Goal: Information Seeking & Learning: Learn about a topic

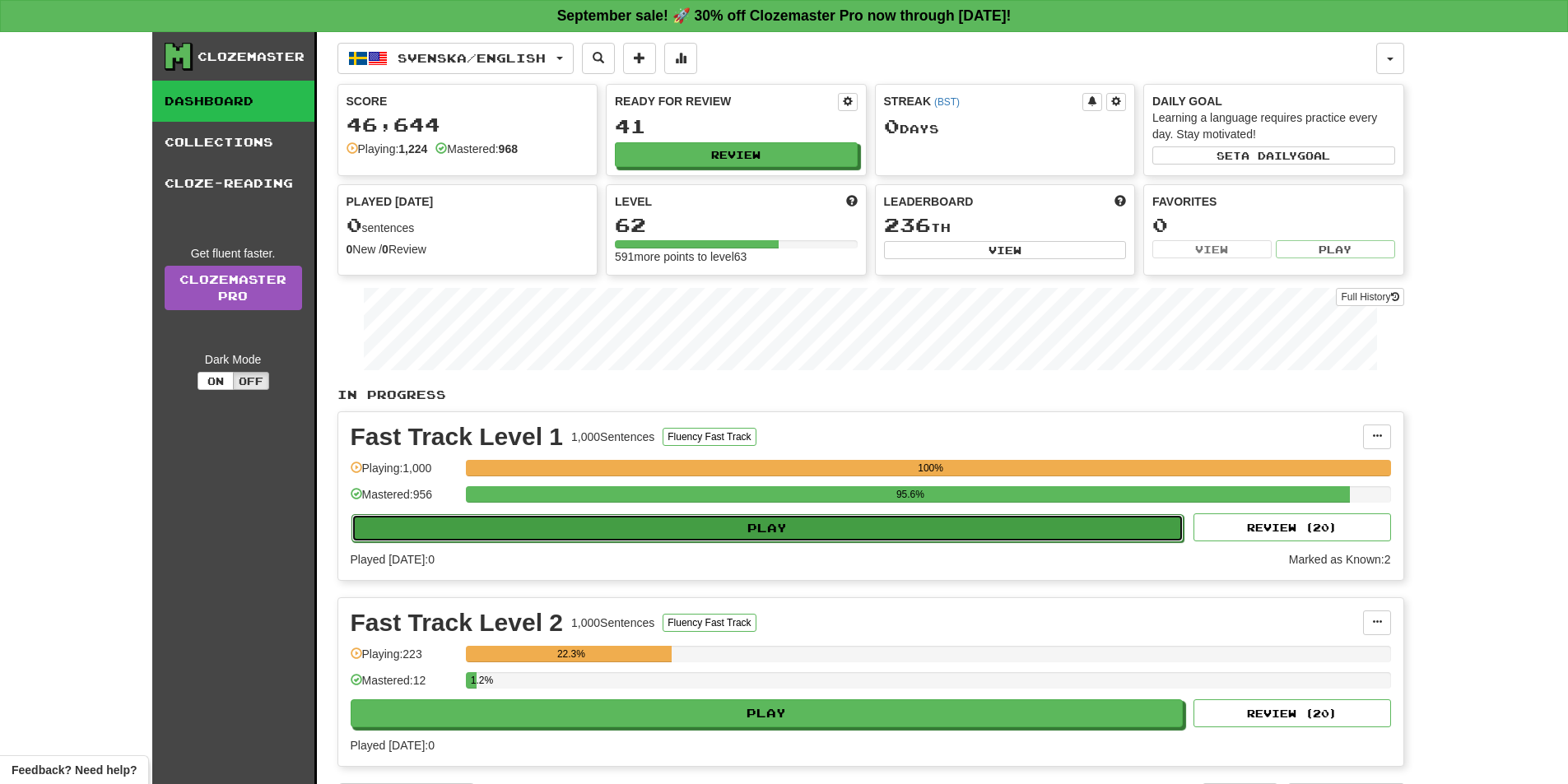
click at [727, 516] on button "Play" at bounding box center [767, 528] width 833 height 28
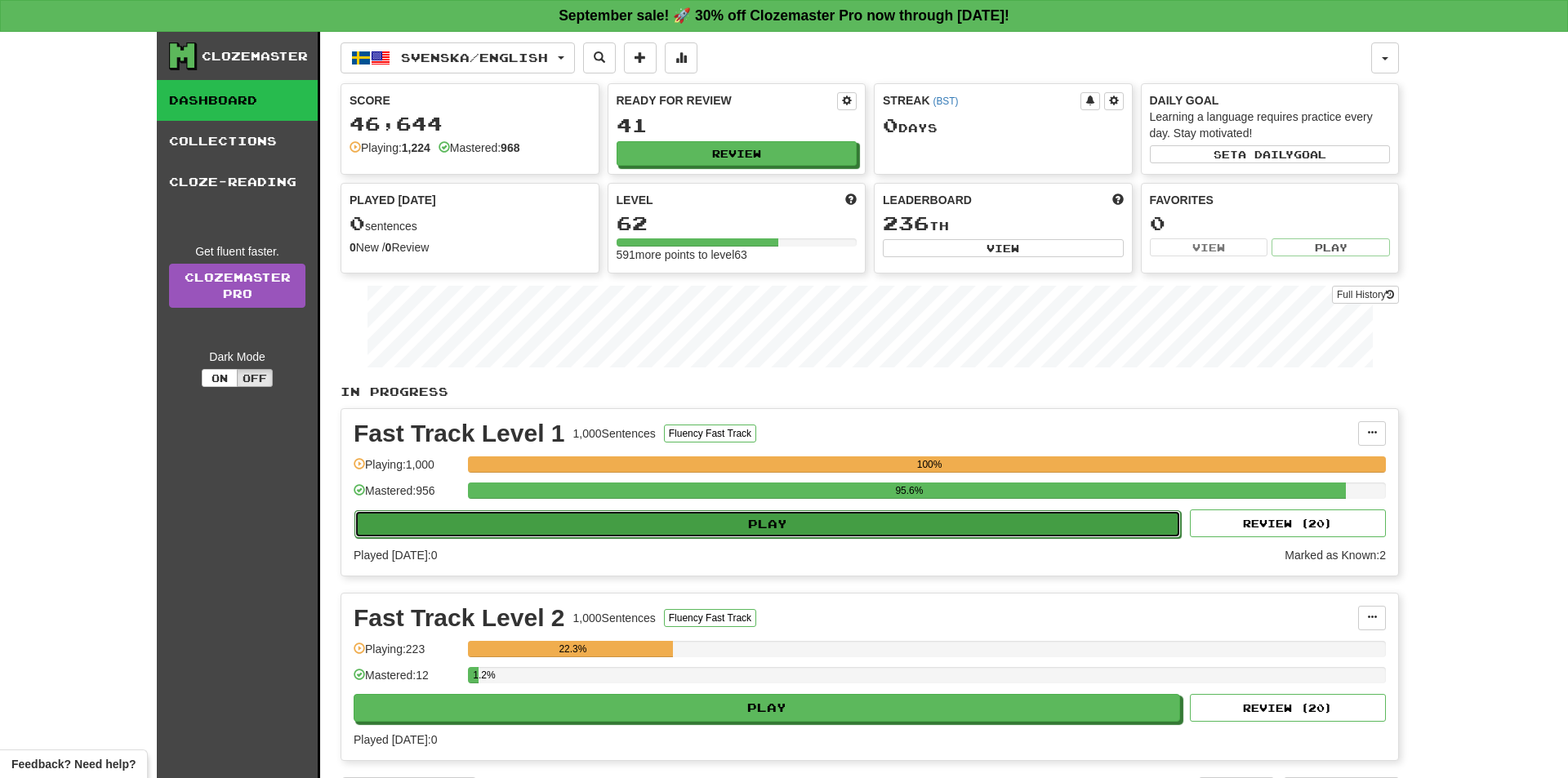
select select "**"
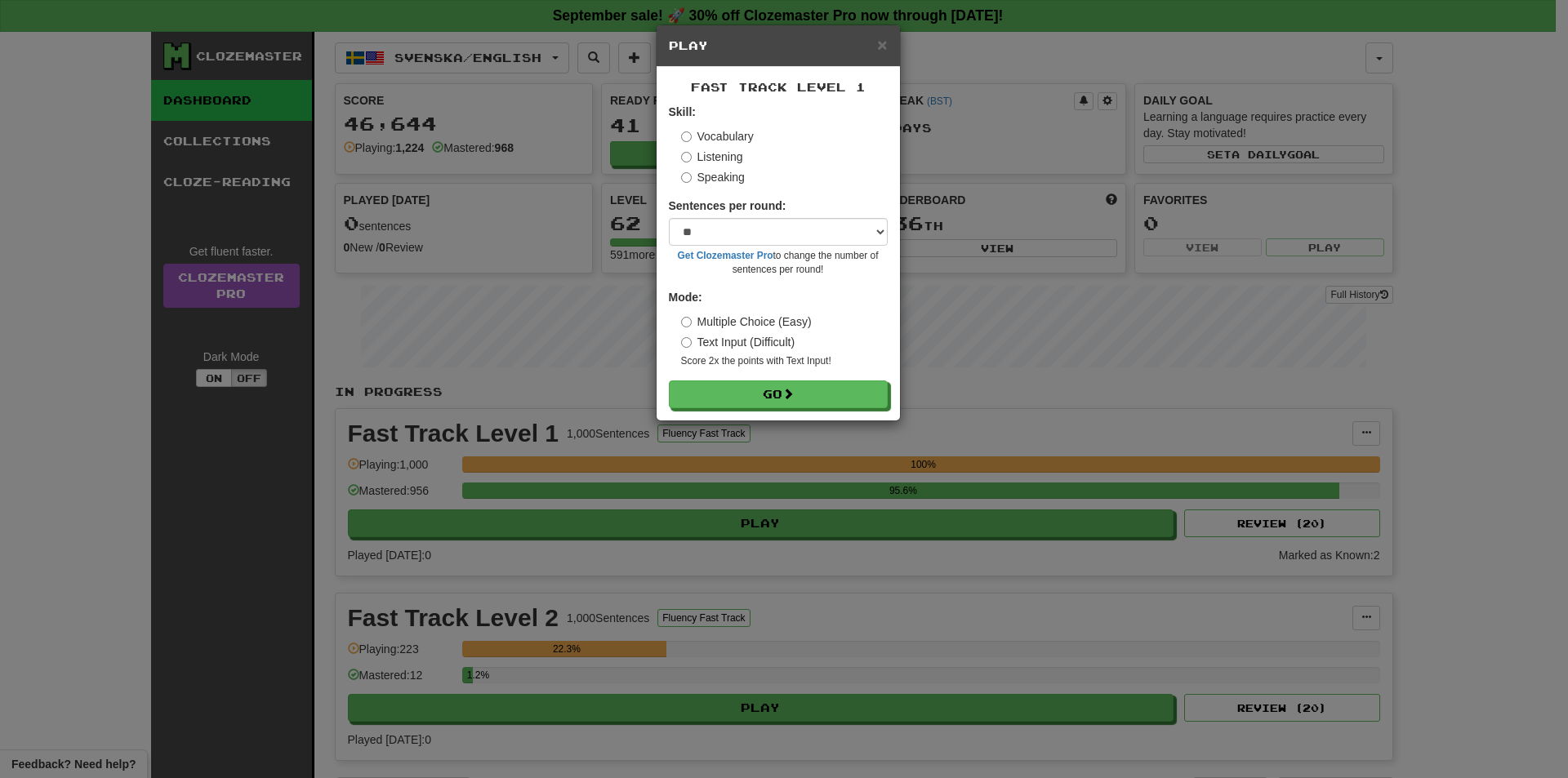
click at [773, 622] on div "× Play Fast Track Level 1 Skill: Vocabulary Listening Speaking Sentences per ro…" at bounding box center [784, 389] width 1568 height 778
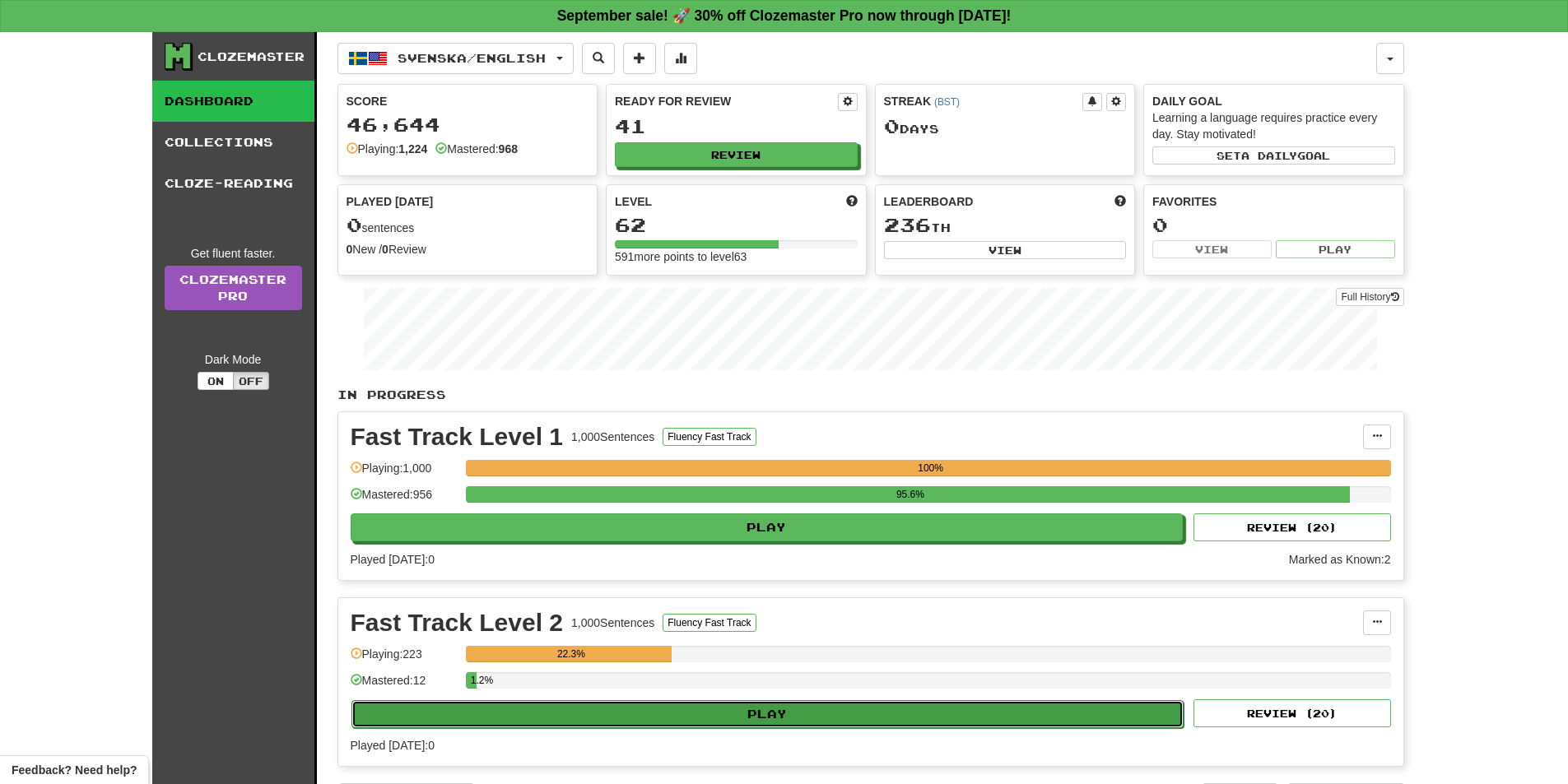
click at [768, 712] on button "Play" at bounding box center [767, 714] width 833 height 28
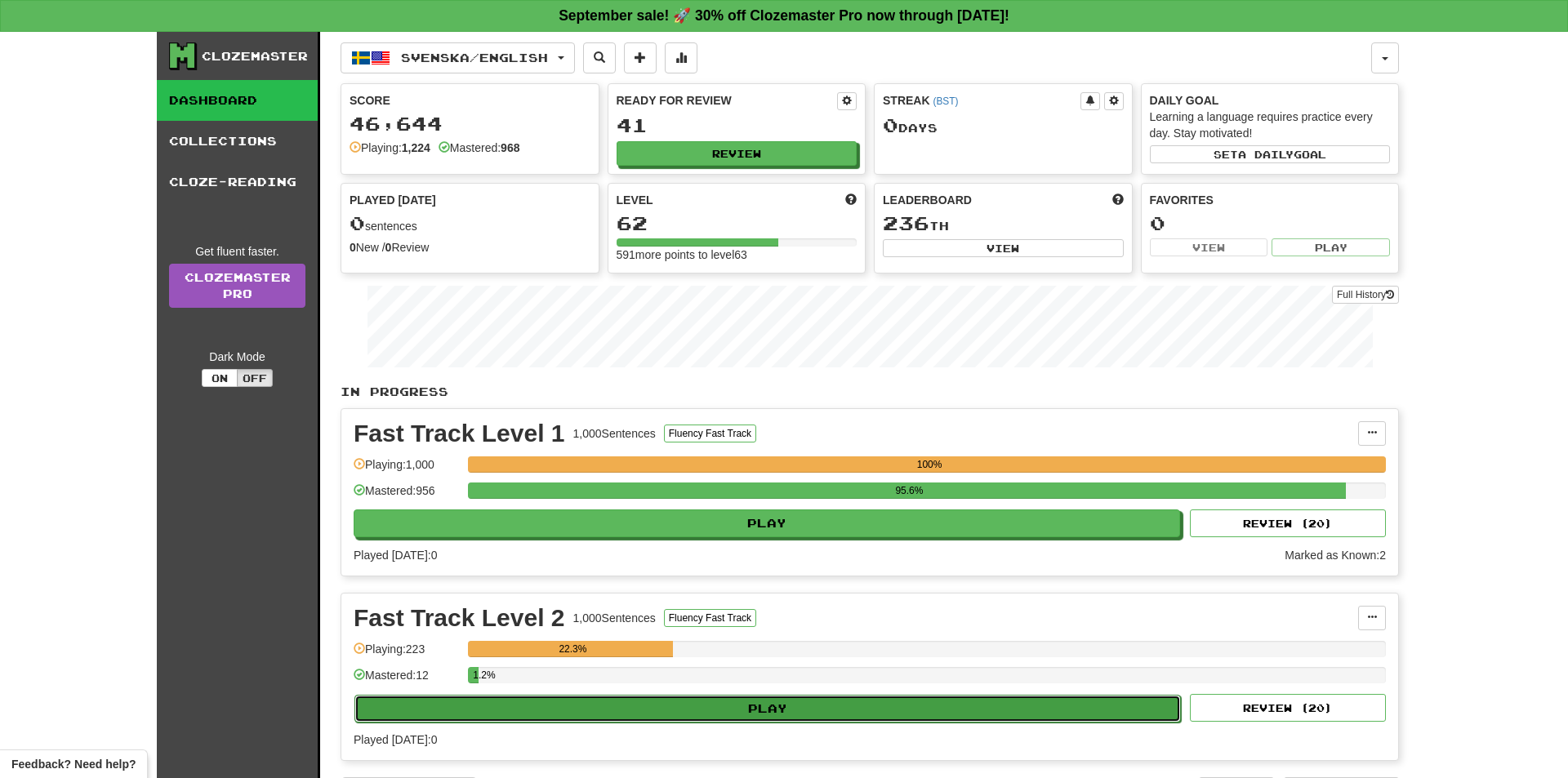
select select "**"
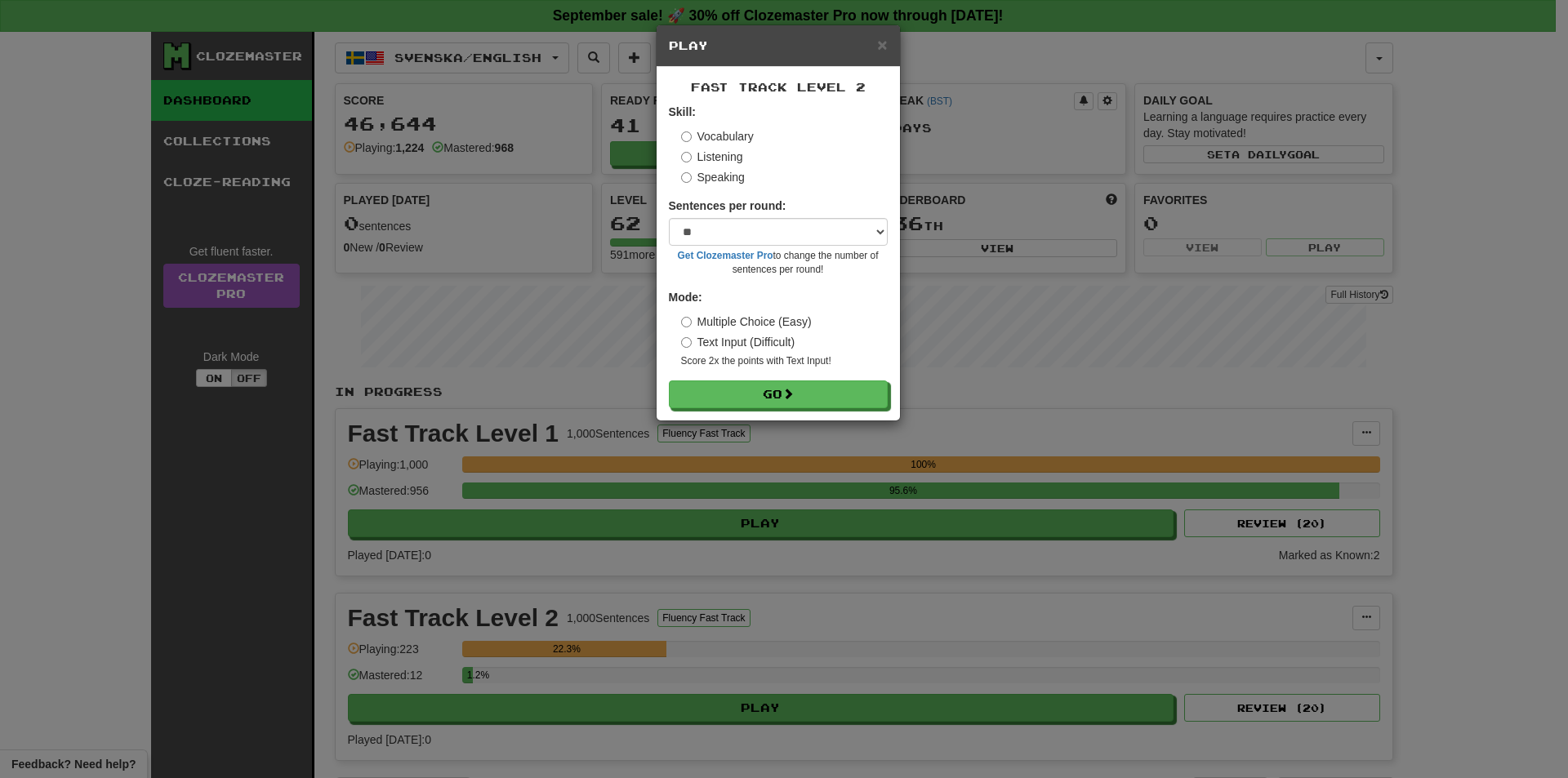
click at [808, 375] on form "Skill: Vocabulary Listening Speaking Sentences per round: * ** ** ** ** ** *** …" at bounding box center [779, 256] width 219 height 305
click at [807, 375] on form "Skill: Vocabulary Listening Speaking Sentences per round: * ** ** ** ** ** *** …" at bounding box center [779, 256] width 219 height 305
click at [807, 389] on button "Go" at bounding box center [779, 395] width 219 height 28
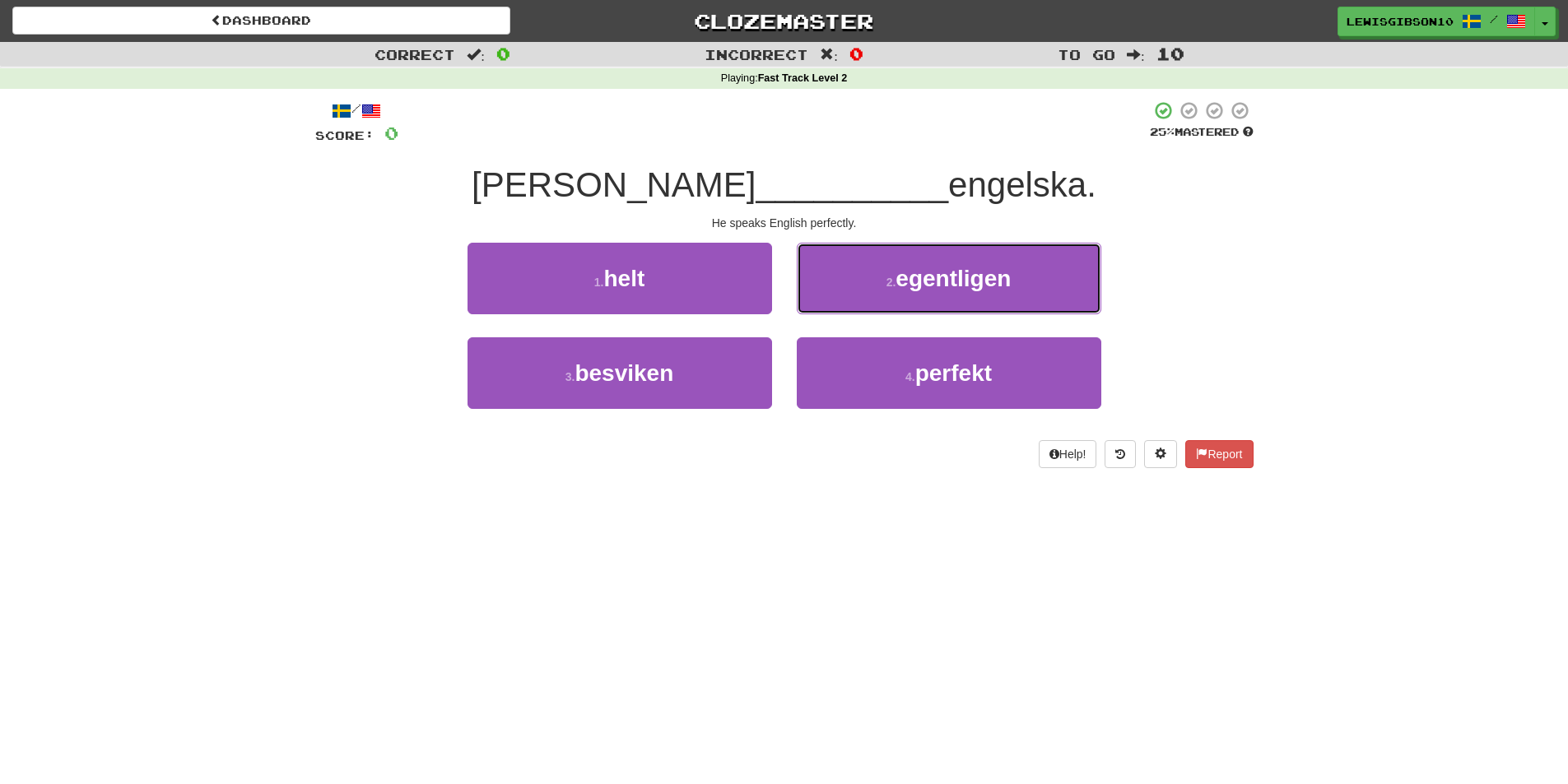
click at [935, 283] on span "egentligen" at bounding box center [953, 279] width 115 height 26
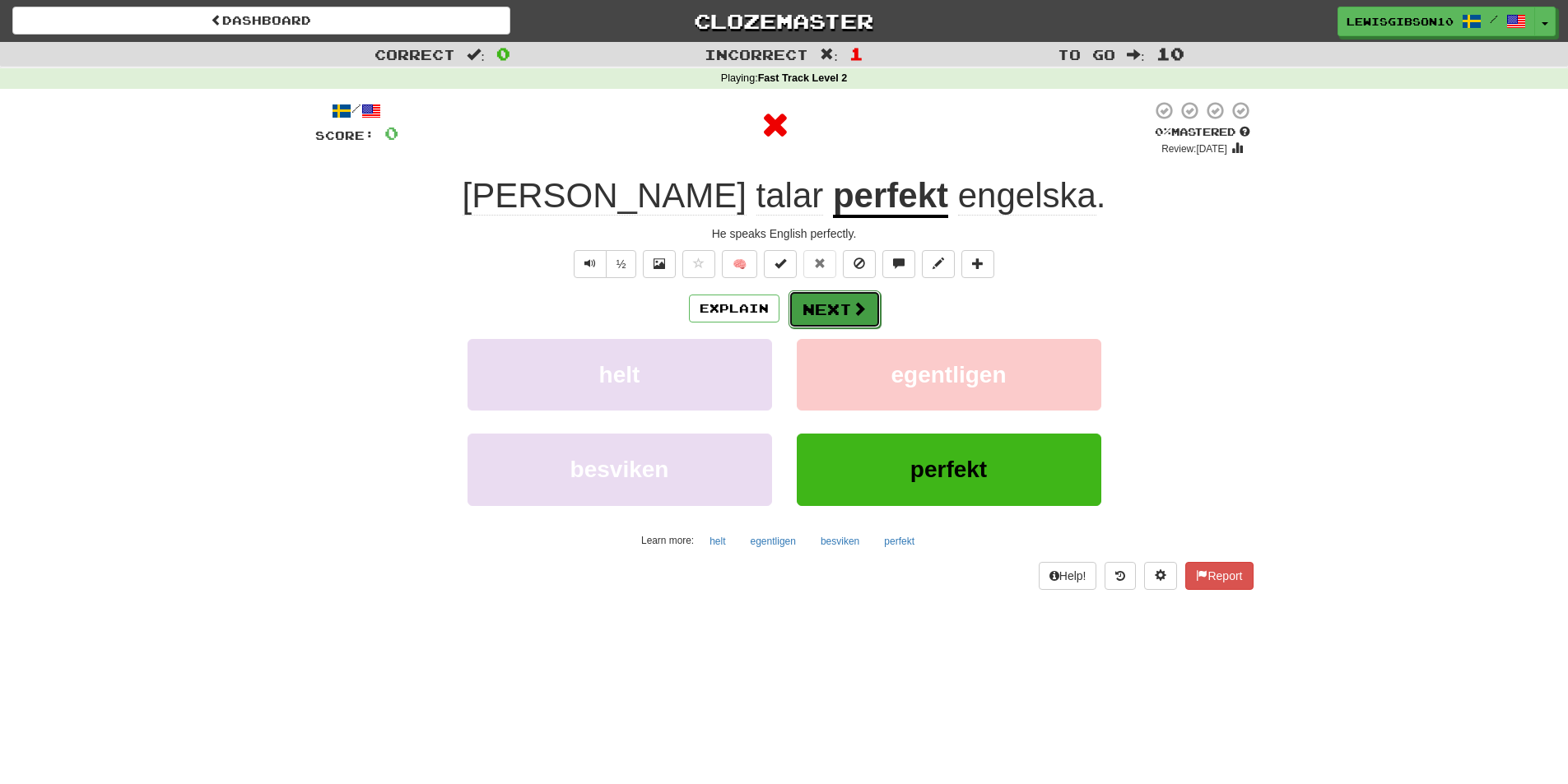
click at [839, 306] on button "Next" at bounding box center [835, 309] width 93 height 38
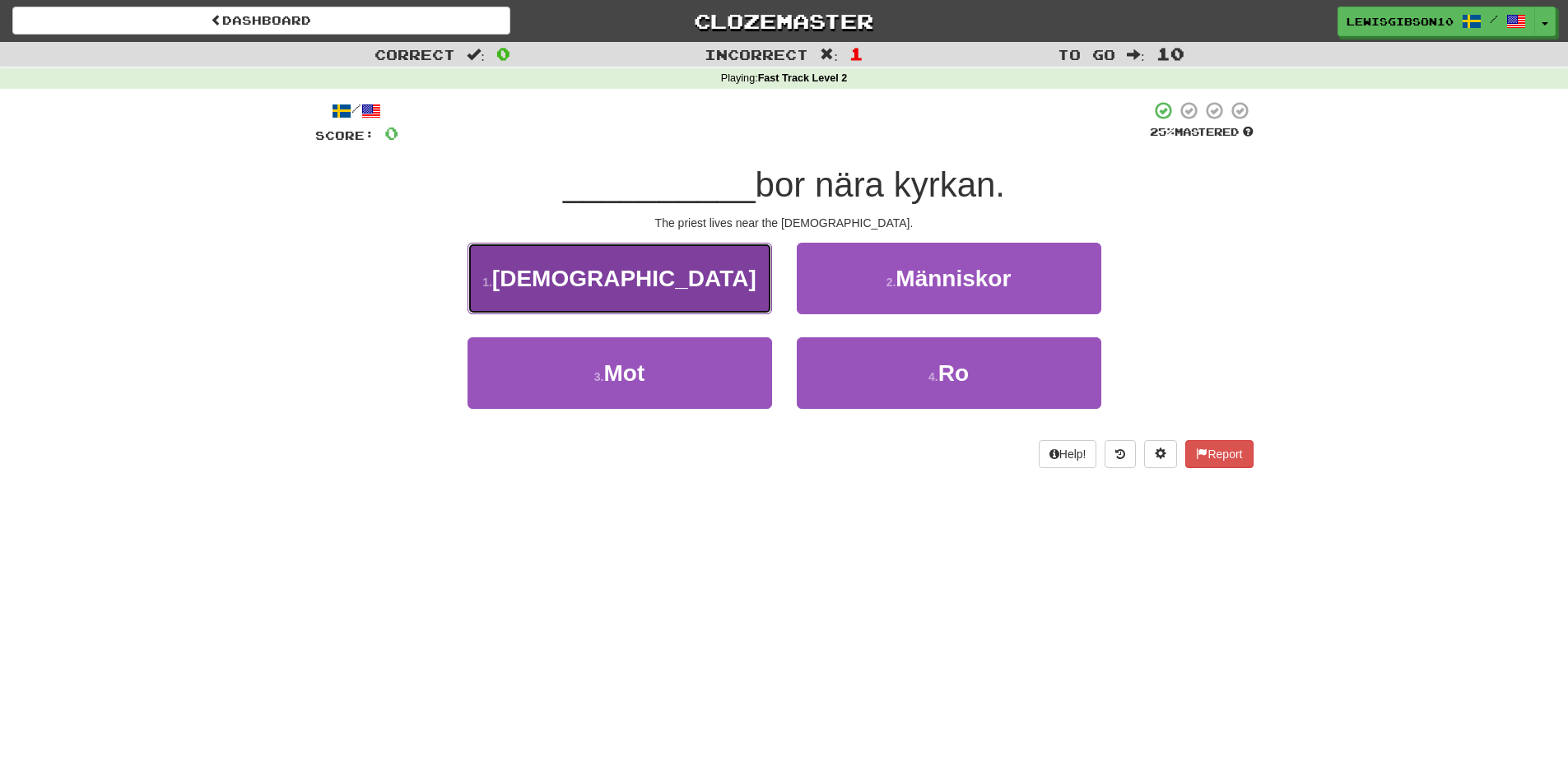
click at [663, 292] on button "1 . [DEMOGRAPHIC_DATA]" at bounding box center [620, 279] width 304 height 72
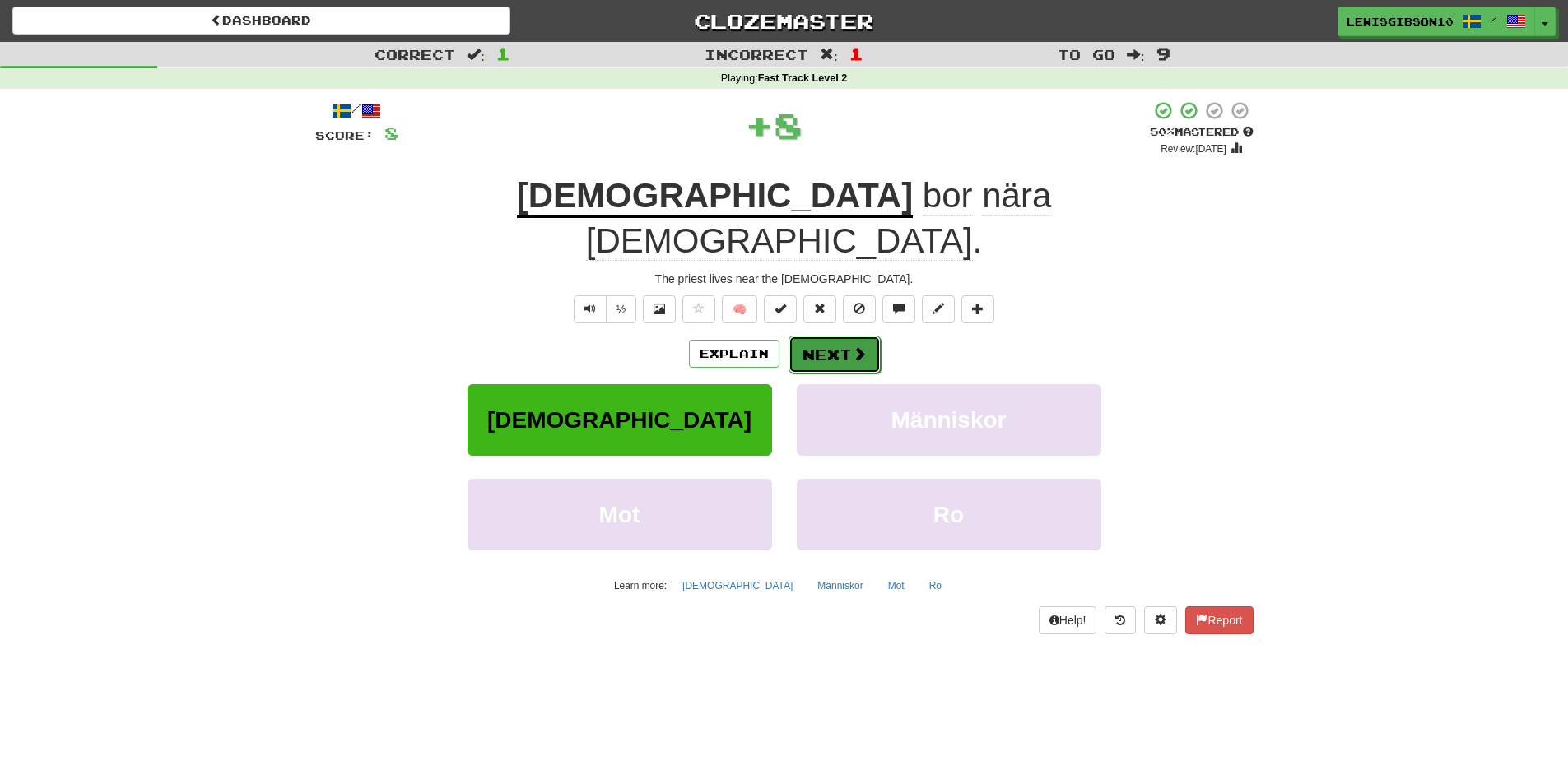
click at [818, 336] on button "Next" at bounding box center [835, 355] width 93 height 38
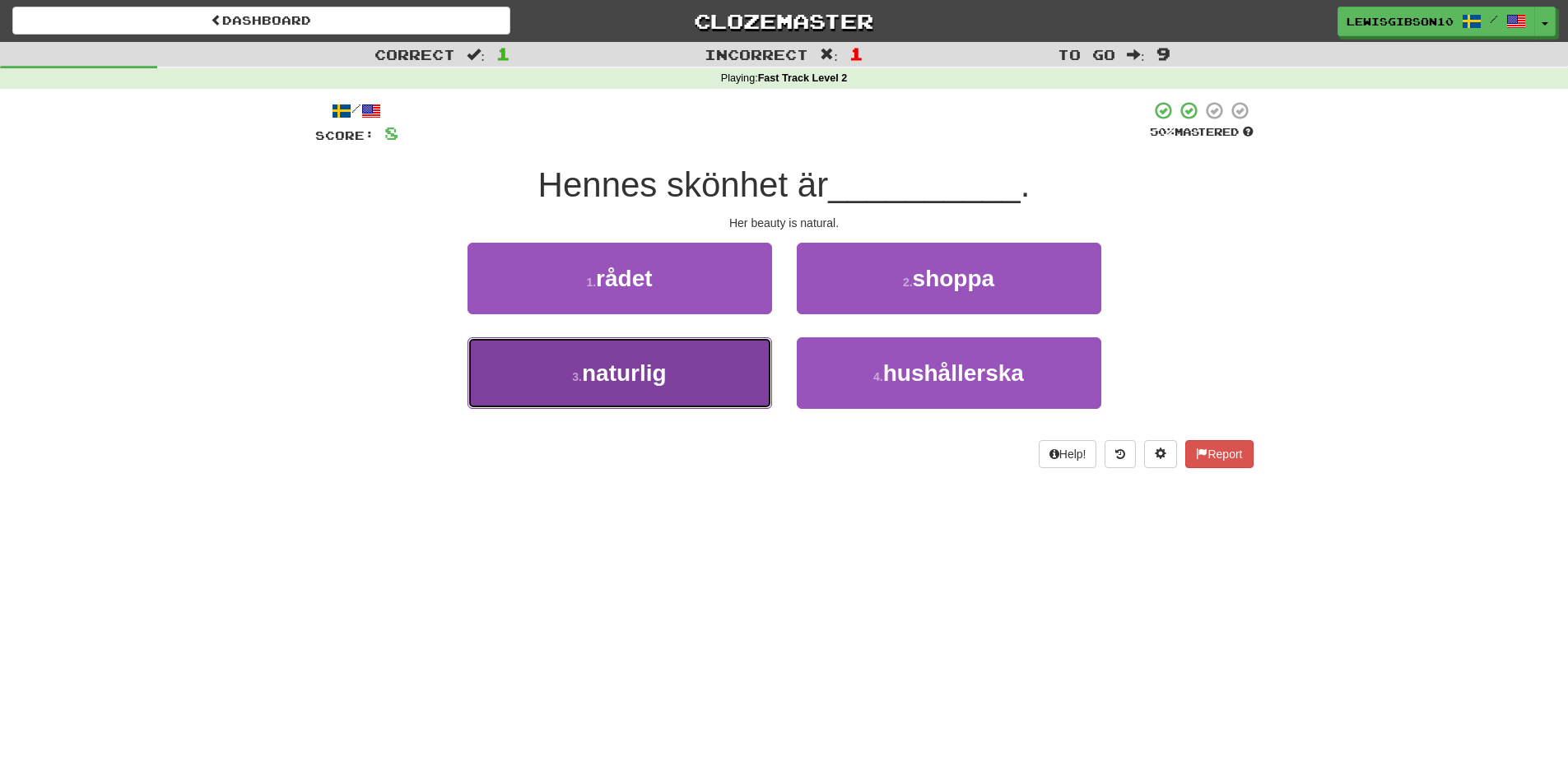
click at [701, 363] on button "3 . naturlig" at bounding box center [620, 373] width 304 height 72
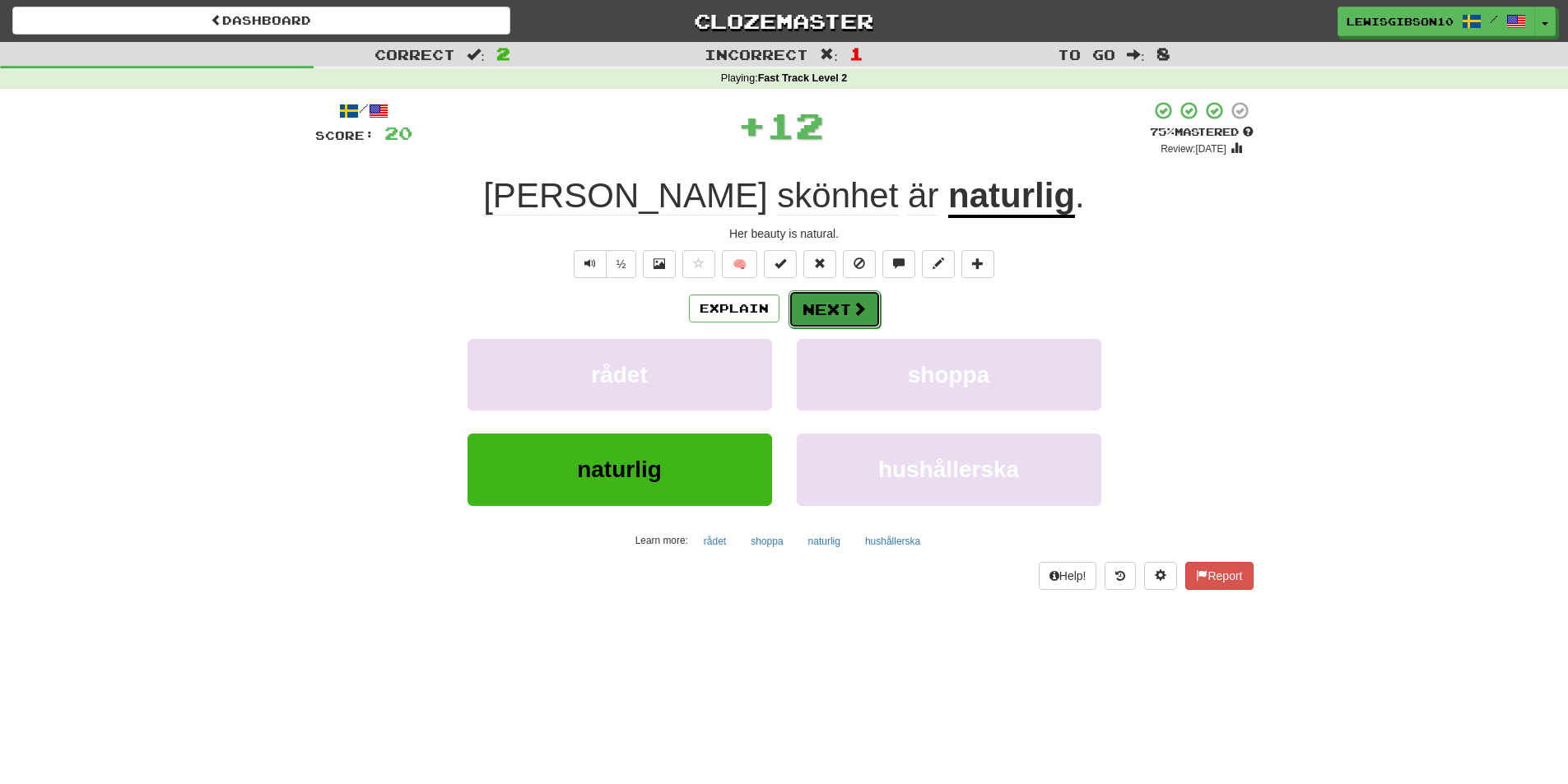
click at [839, 317] on button "Next" at bounding box center [835, 309] width 93 height 38
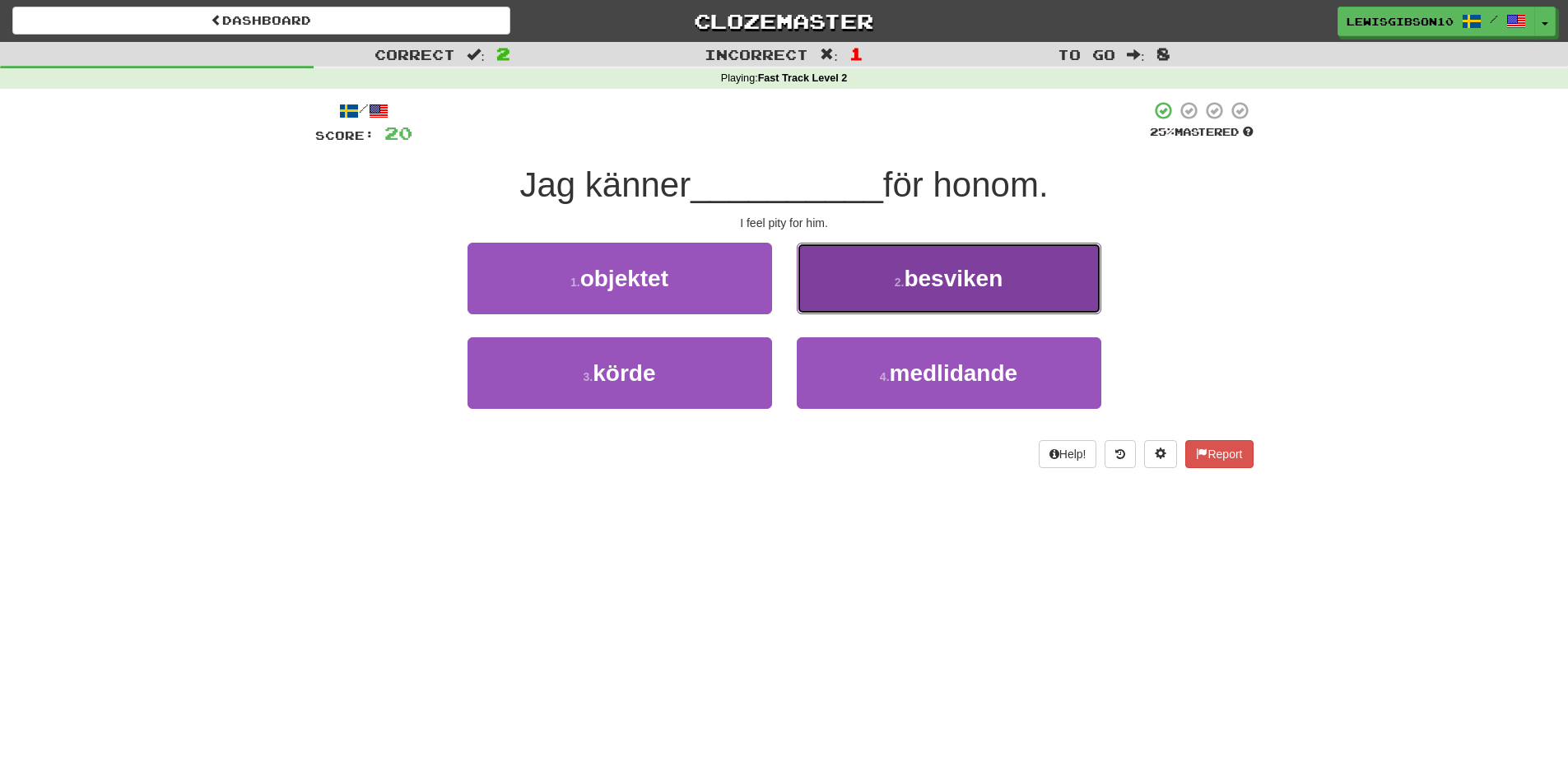
click at [867, 294] on button "2 . besviken" at bounding box center [949, 279] width 304 height 72
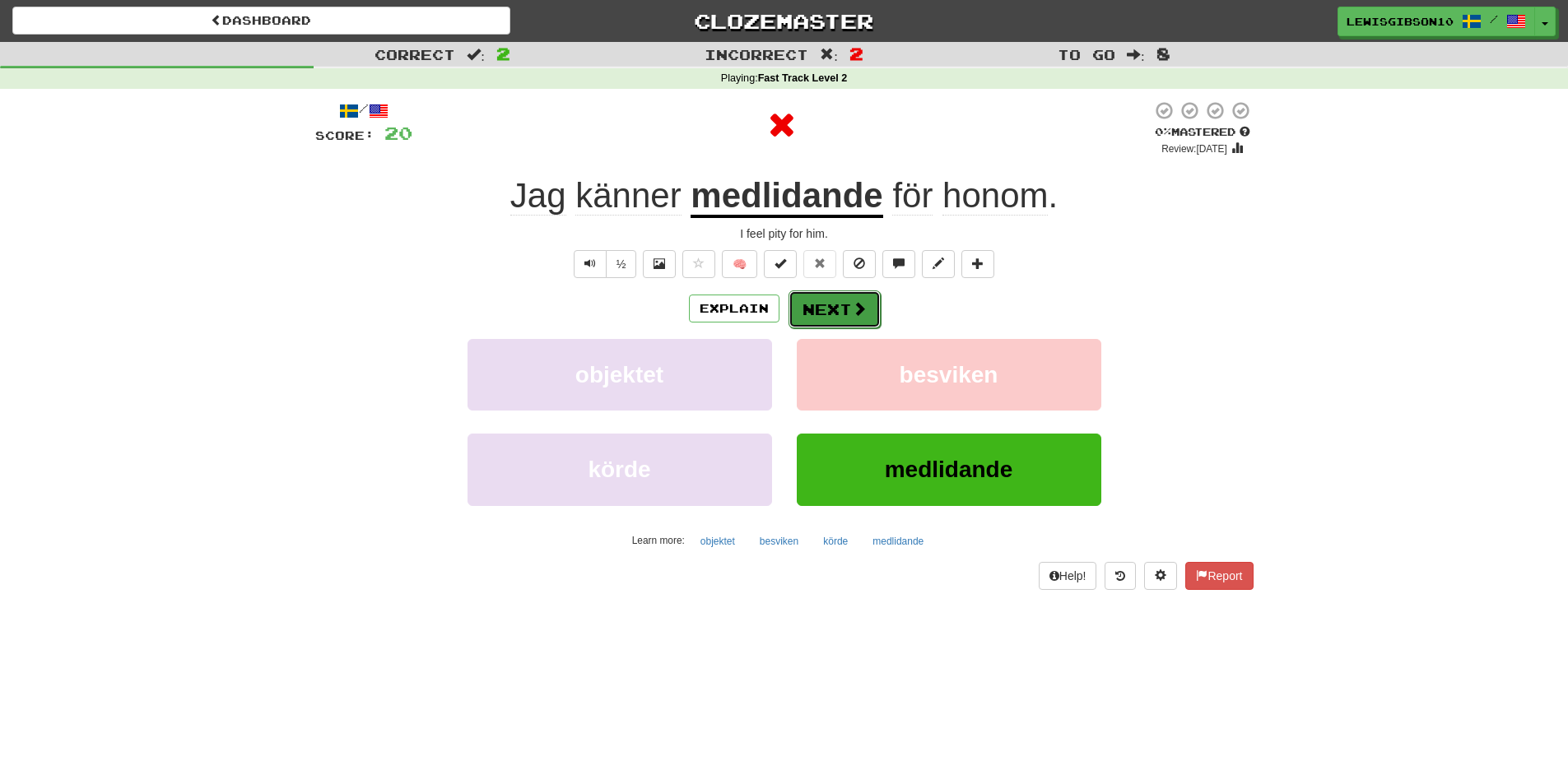
click at [821, 300] on button "Next" at bounding box center [835, 309] width 93 height 38
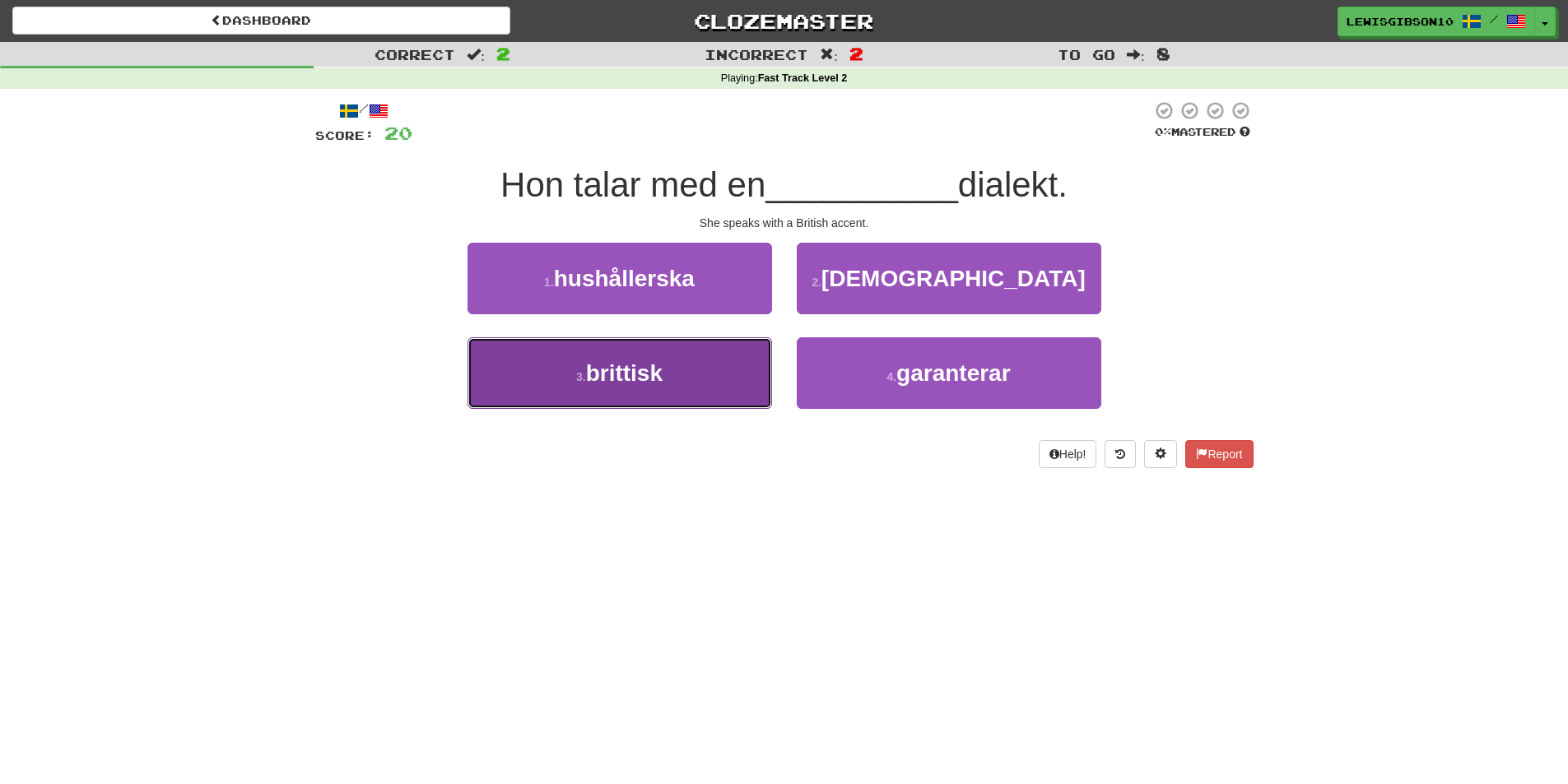
click at [703, 370] on button "3 . brittisk" at bounding box center [620, 373] width 304 height 72
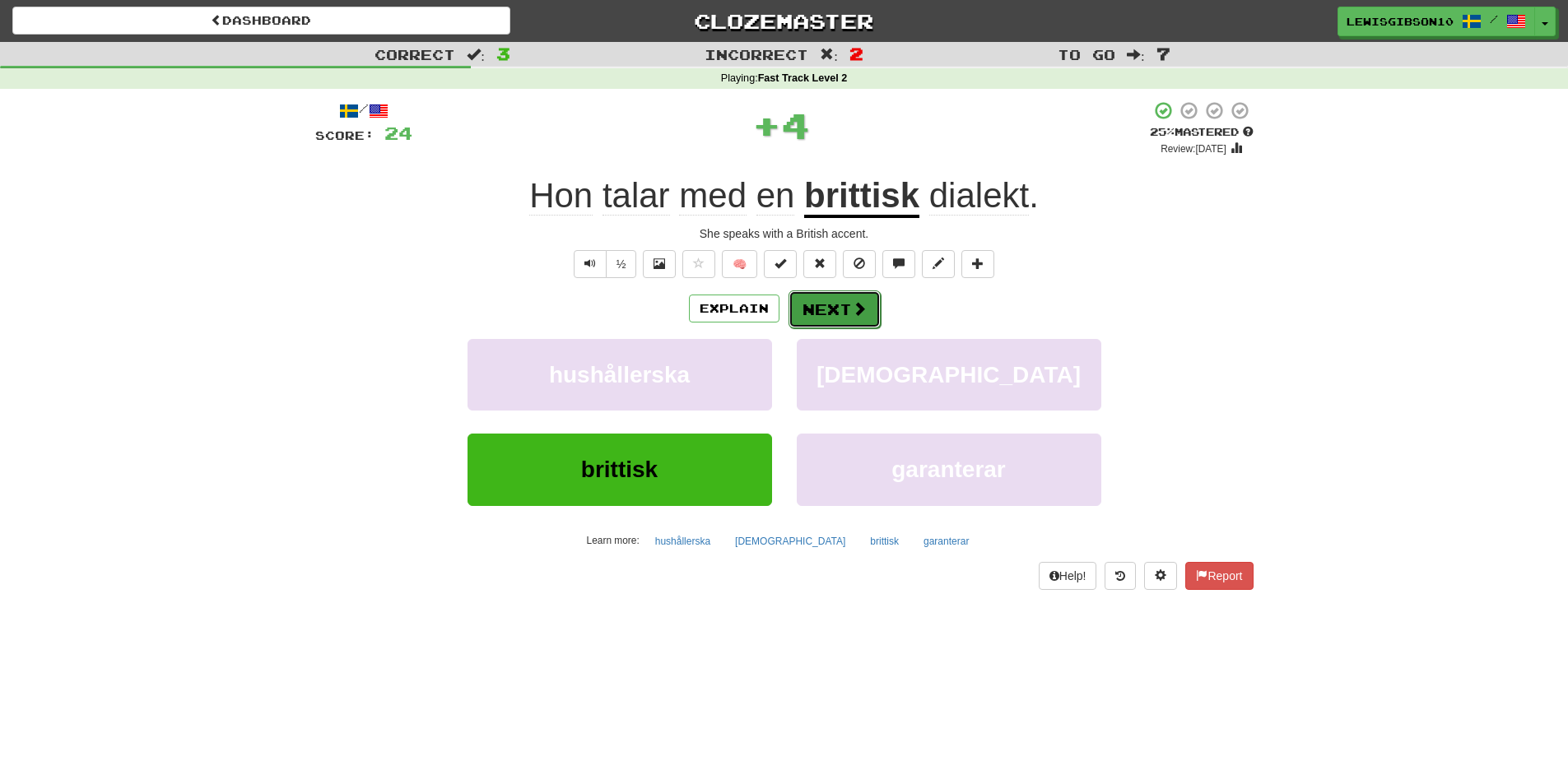
click at [842, 317] on button "Next" at bounding box center [835, 309] width 93 height 38
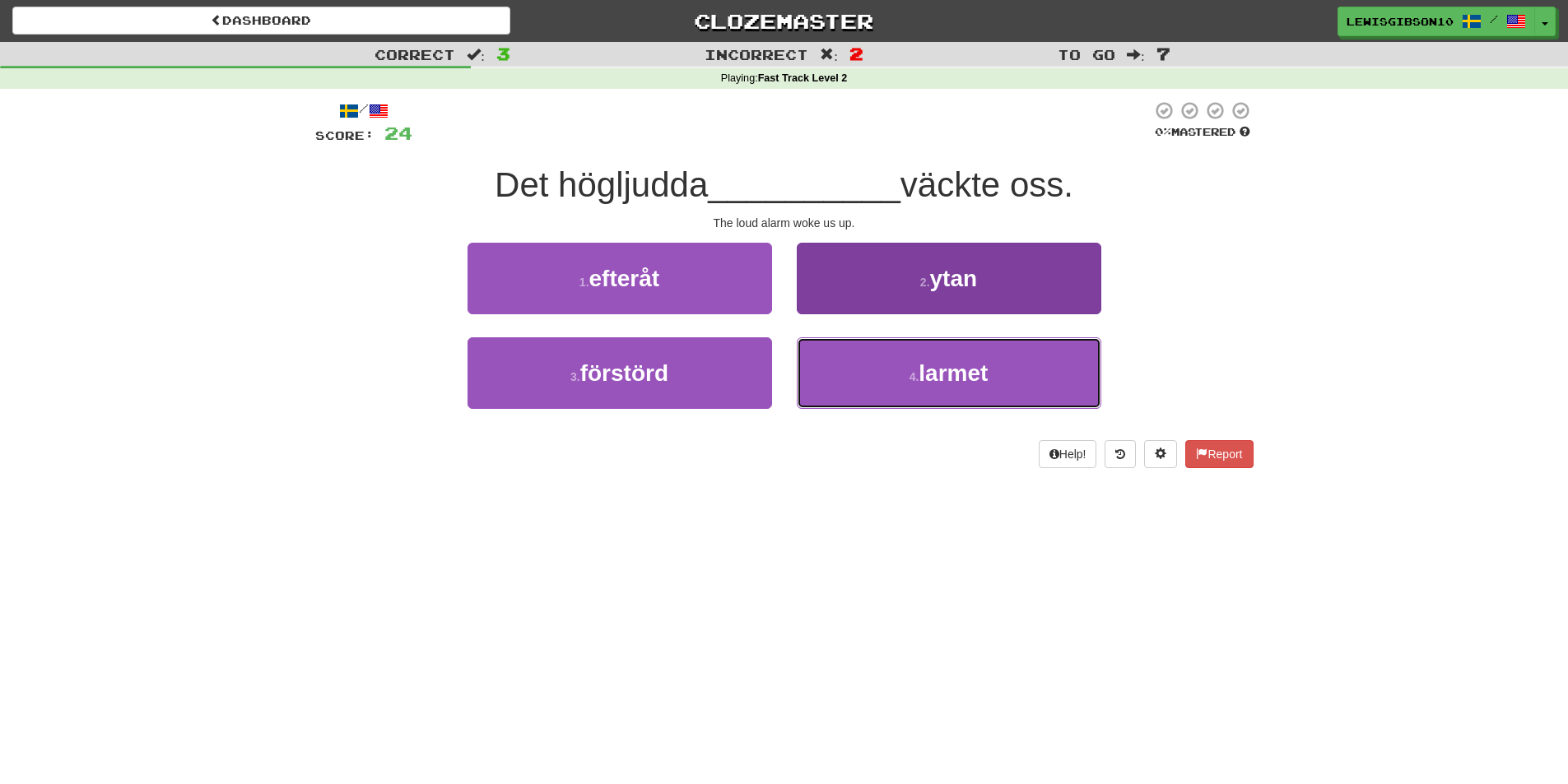
click at [872, 374] on button "4 . larmet" at bounding box center [949, 373] width 304 height 72
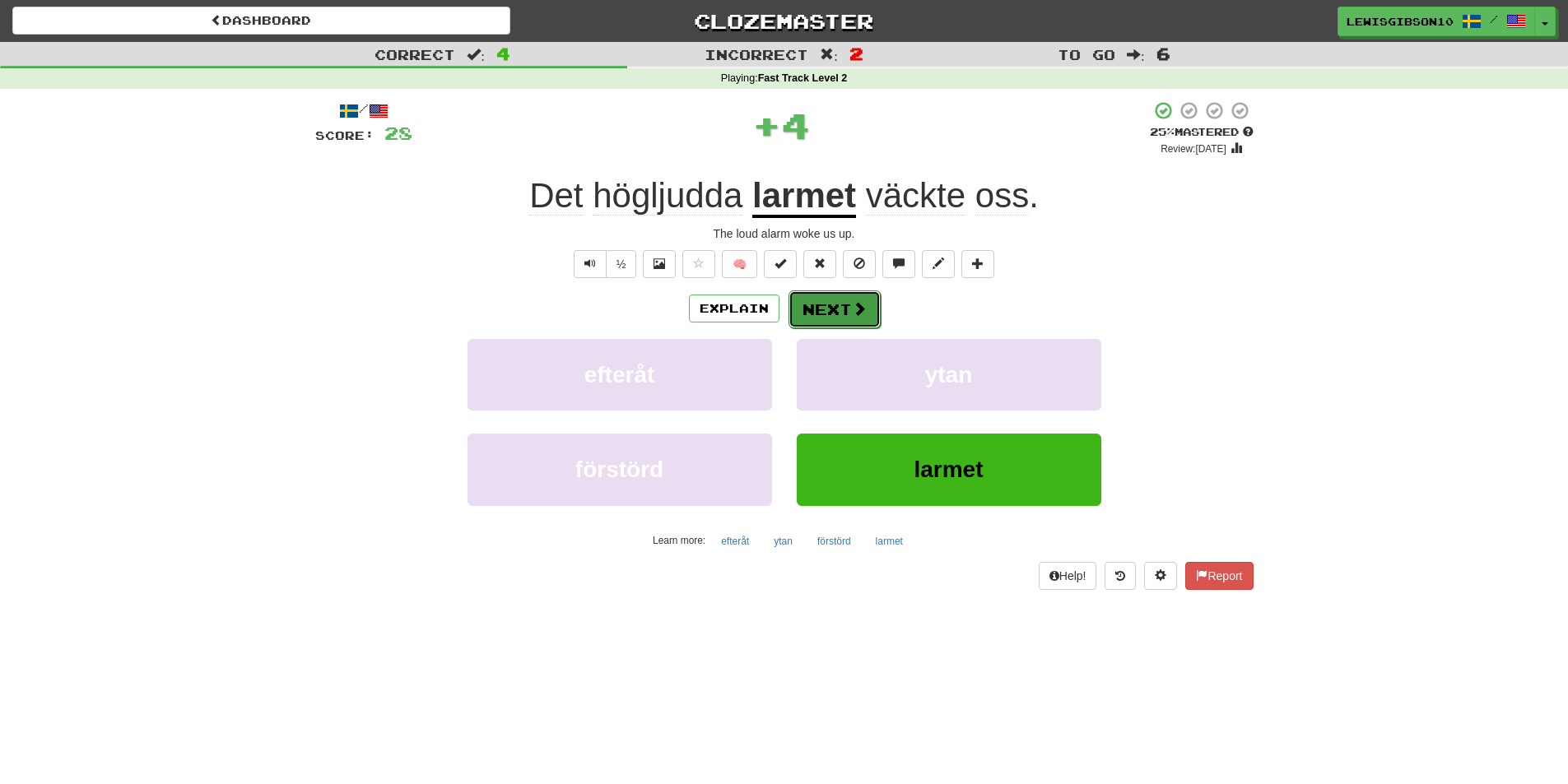
click at [835, 312] on button "Next" at bounding box center [835, 309] width 93 height 38
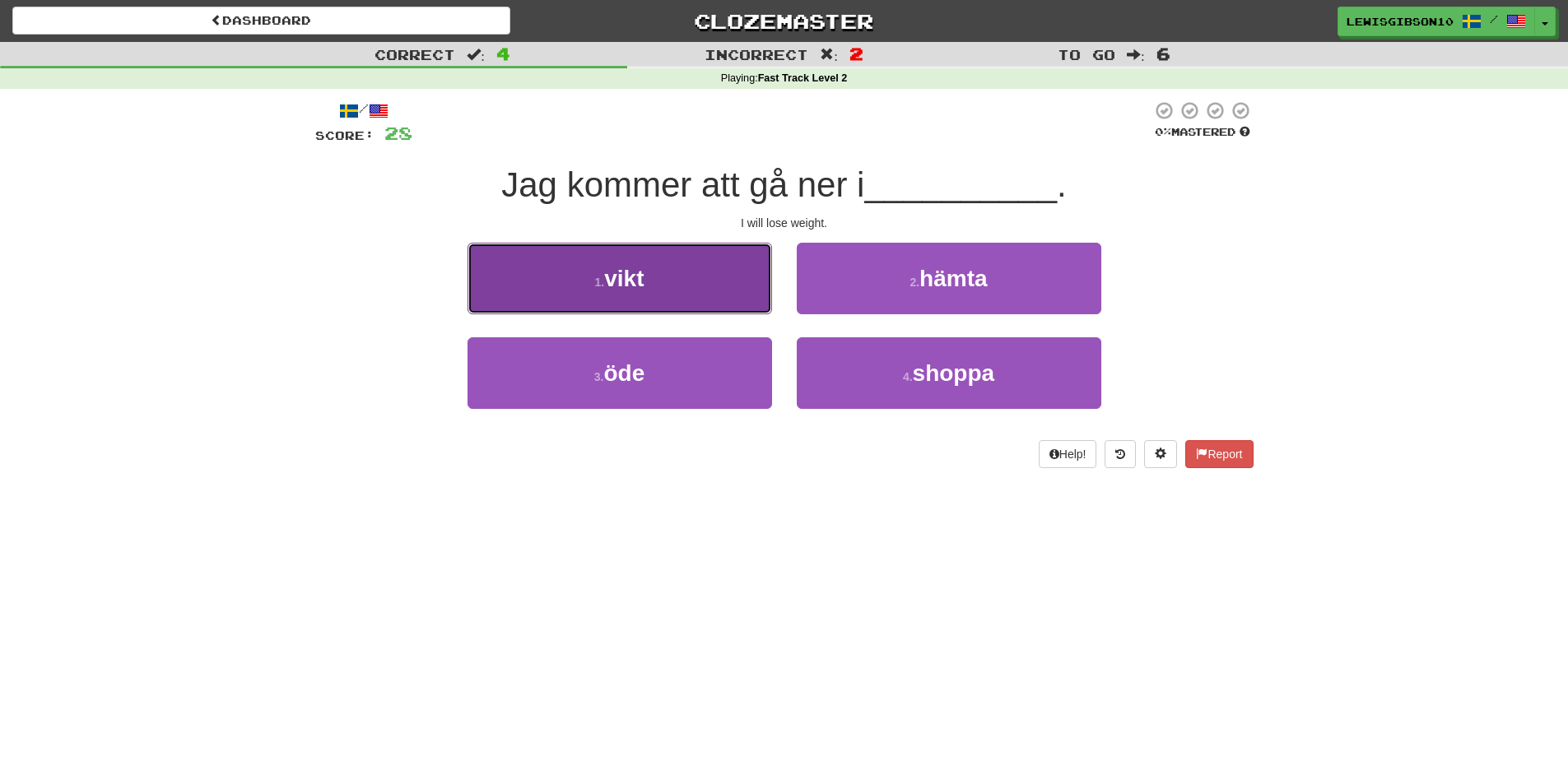
click at [680, 283] on button "1 . vikt" at bounding box center [620, 279] width 304 height 72
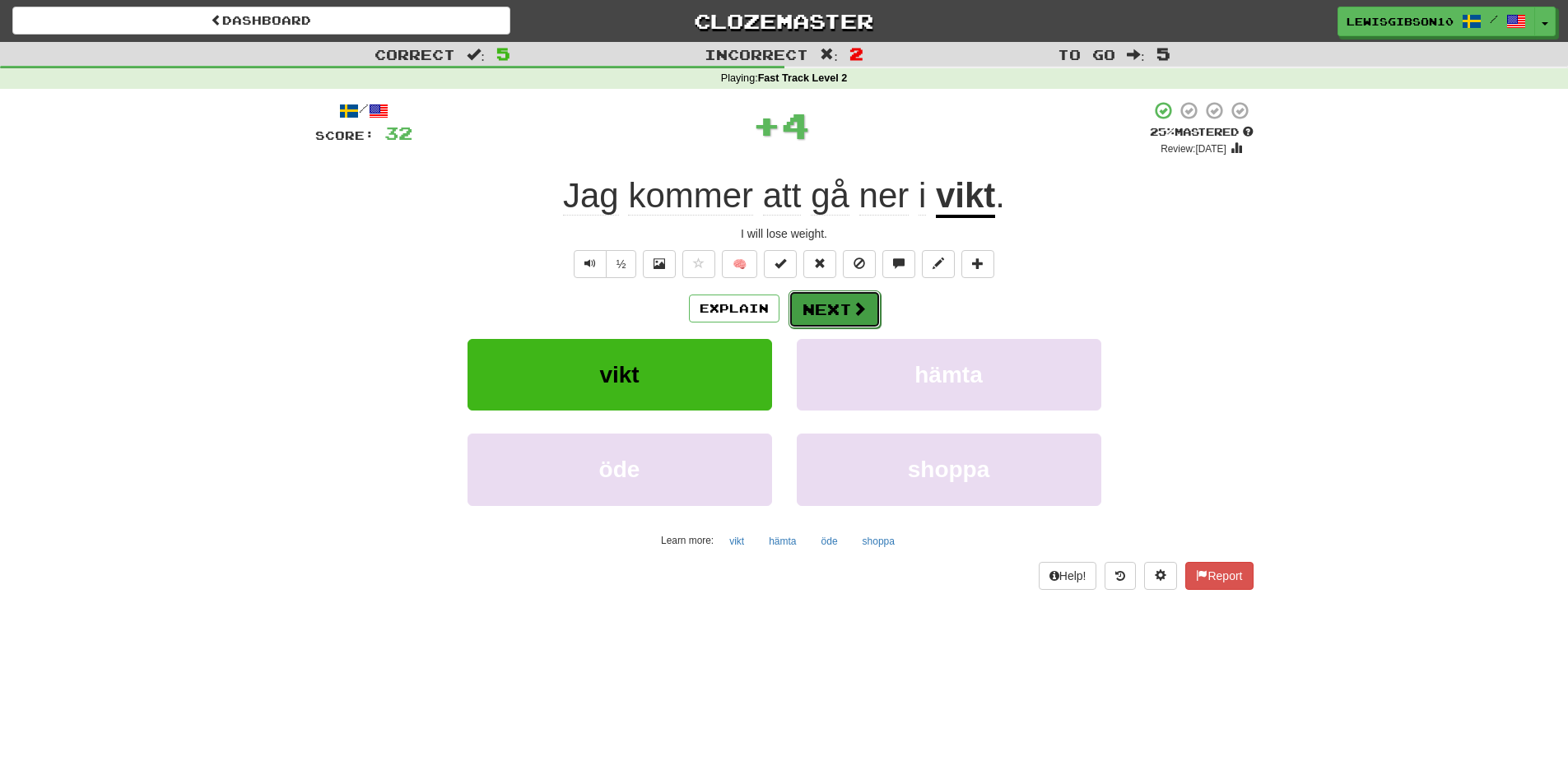
click at [829, 298] on button "Next" at bounding box center [835, 309] width 93 height 38
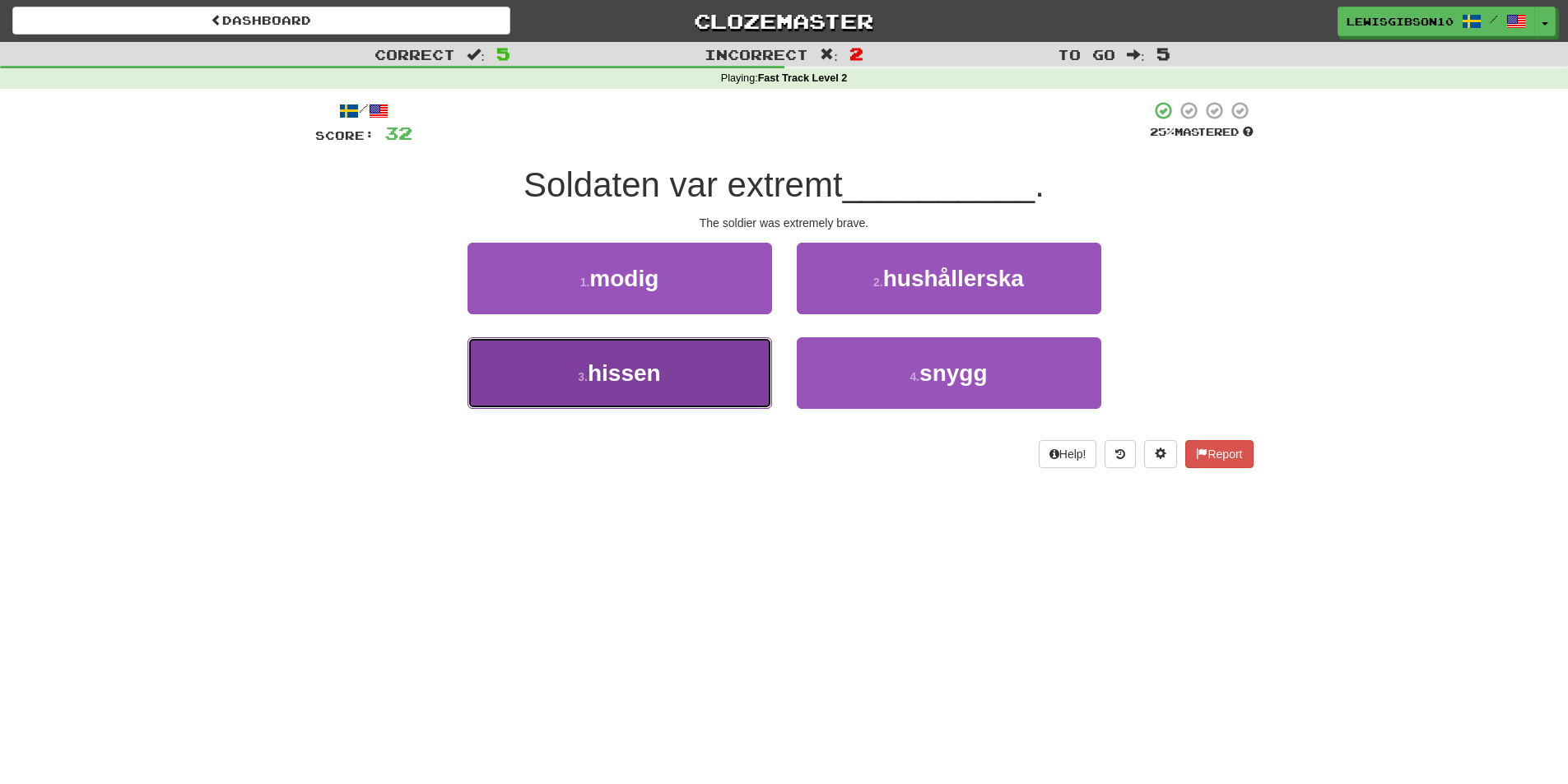
click at [720, 354] on button "3 . hissen" at bounding box center [620, 373] width 304 height 72
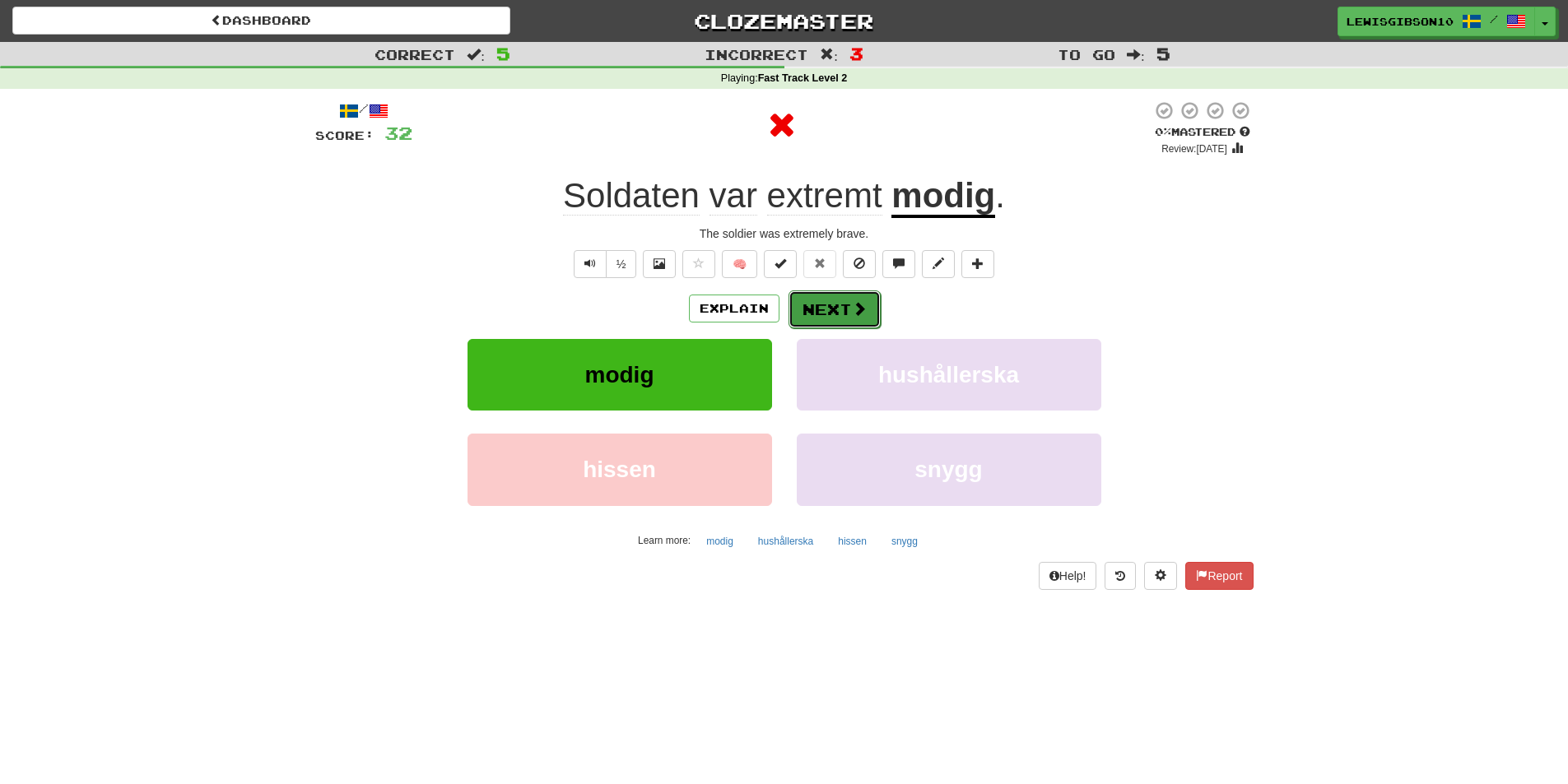
click at [843, 294] on button "Next" at bounding box center [835, 309] width 93 height 38
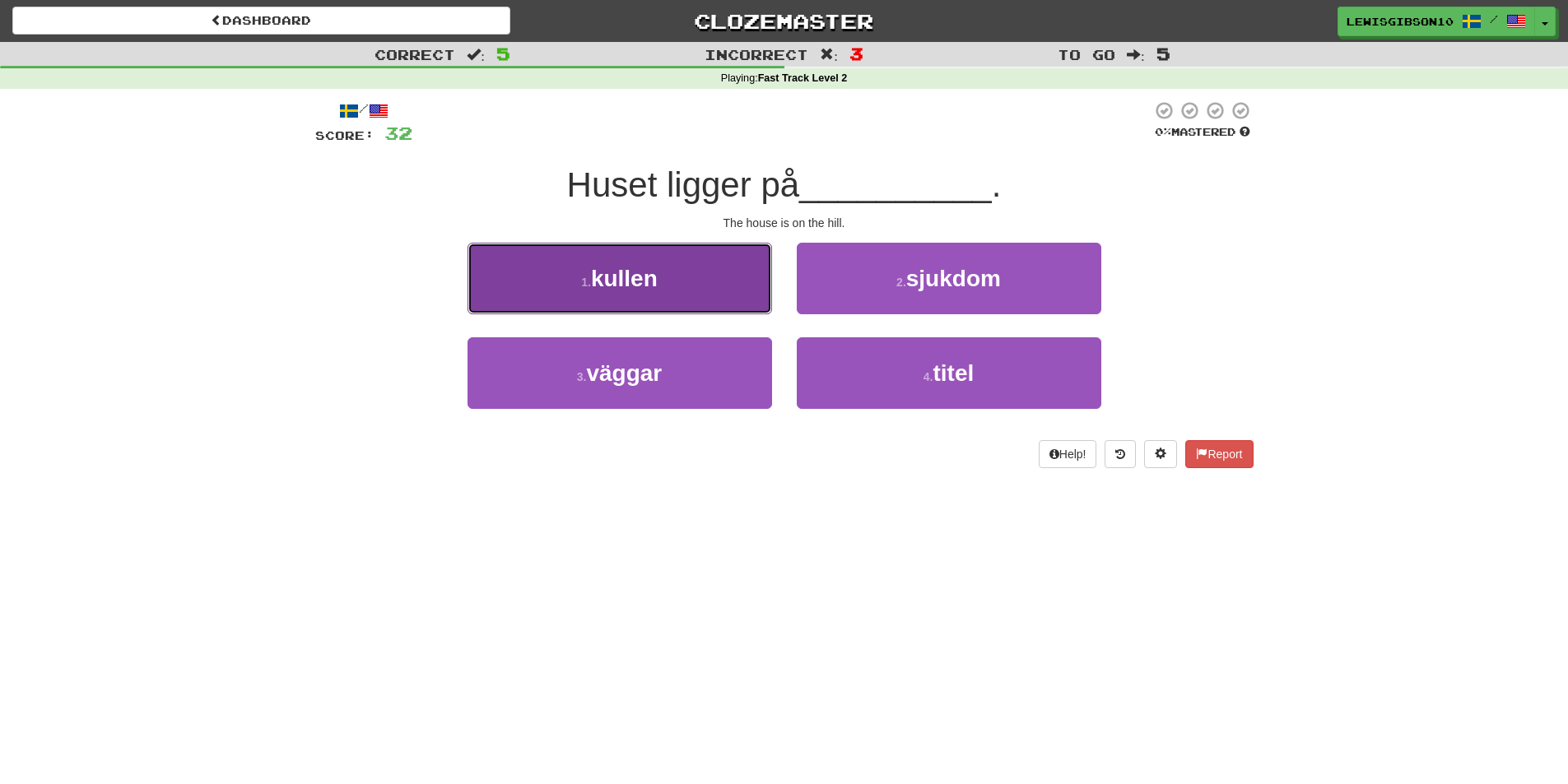
click at [686, 265] on button "1 . kullen" at bounding box center [620, 279] width 304 height 72
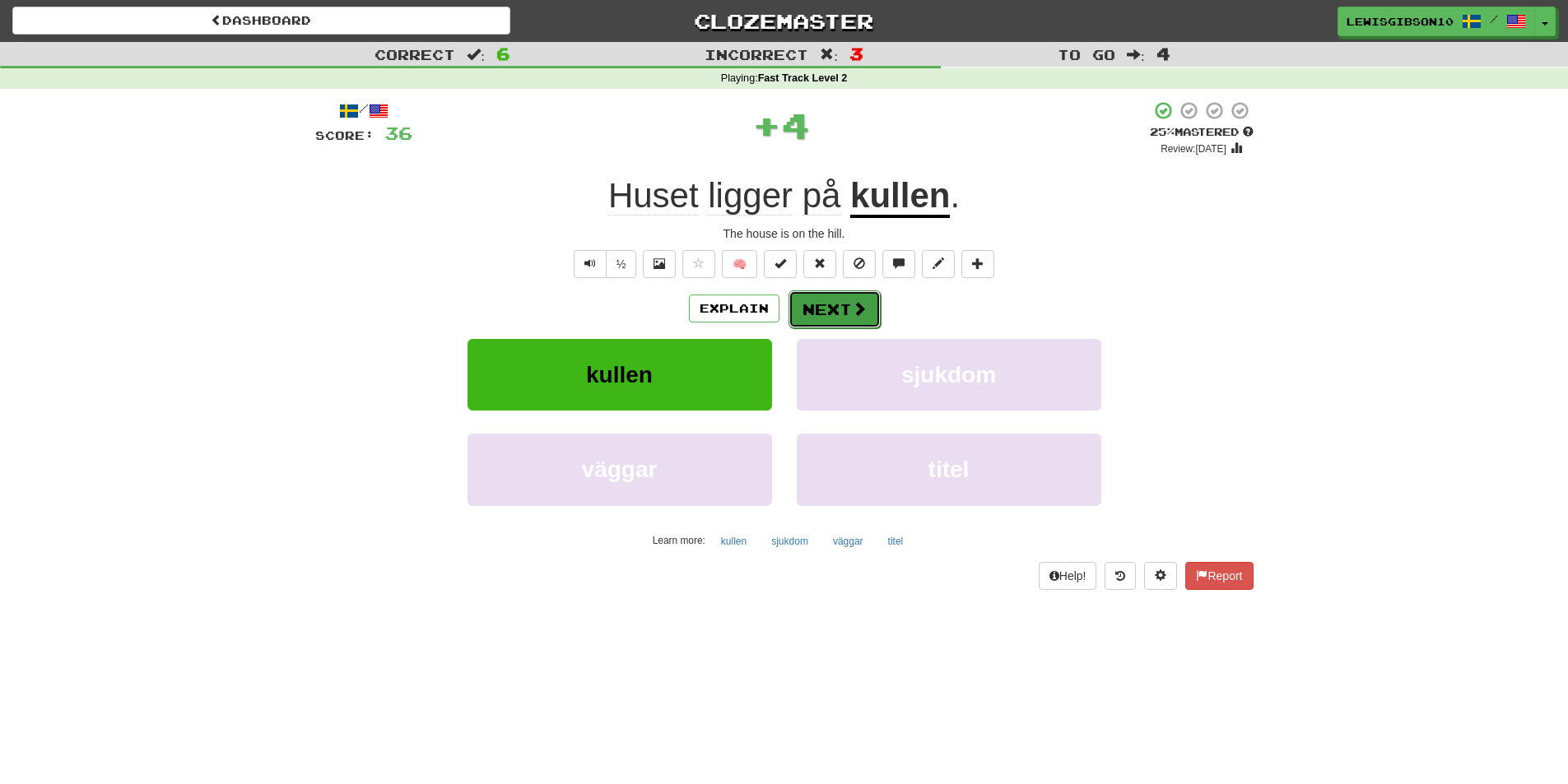
click at [829, 297] on button "Next" at bounding box center [835, 309] width 93 height 38
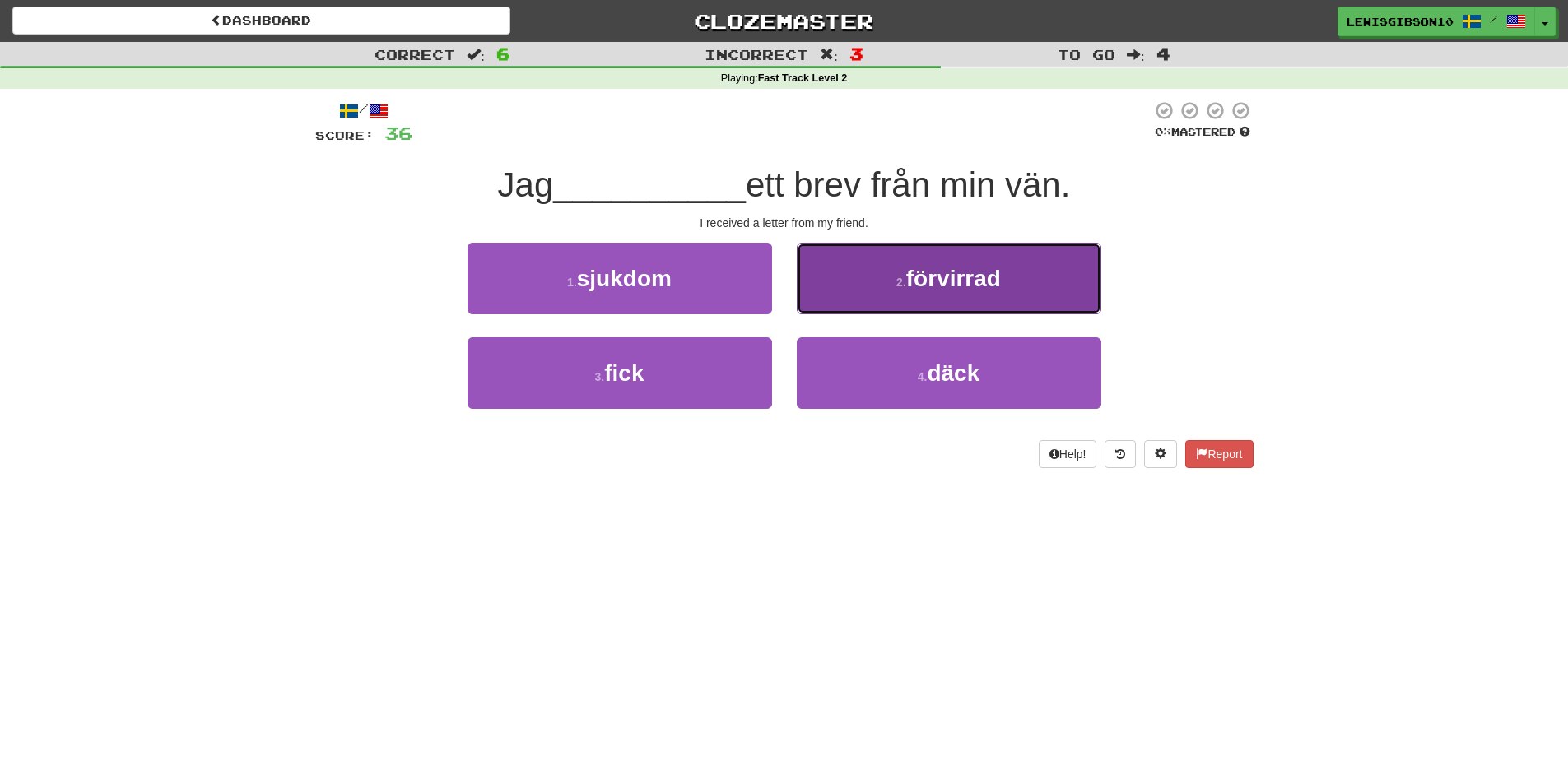
click at [816, 289] on button "2 . förvirrad" at bounding box center [949, 279] width 304 height 72
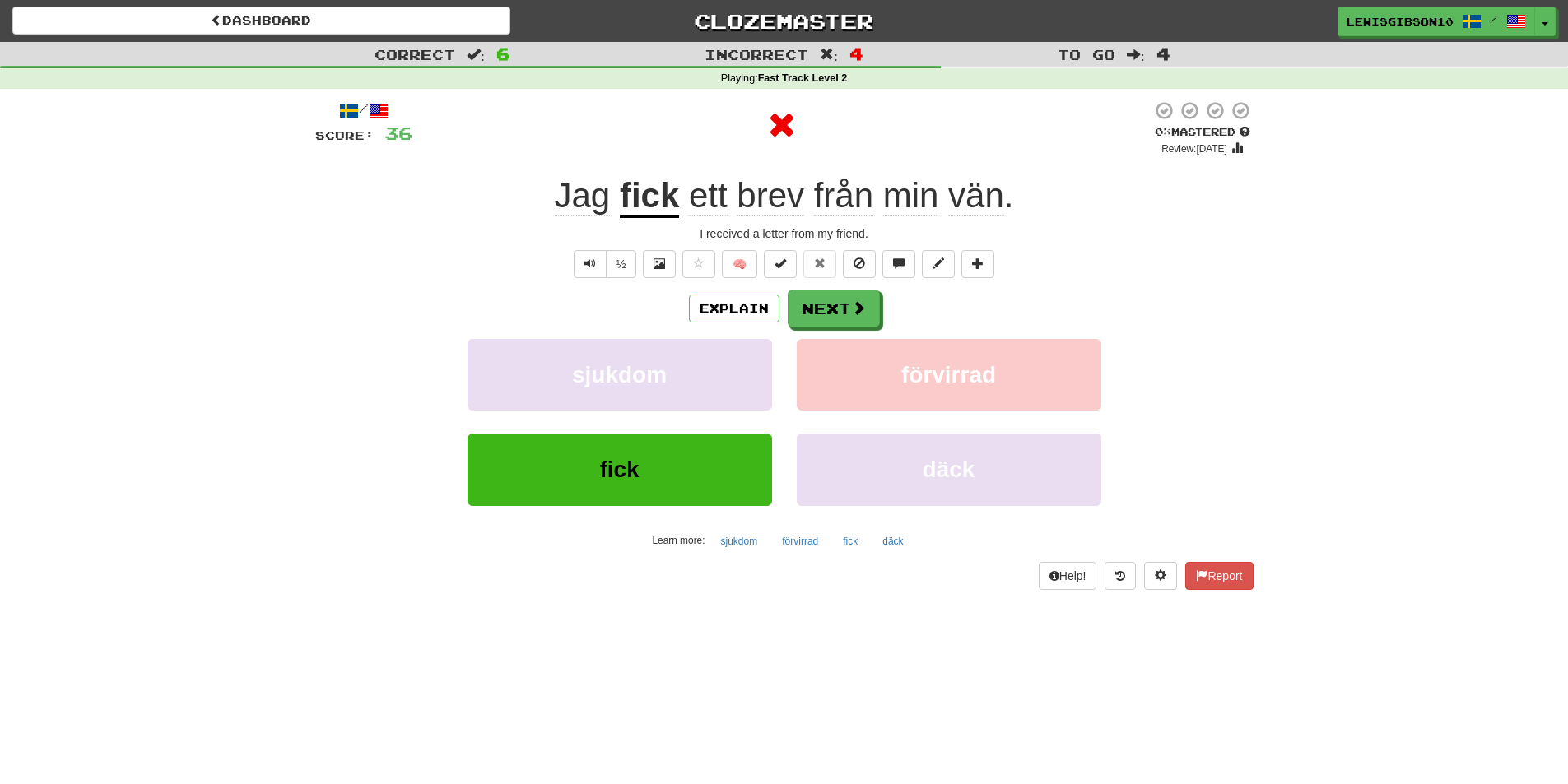
click at [815, 289] on div "/ Score: 36 0 % Mastered Review: 2025-09-18 Jag fick ett brev från min vän . I …" at bounding box center [784, 344] width 938 height 489
click at [812, 294] on button "Next" at bounding box center [835, 309] width 93 height 38
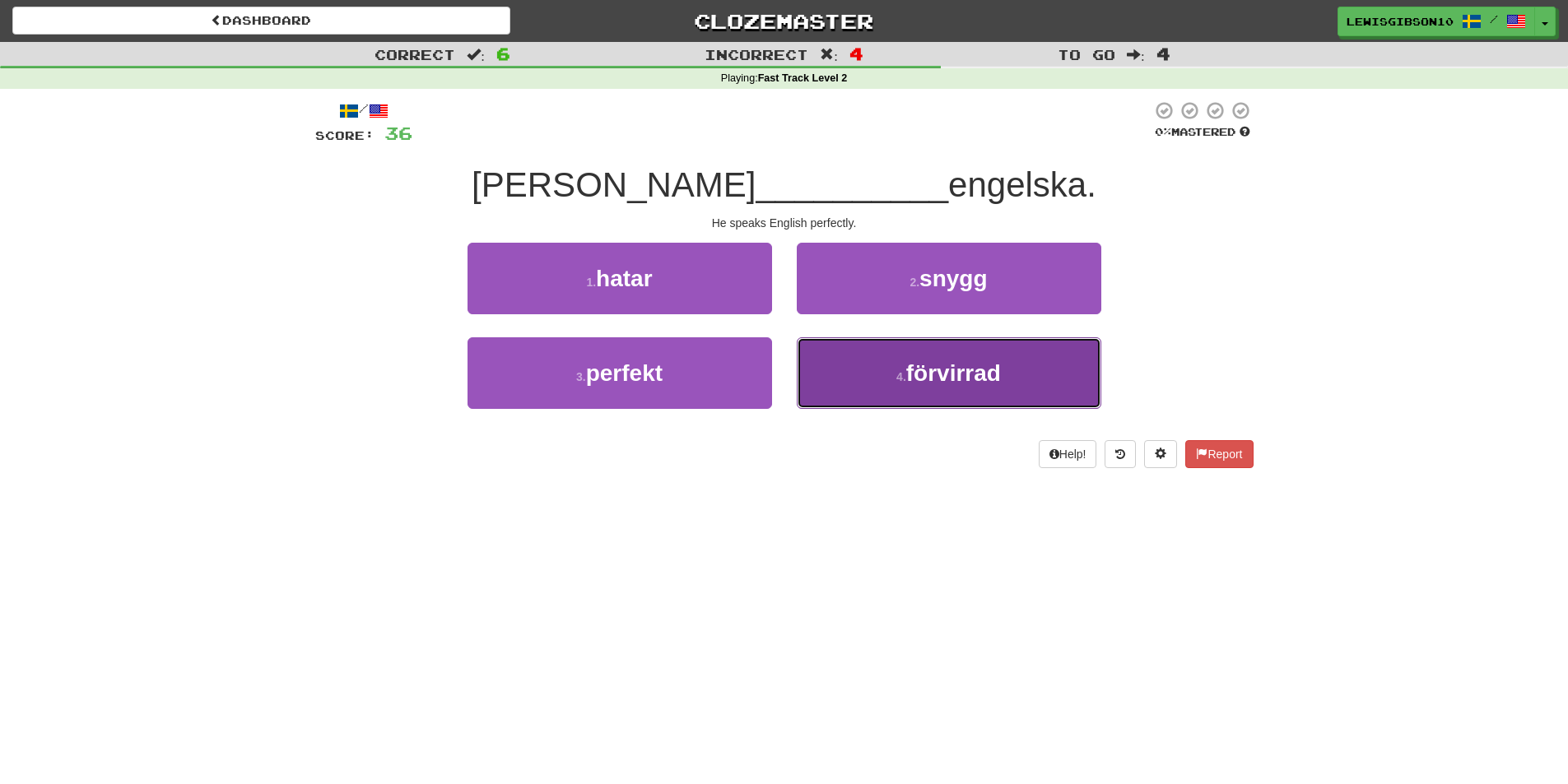
click at [851, 360] on button "4 . förvirrad" at bounding box center [949, 373] width 304 height 72
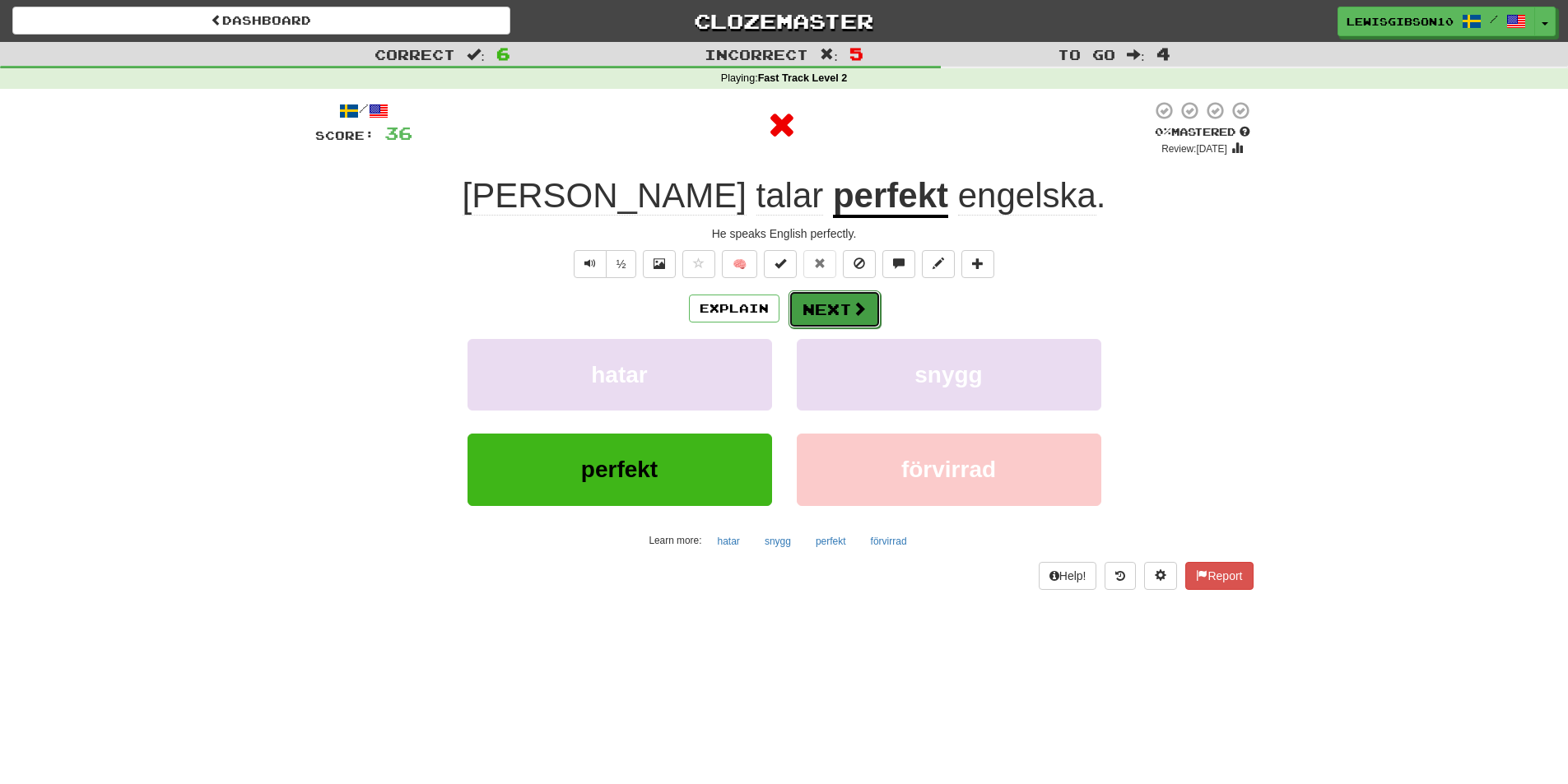
click at [820, 302] on button "Next" at bounding box center [835, 309] width 93 height 38
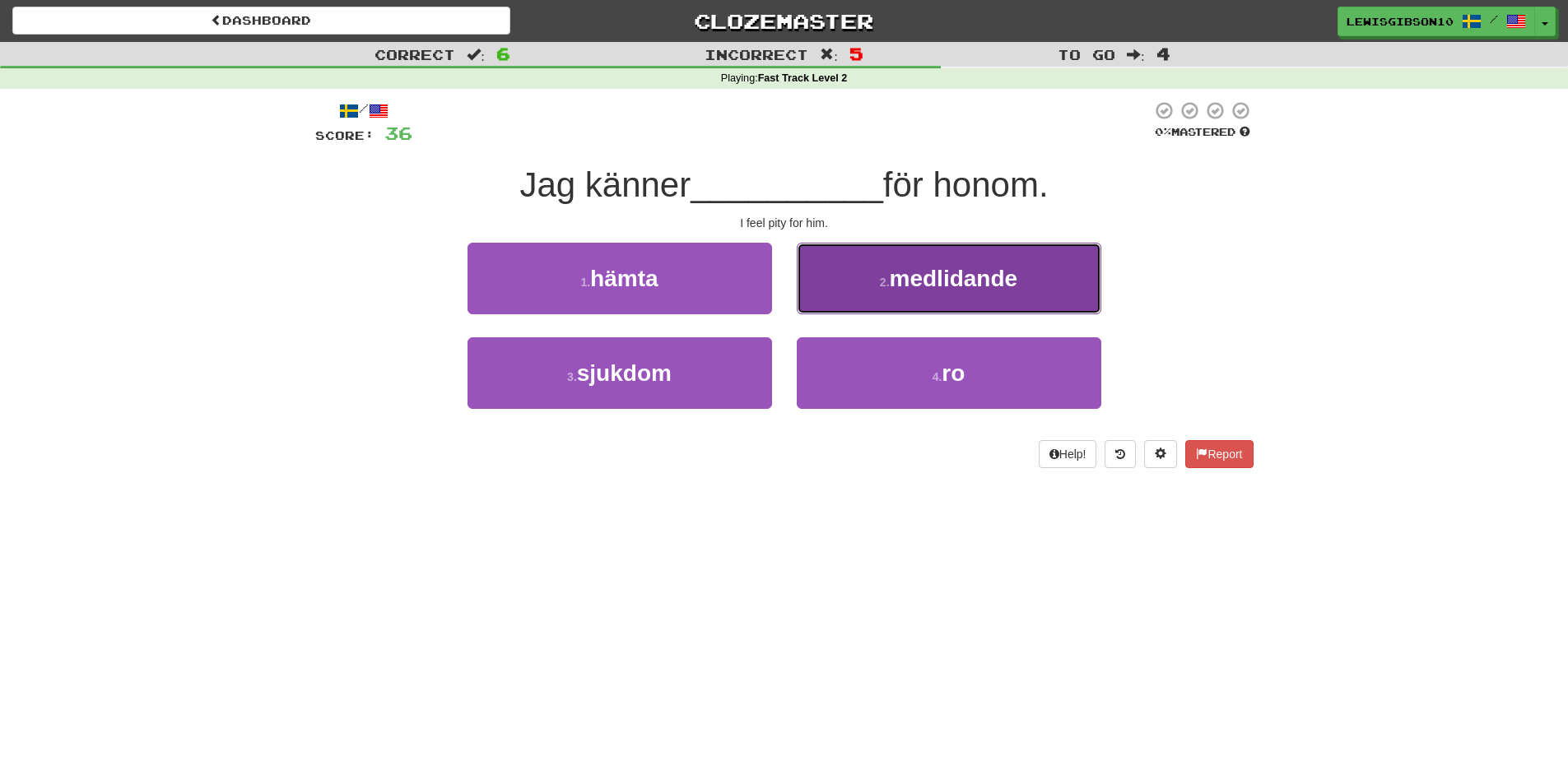
click at [856, 289] on button "2 . medlidande" at bounding box center [949, 279] width 304 height 72
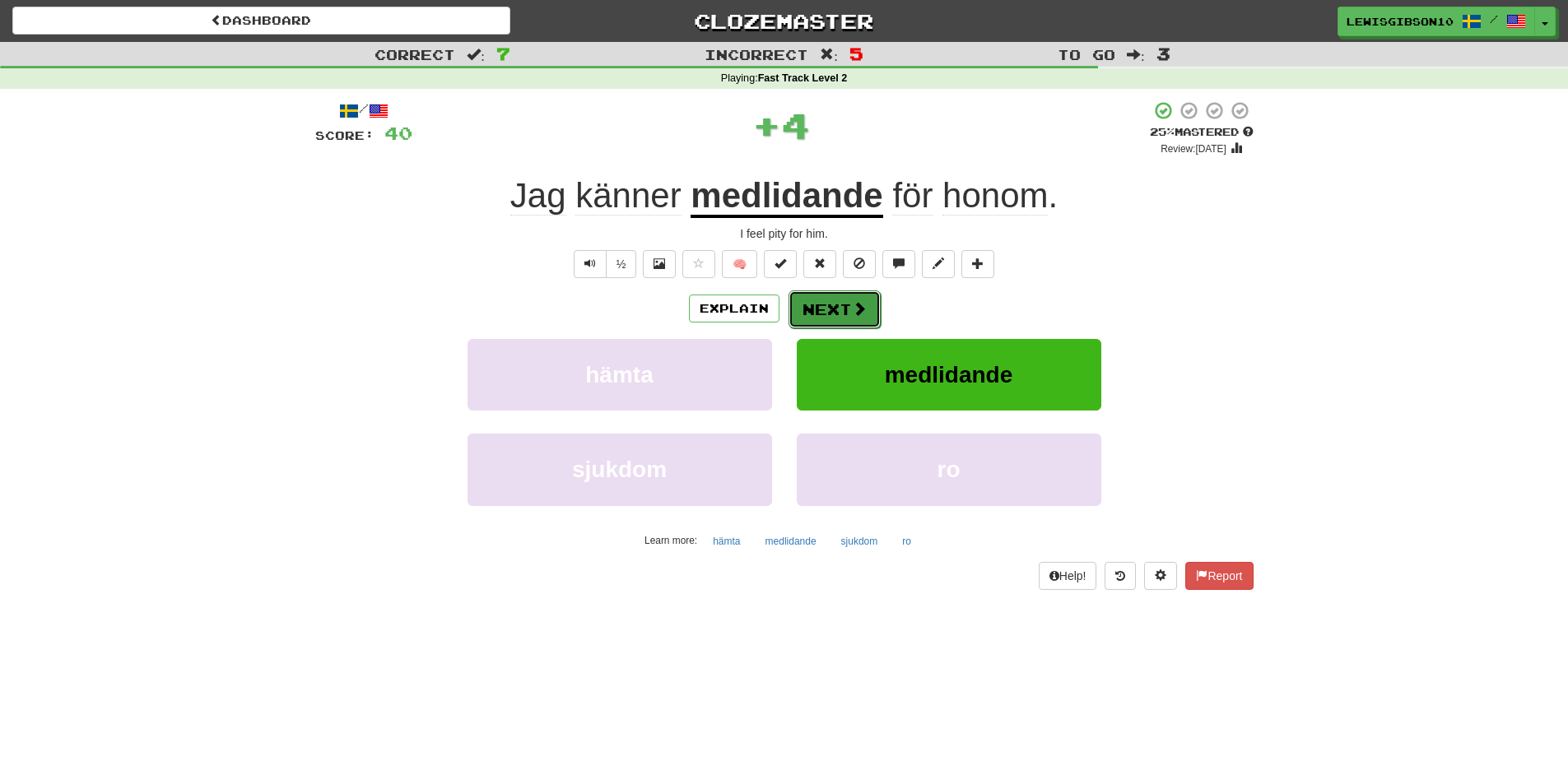
click at [812, 307] on button "Next" at bounding box center [835, 309] width 93 height 38
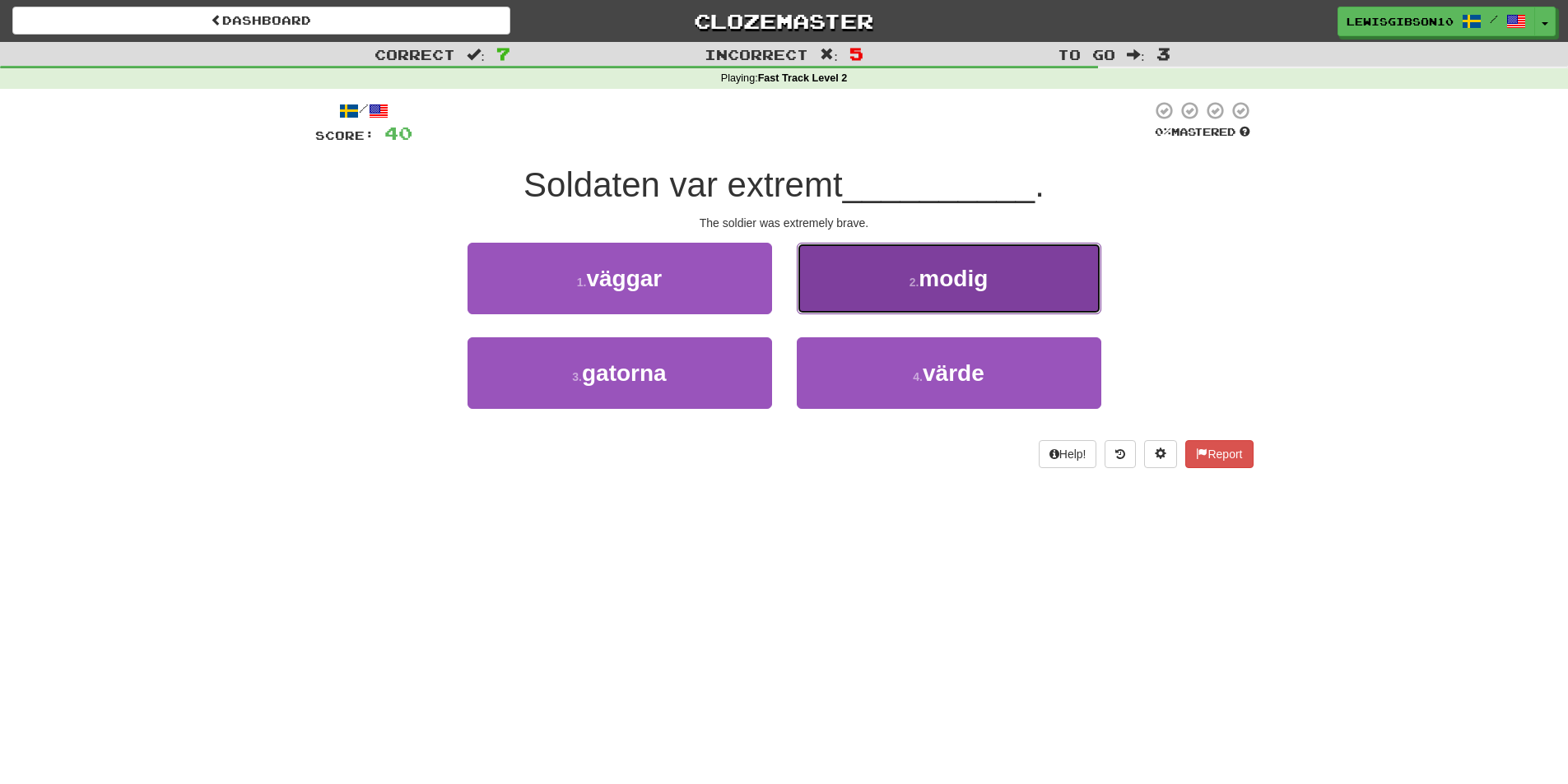
click at [837, 274] on button "2 . modig" at bounding box center [949, 279] width 304 height 72
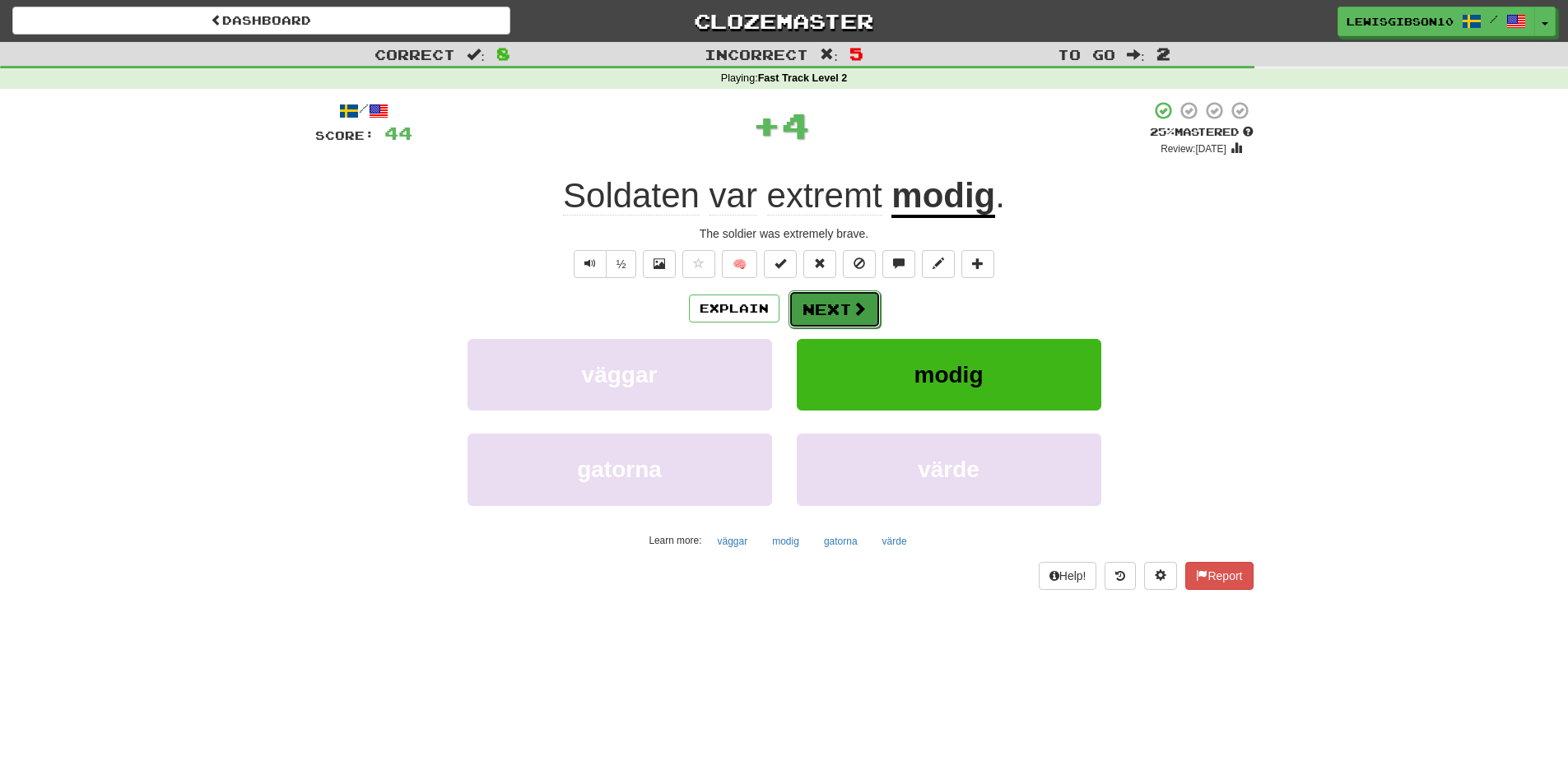
click at [832, 312] on button "Next" at bounding box center [835, 309] width 93 height 38
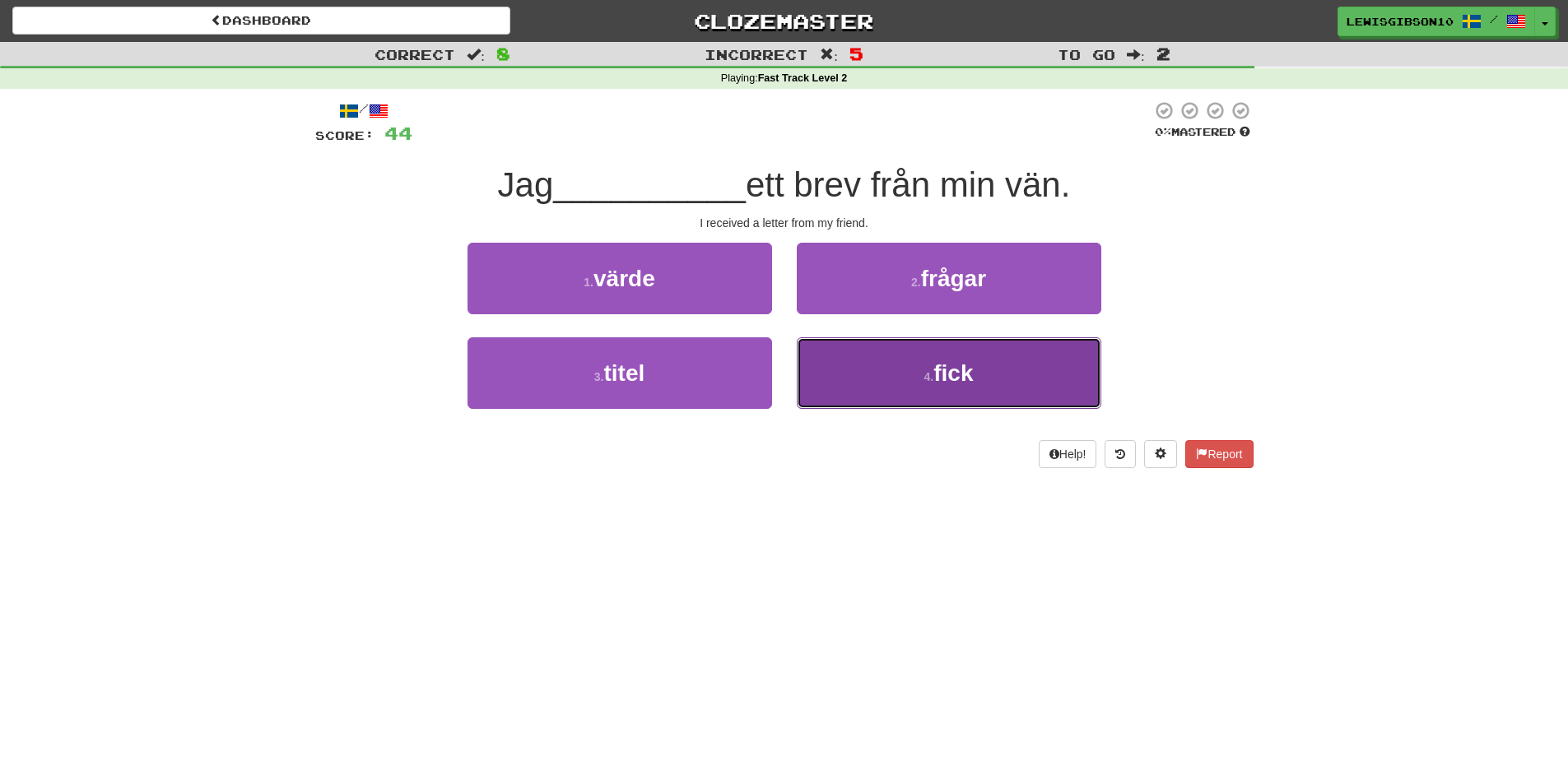
click at [868, 362] on button "4 . fick" at bounding box center [949, 373] width 304 height 72
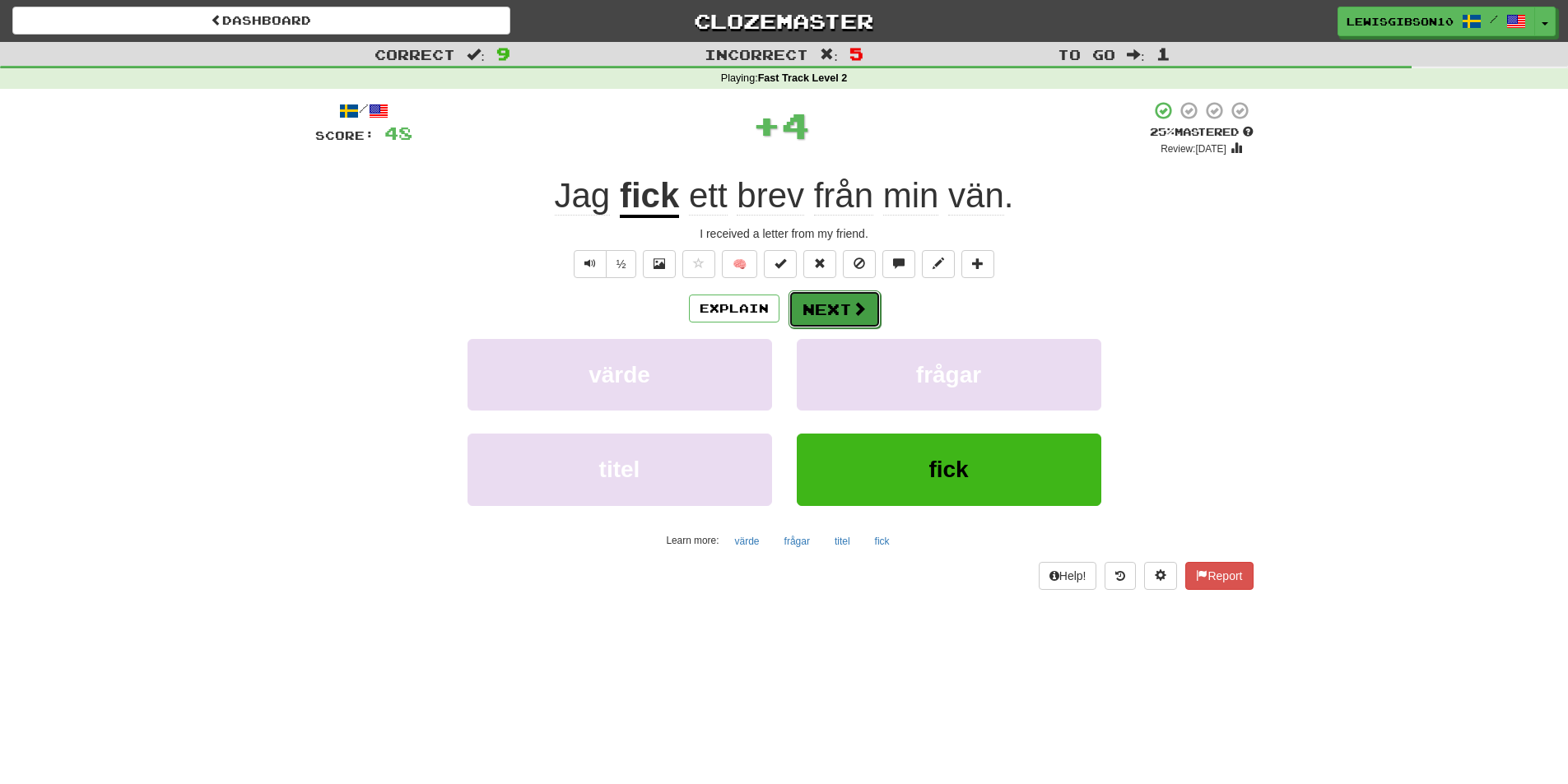
click at [838, 307] on button "Next" at bounding box center [835, 309] width 93 height 38
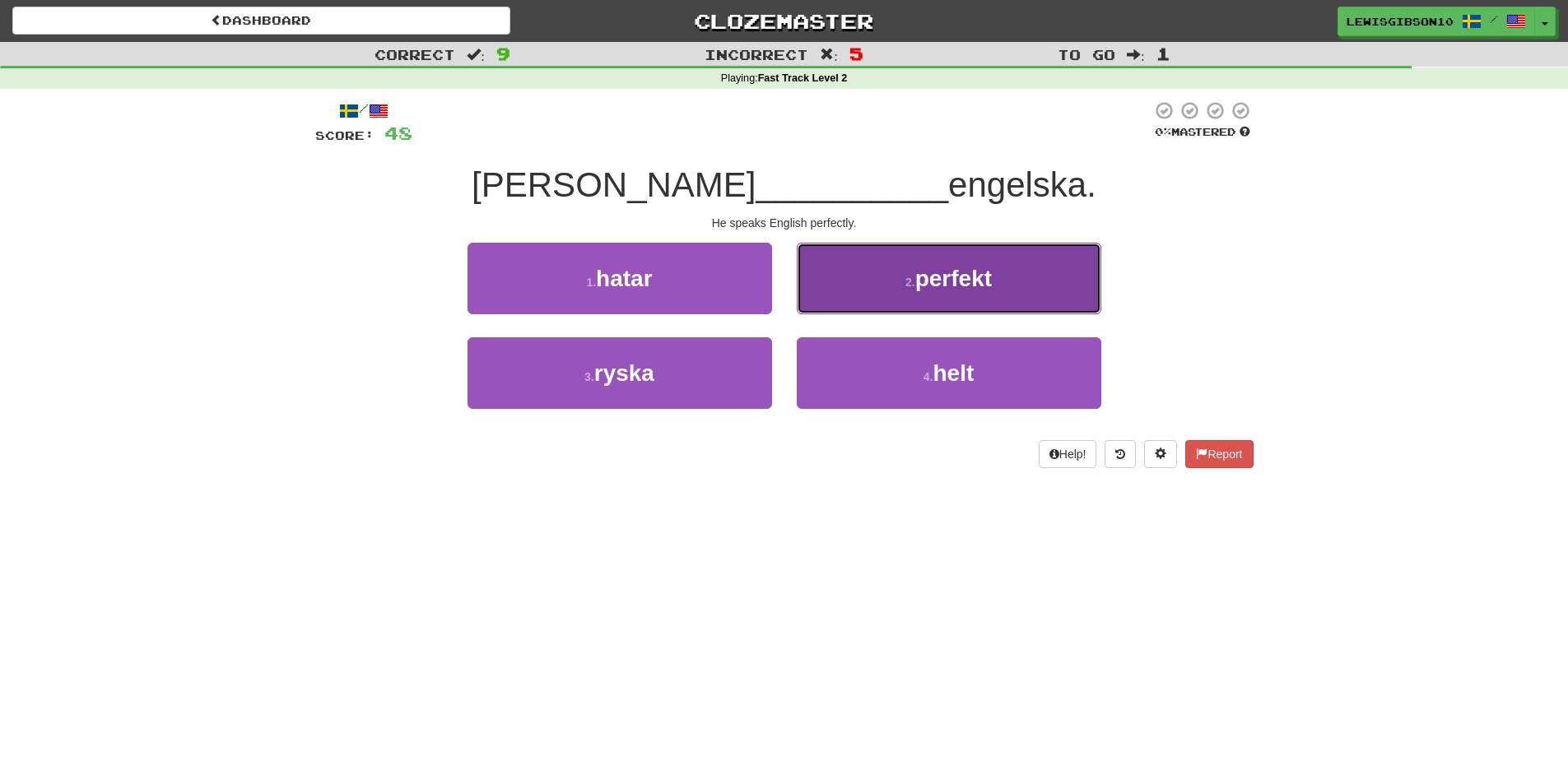
click at [877, 291] on button "2 . perfekt" at bounding box center [949, 279] width 304 height 72
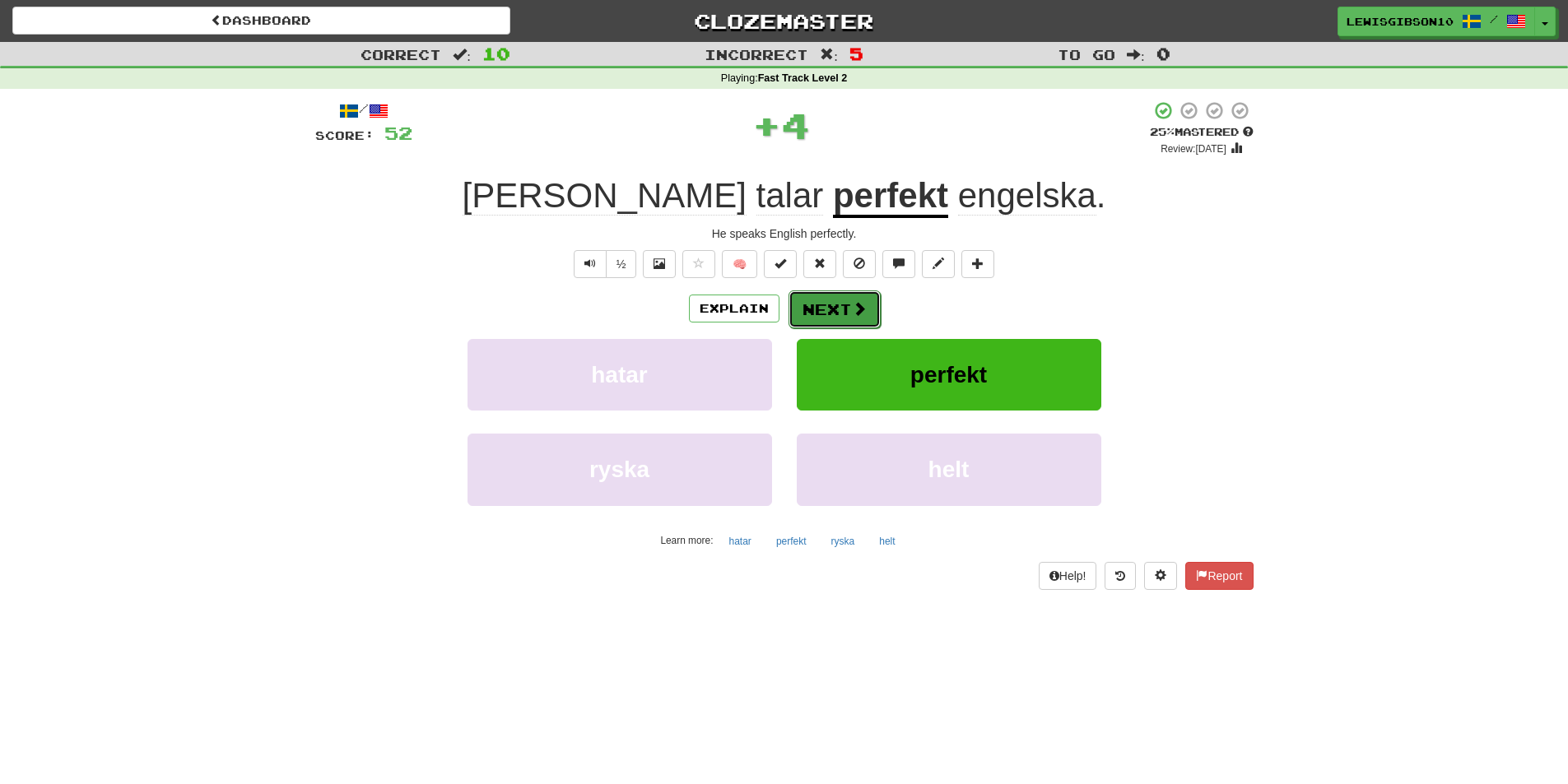
click at [854, 319] on button "Next" at bounding box center [835, 309] width 93 height 38
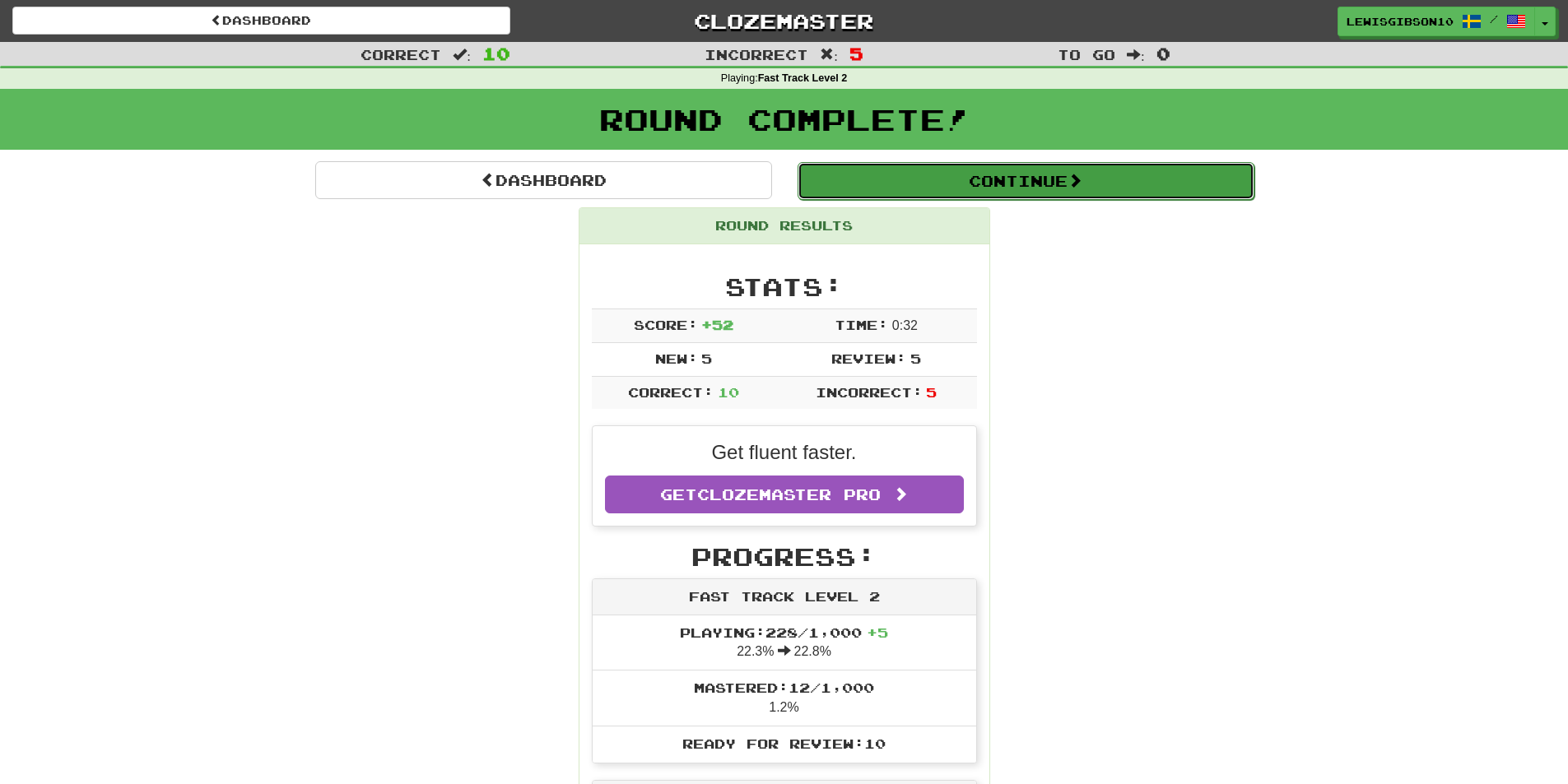
click at [922, 178] on button "Continue" at bounding box center [1026, 181] width 457 height 38
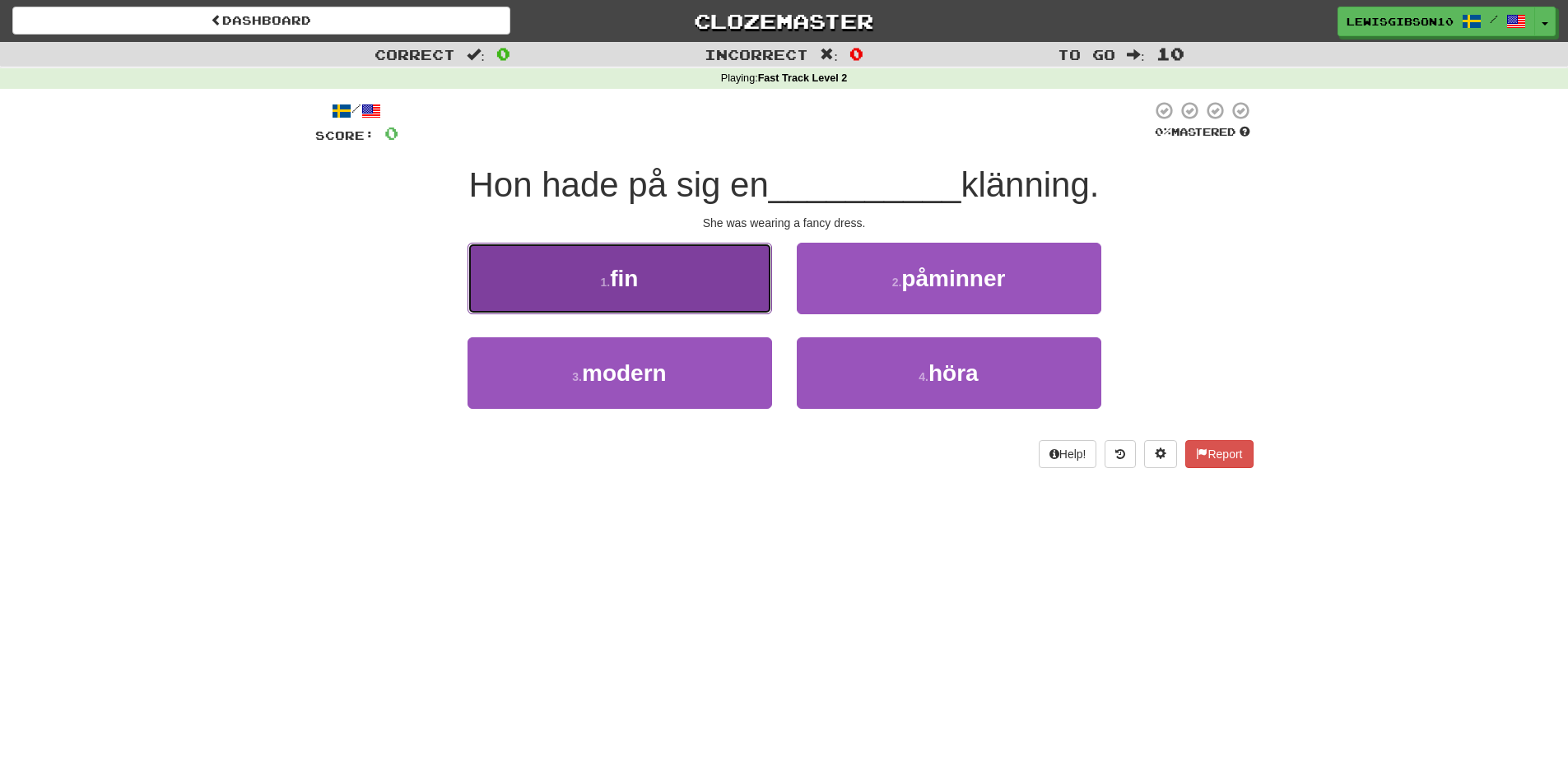
click at [655, 270] on button "1 . fin" at bounding box center [620, 279] width 304 height 72
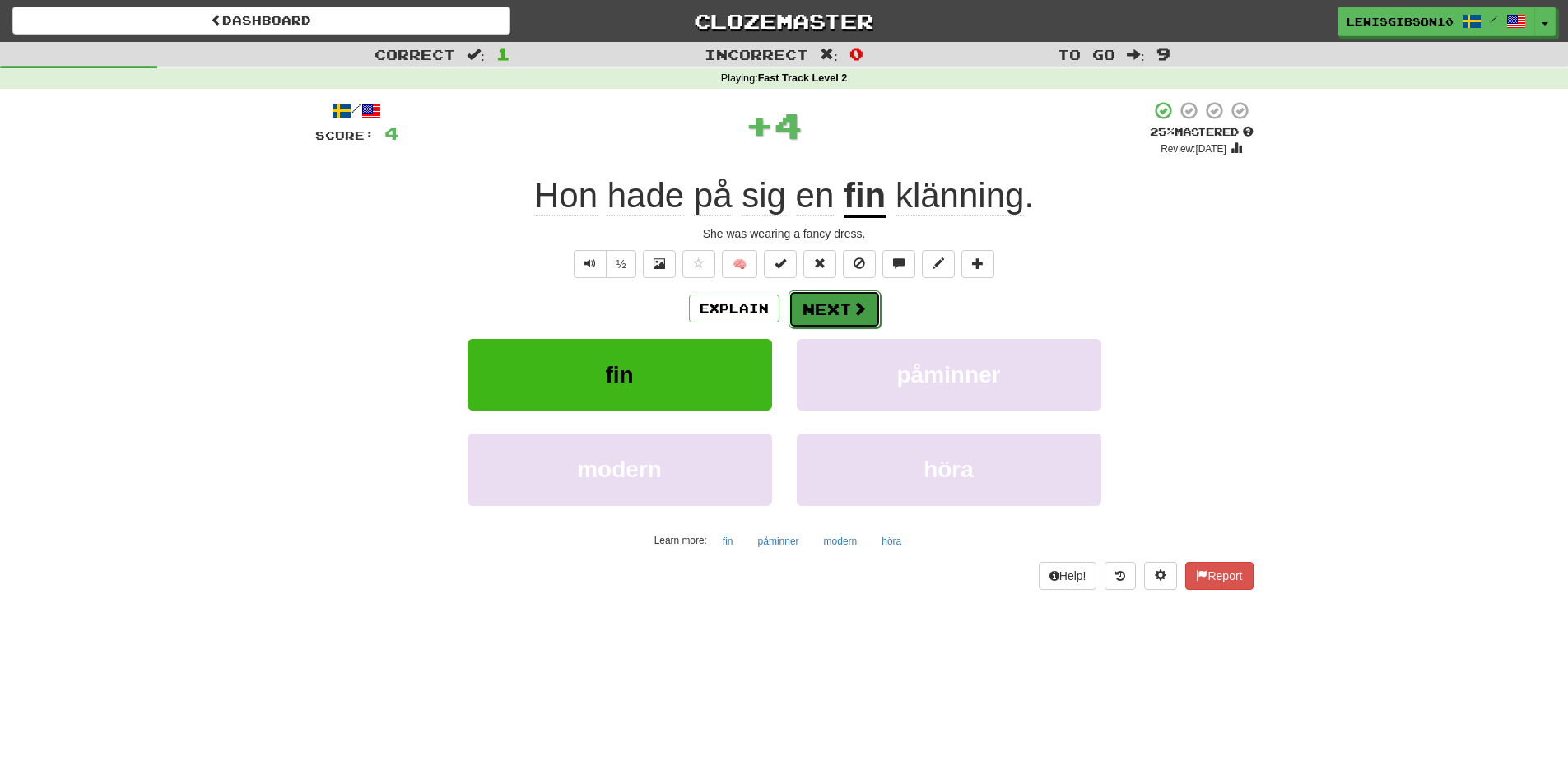
click at [823, 310] on button "Next" at bounding box center [835, 309] width 93 height 38
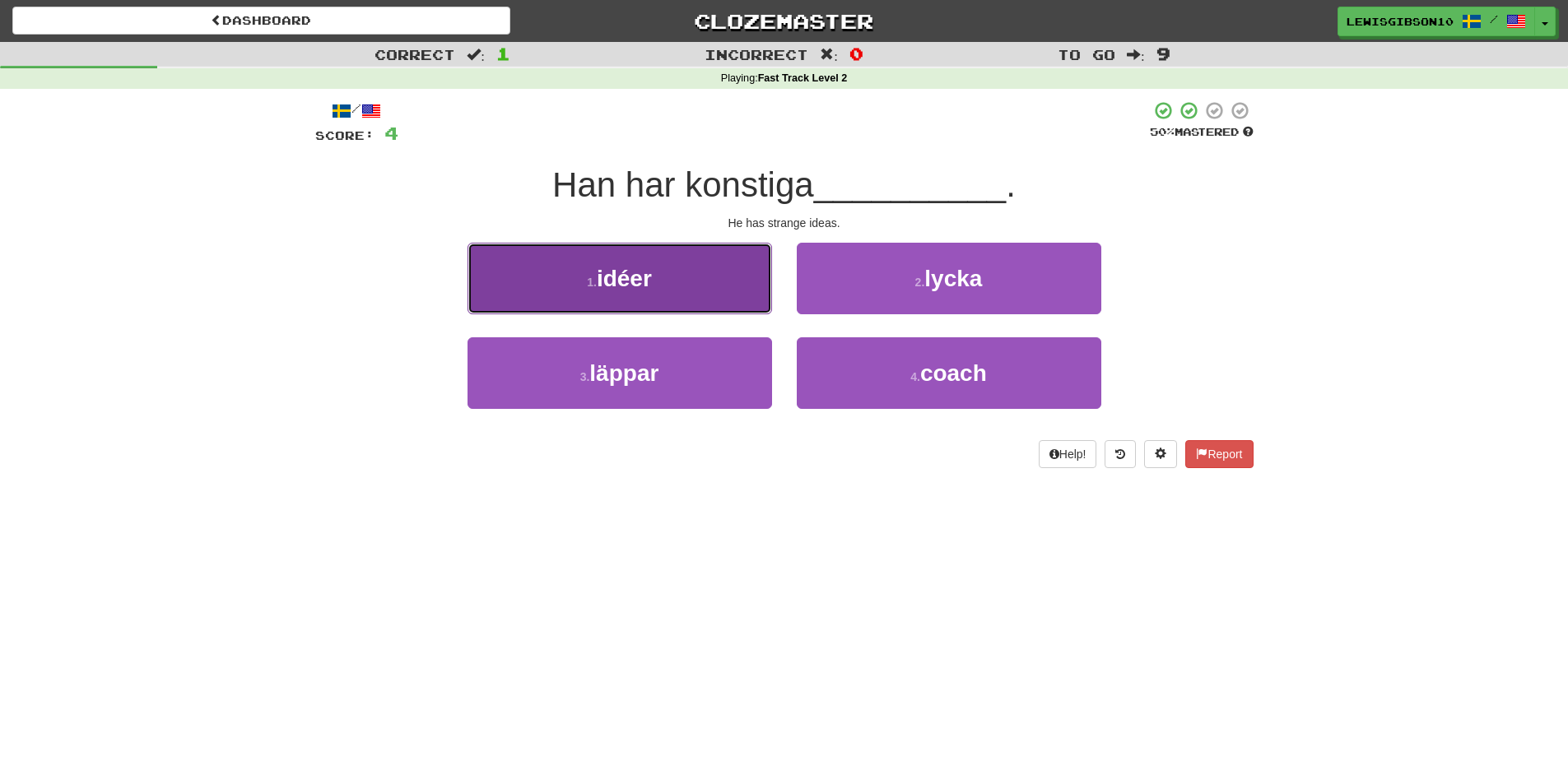
click at [723, 277] on button "1 . idéer" at bounding box center [620, 279] width 304 height 72
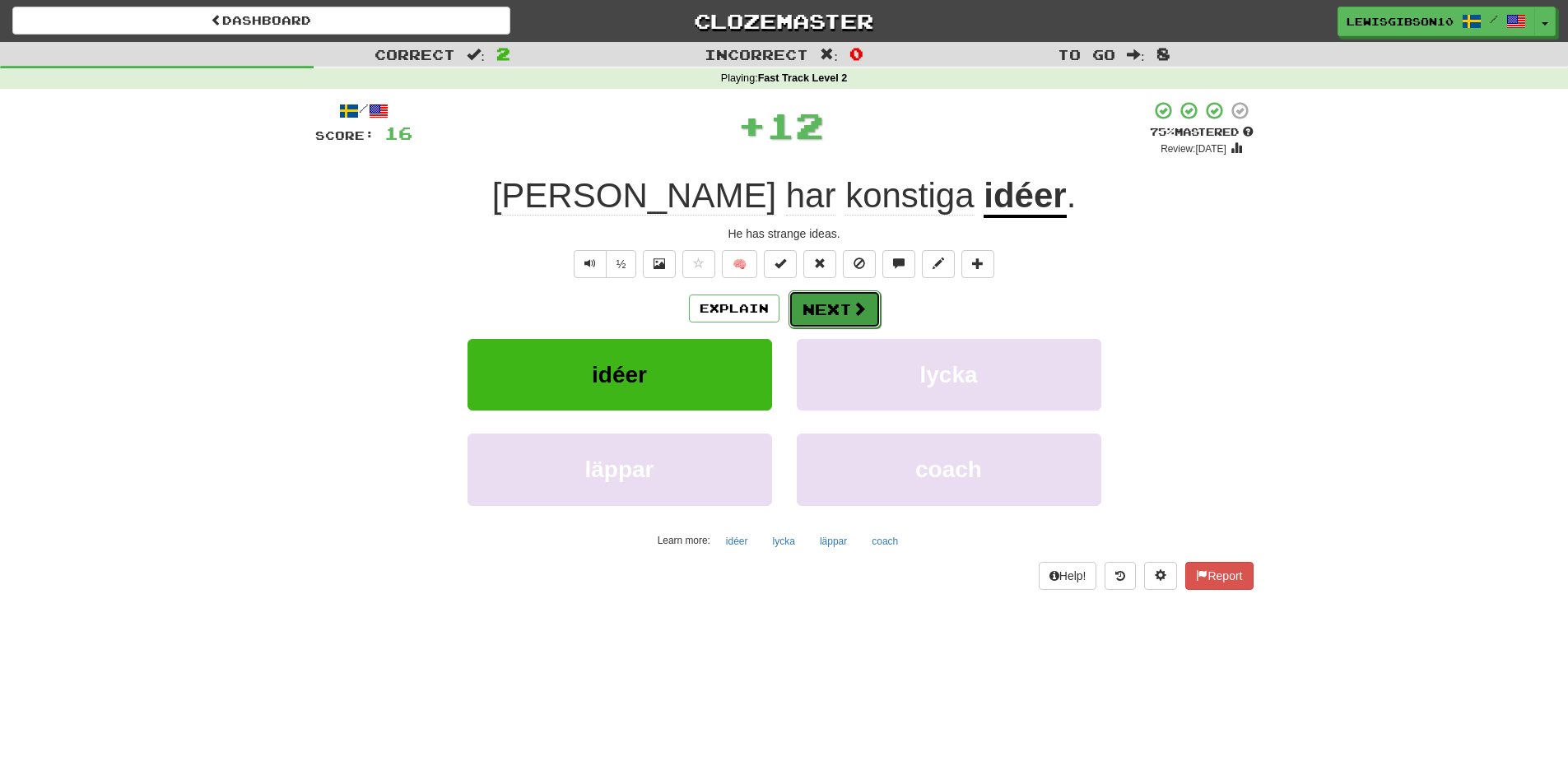
click at [837, 313] on button "Next" at bounding box center [835, 309] width 93 height 38
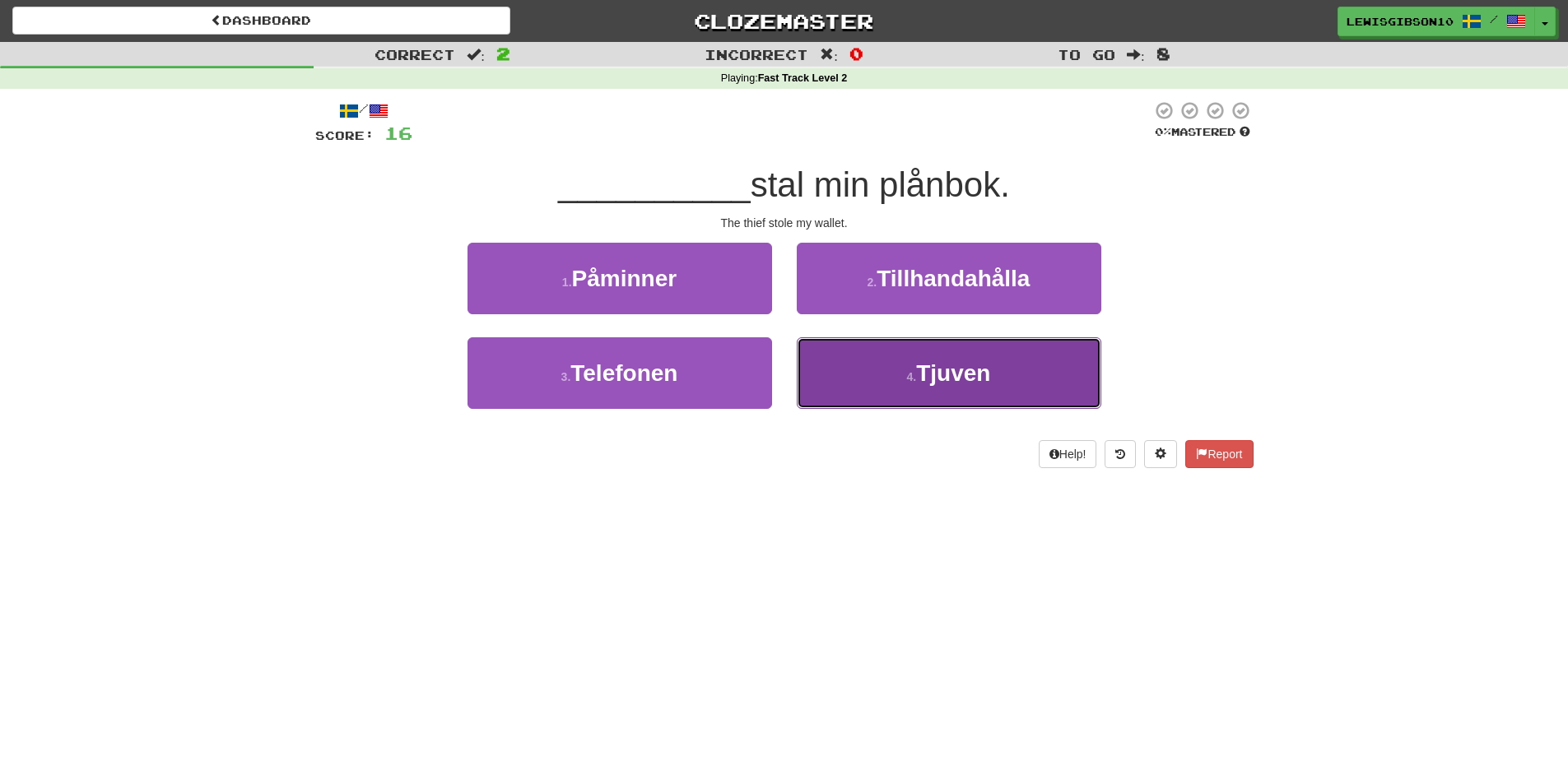
click at [806, 359] on button "4 . Tjuven" at bounding box center [949, 373] width 304 height 72
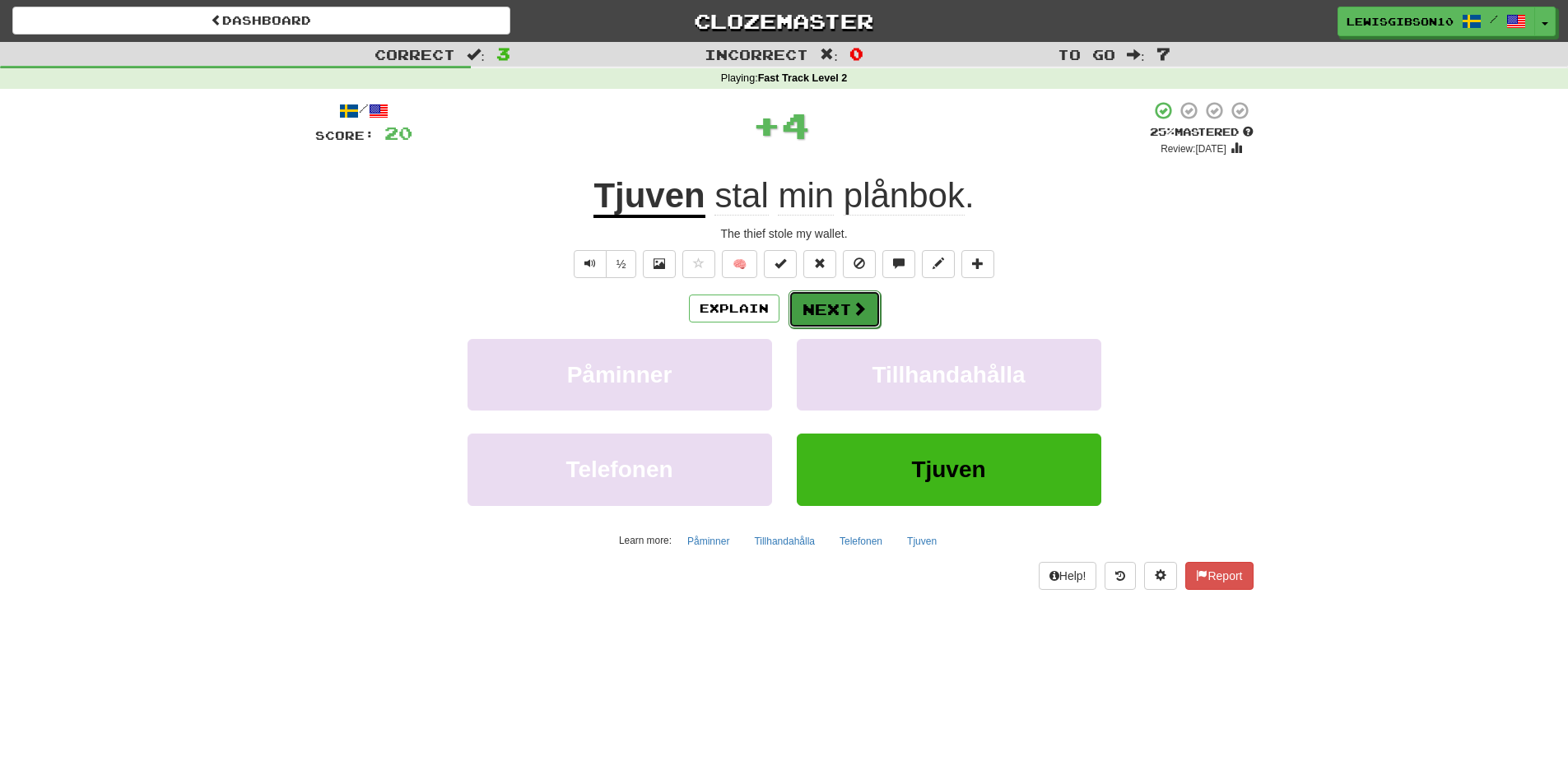
click at [801, 303] on button "Next" at bounding box center [835, 309] width 93 height 38
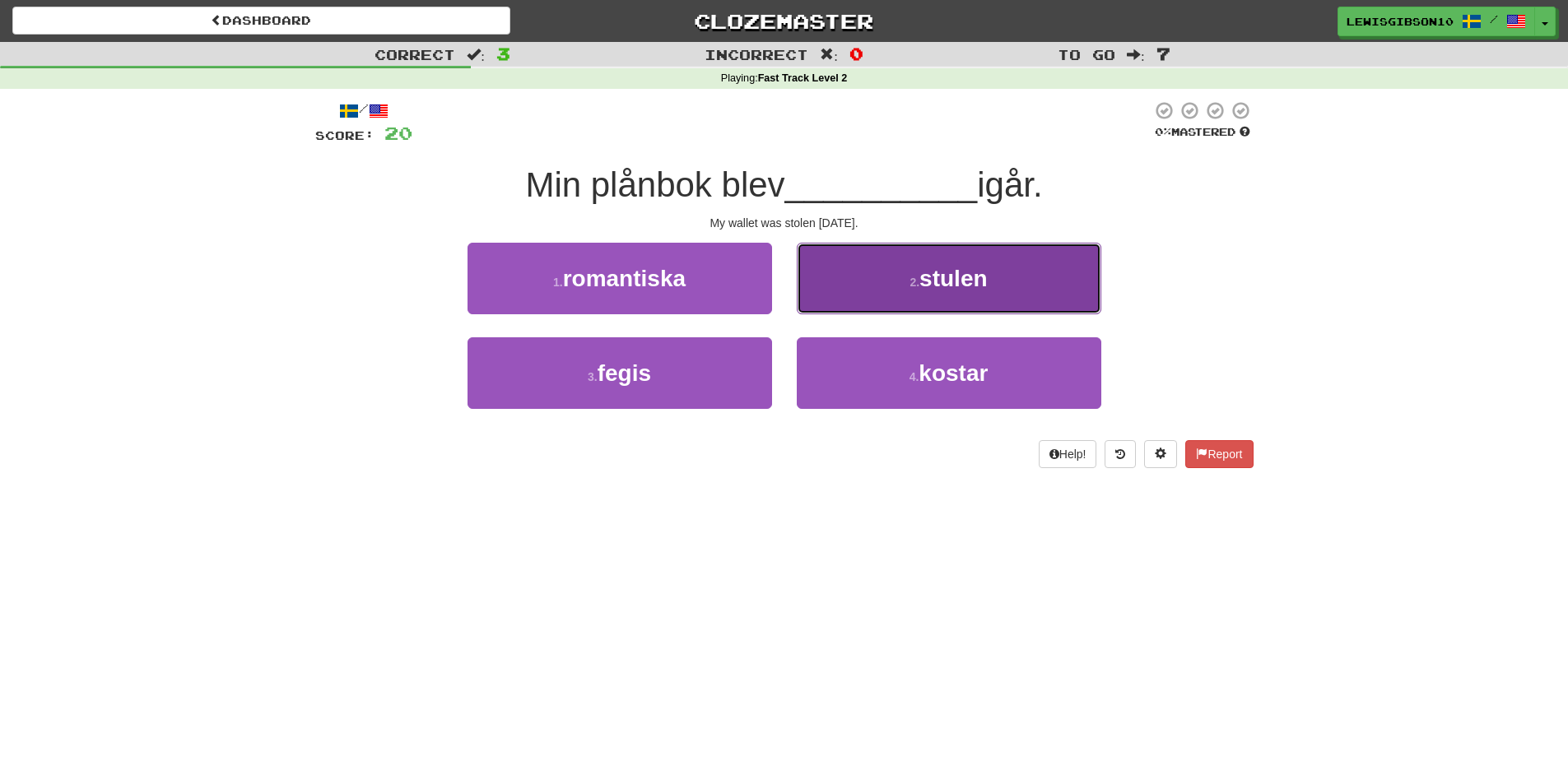
click at [848, 287] on button "2 . stulen" at bounding box center [949, 279] width 304 height 72
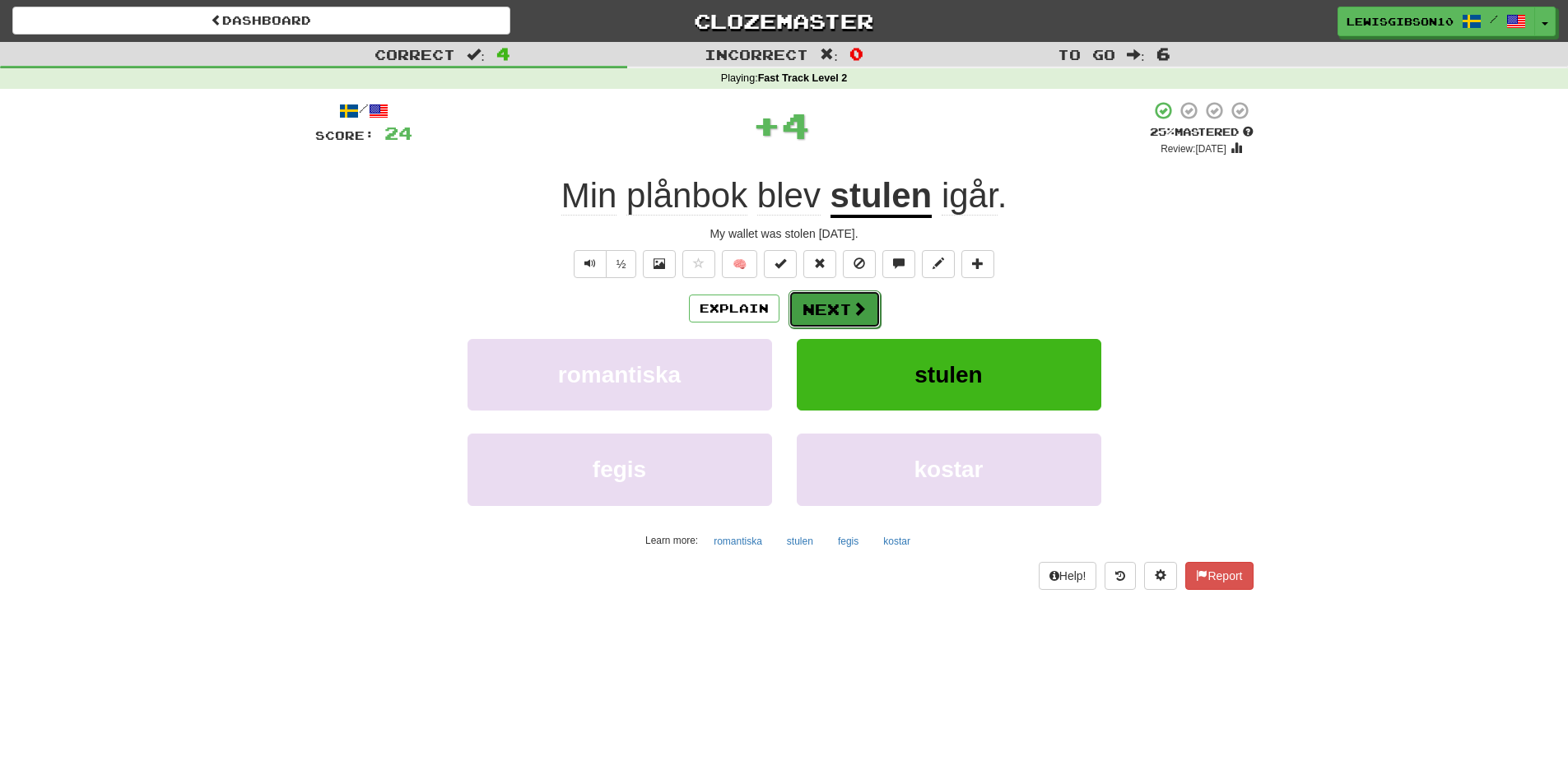
click at [835, 312] on button "Next" at bounding box center [835, 309] width 93 height 38
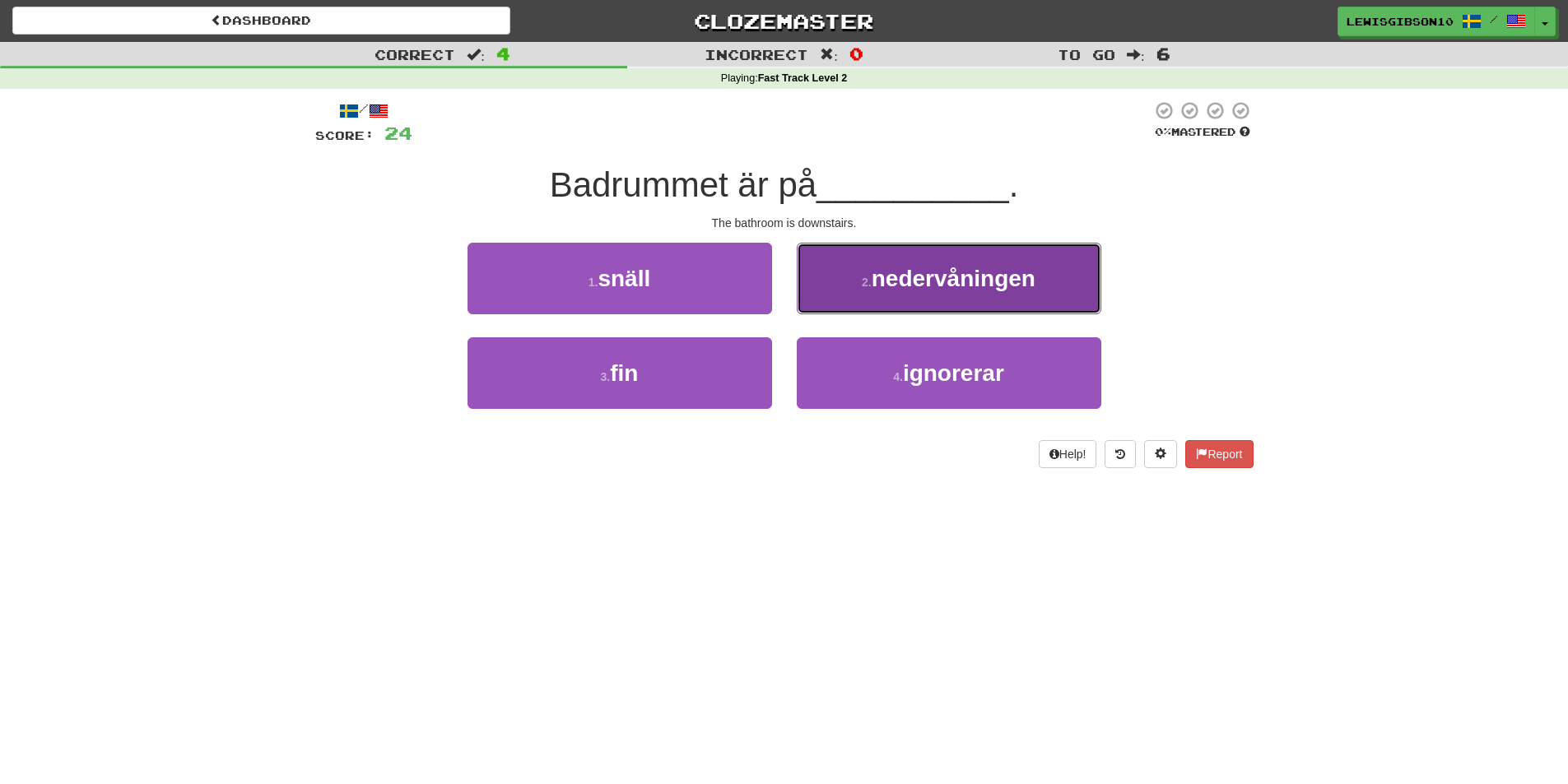
click at [838, 294] on button "2 . nedervåningen" at bounding box center [949, 279] width 304 height 72
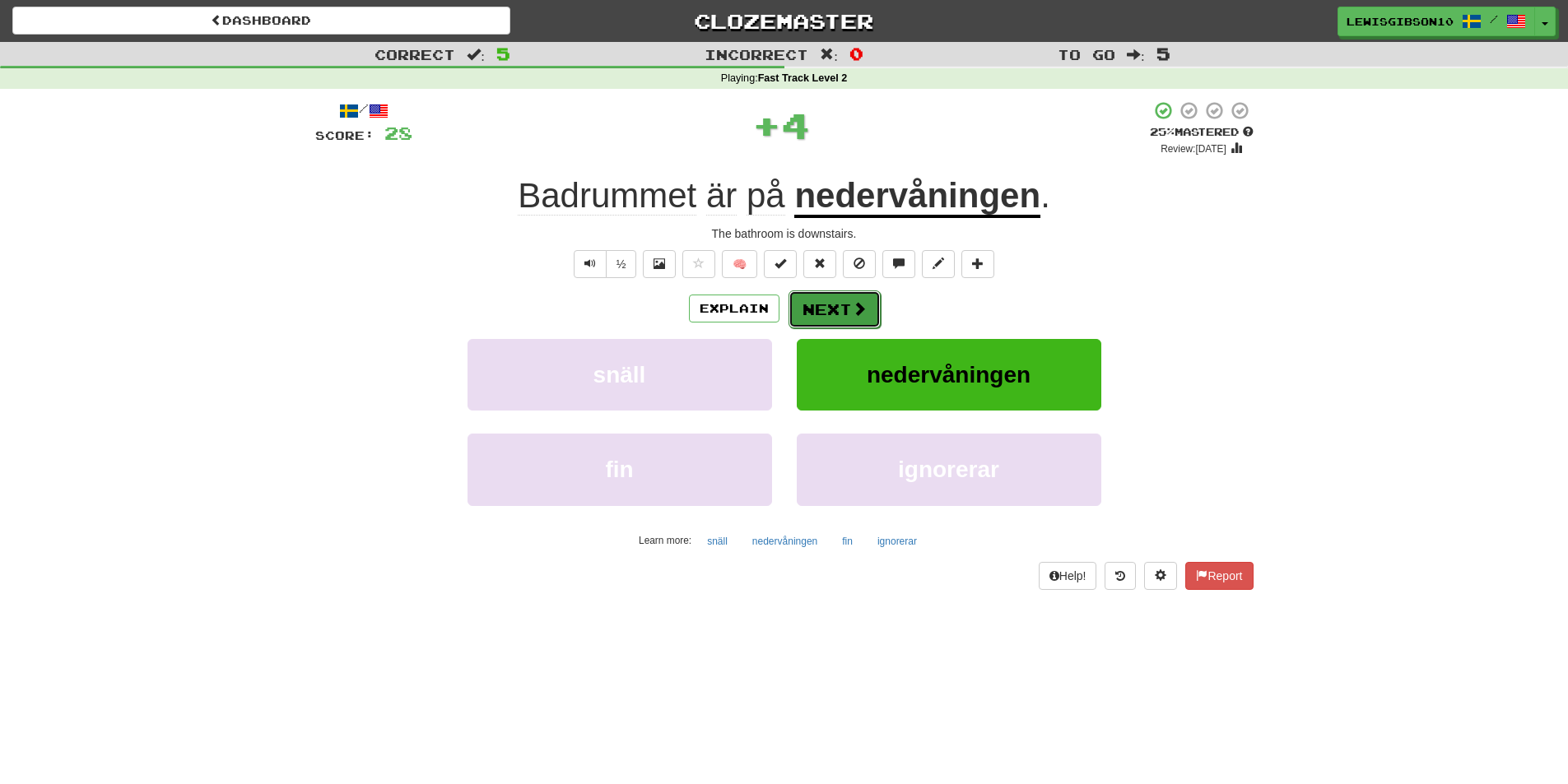
click at [817, 307] on button "Next" at bounding box center [835, 309] width 93 height 38
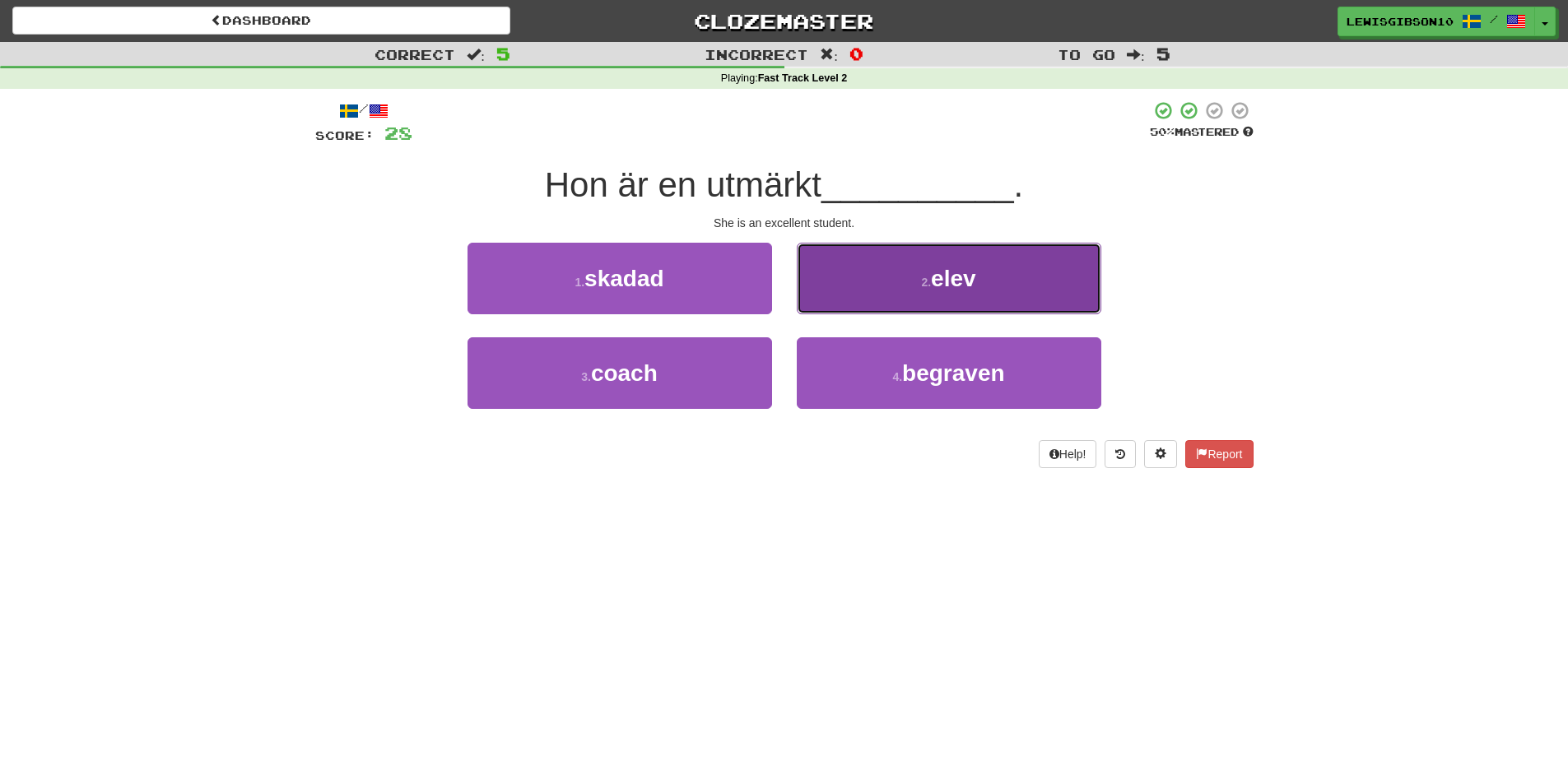
click at [851, 294] on button "2 . elev" at bounding box center [949, 279] width 304 height 72
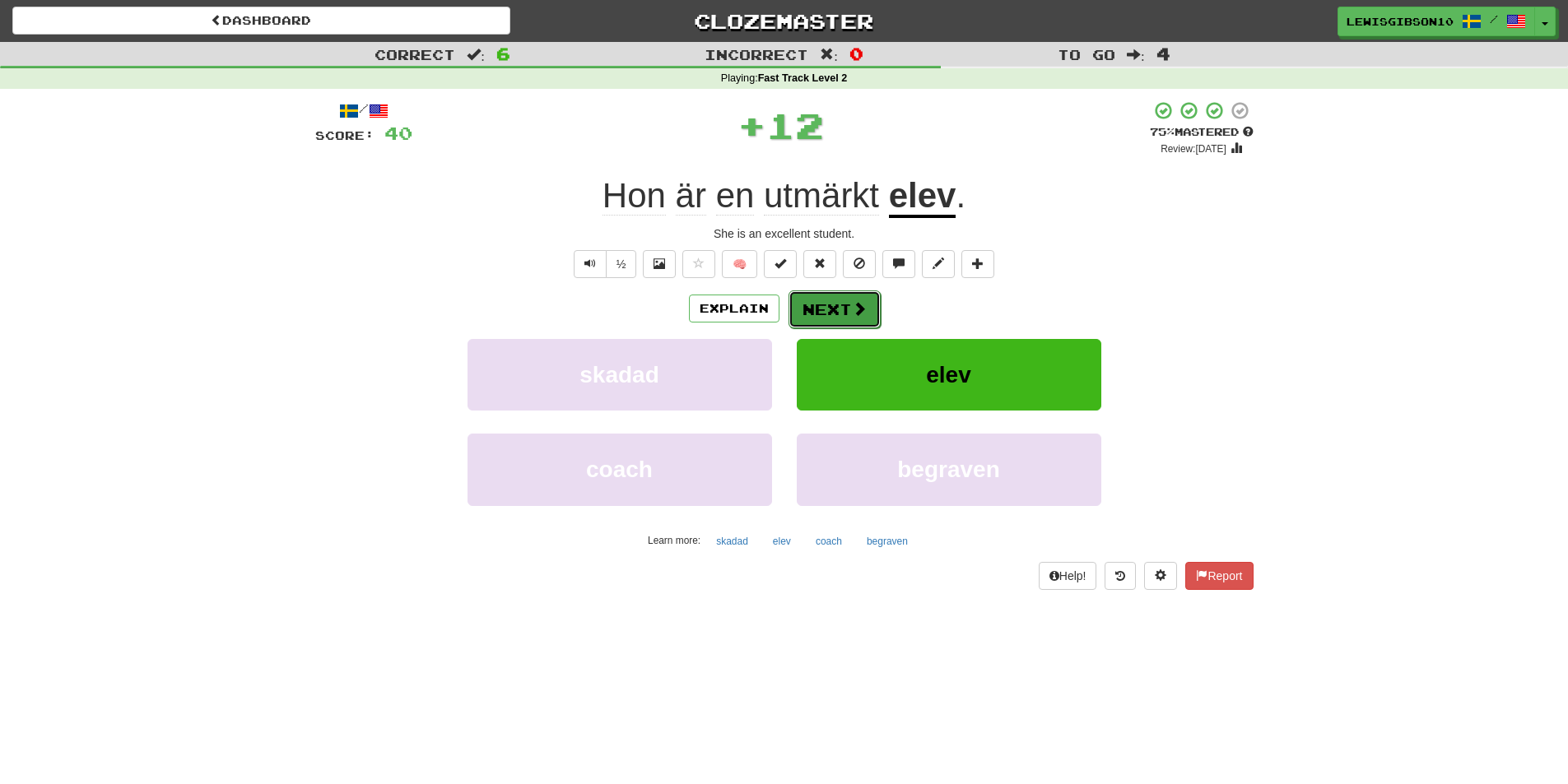
click at [827, 308] on button "Next" at bounding box center [835, 309] width 93 height 38
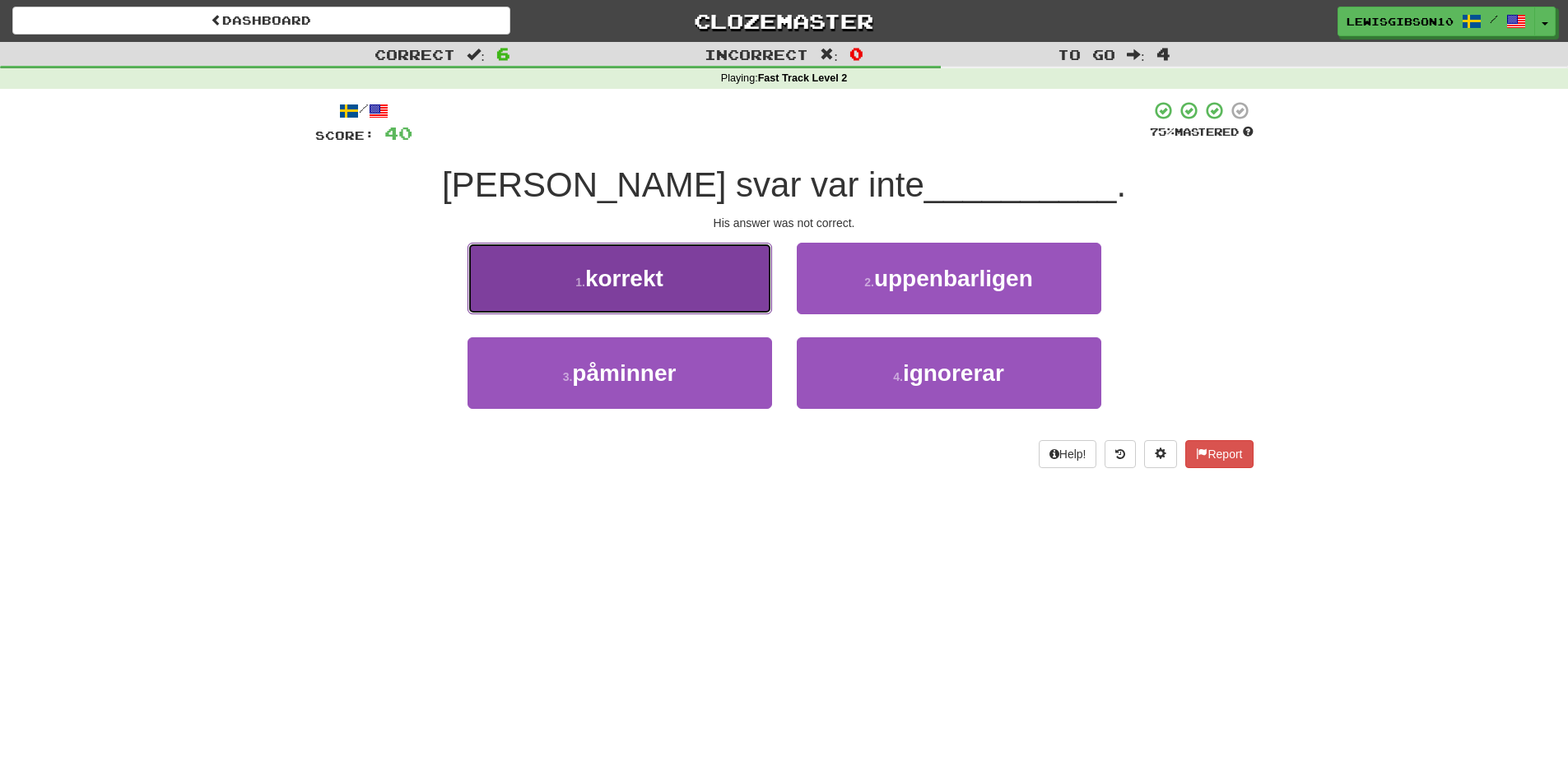
click at [736, 311] on button "1 . korrekt" at bounding box center [620, 279] width 304 height 72
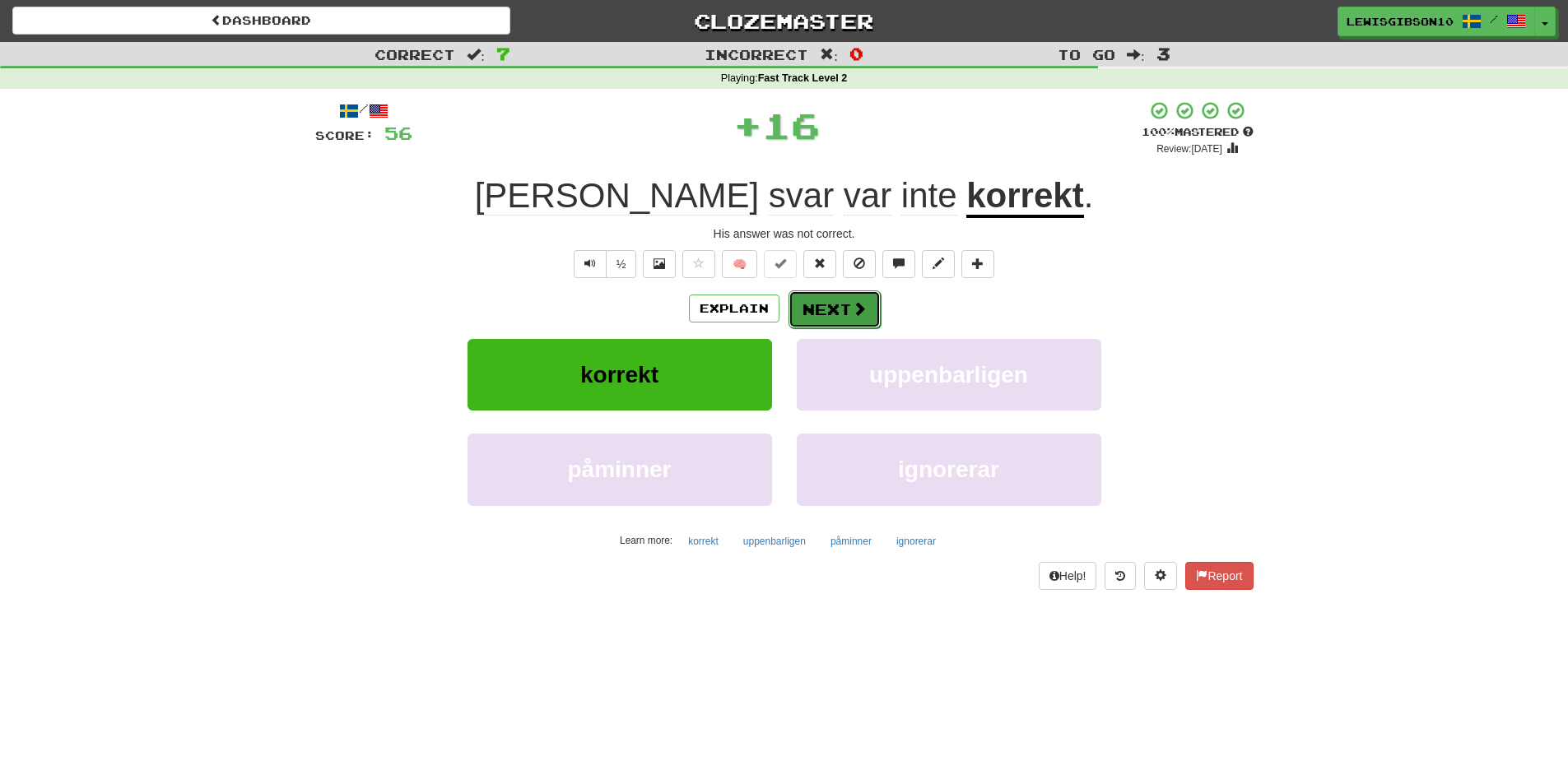
click at [810, 311] on button "Next" at bounding box center [835, 309] width 93 height 38
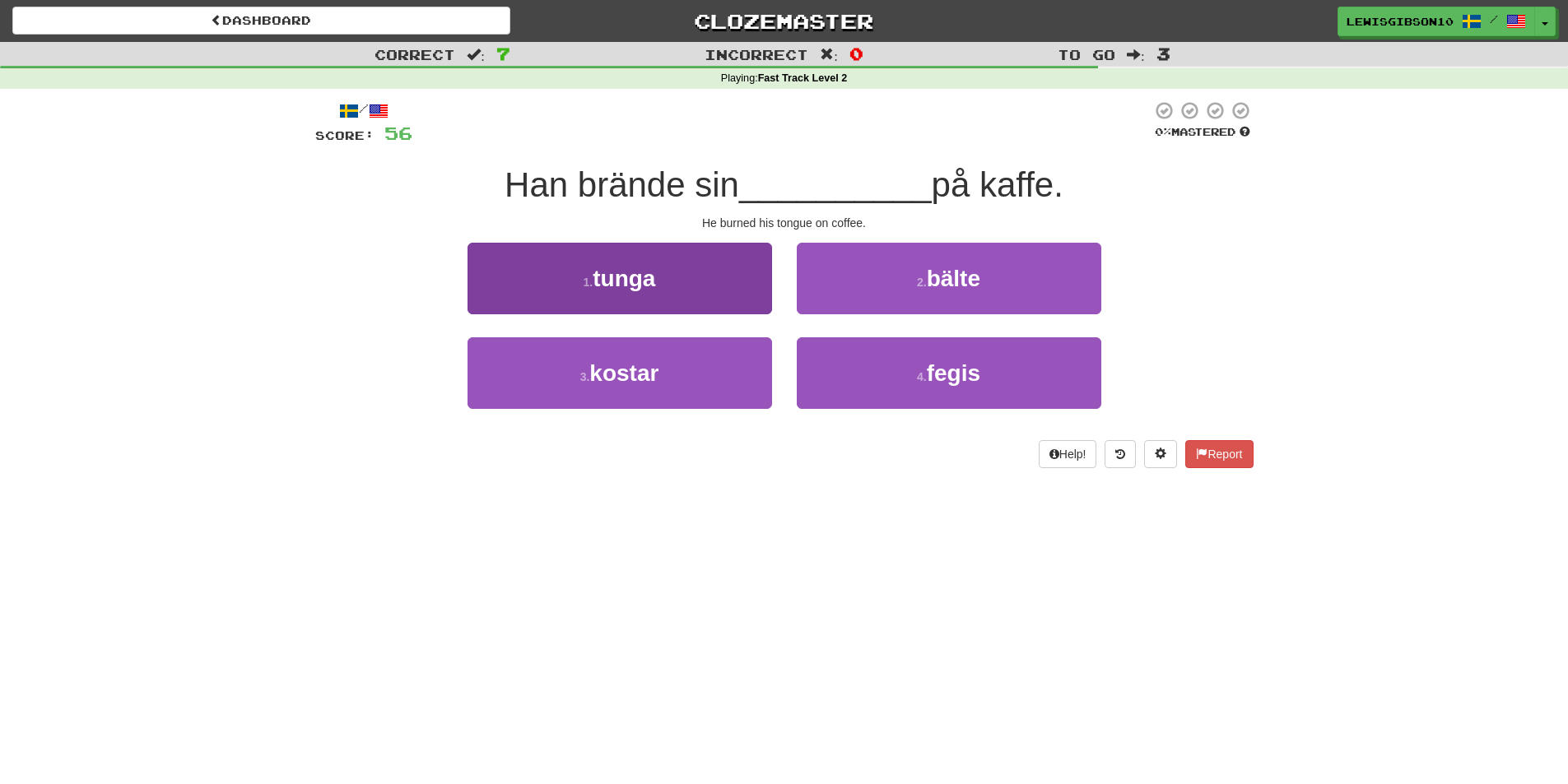
click at [746, 316] on div "1 . tunga" at bounding box center [620, 290] width 329 height 95
click at [736, 302] on button "1 . tunga" at bounding box center [620, 279] width 304 height 72
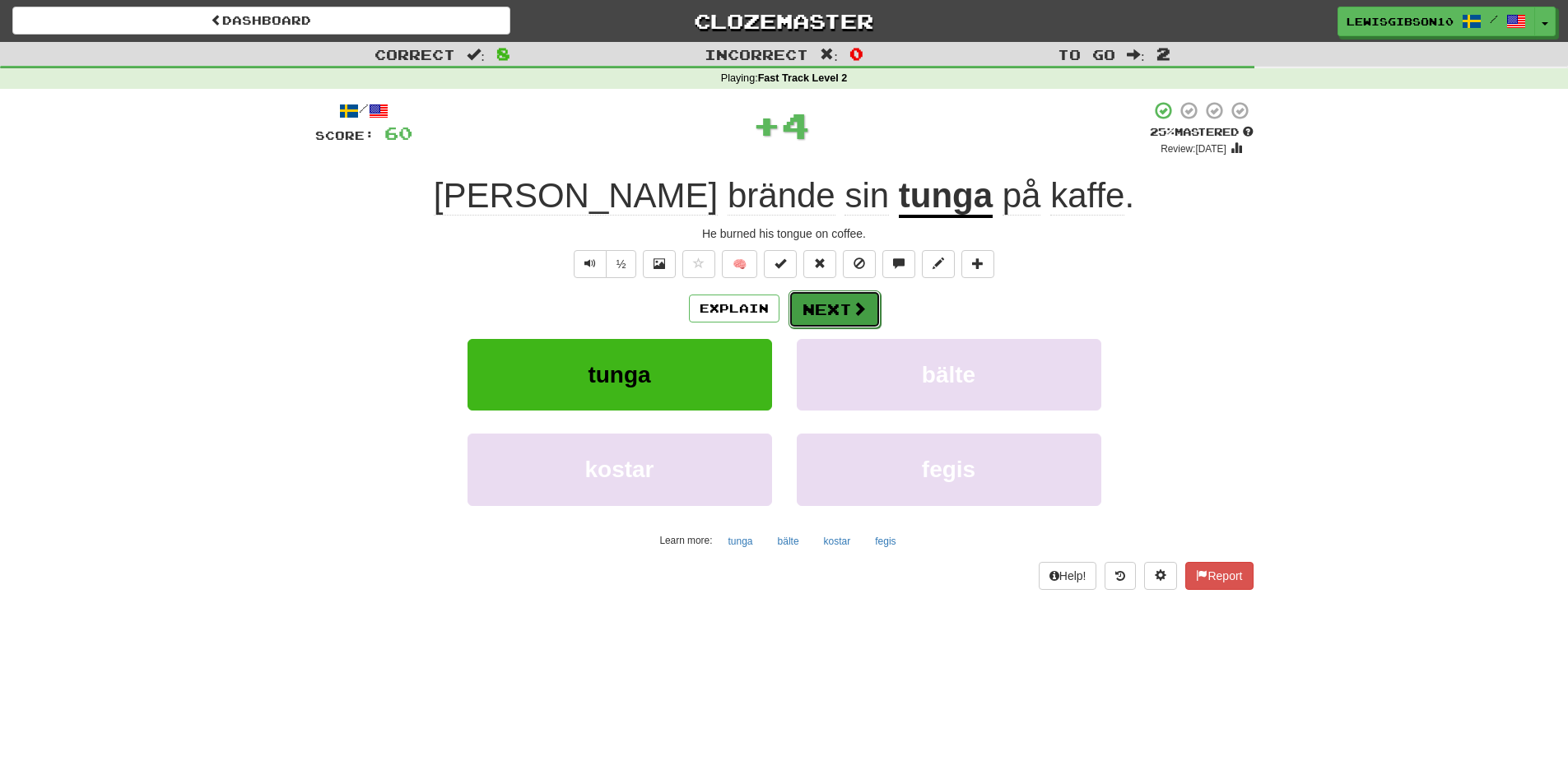
click at [813, 310] on button "Next" at bounding box center [835, 309] width 93 height 38
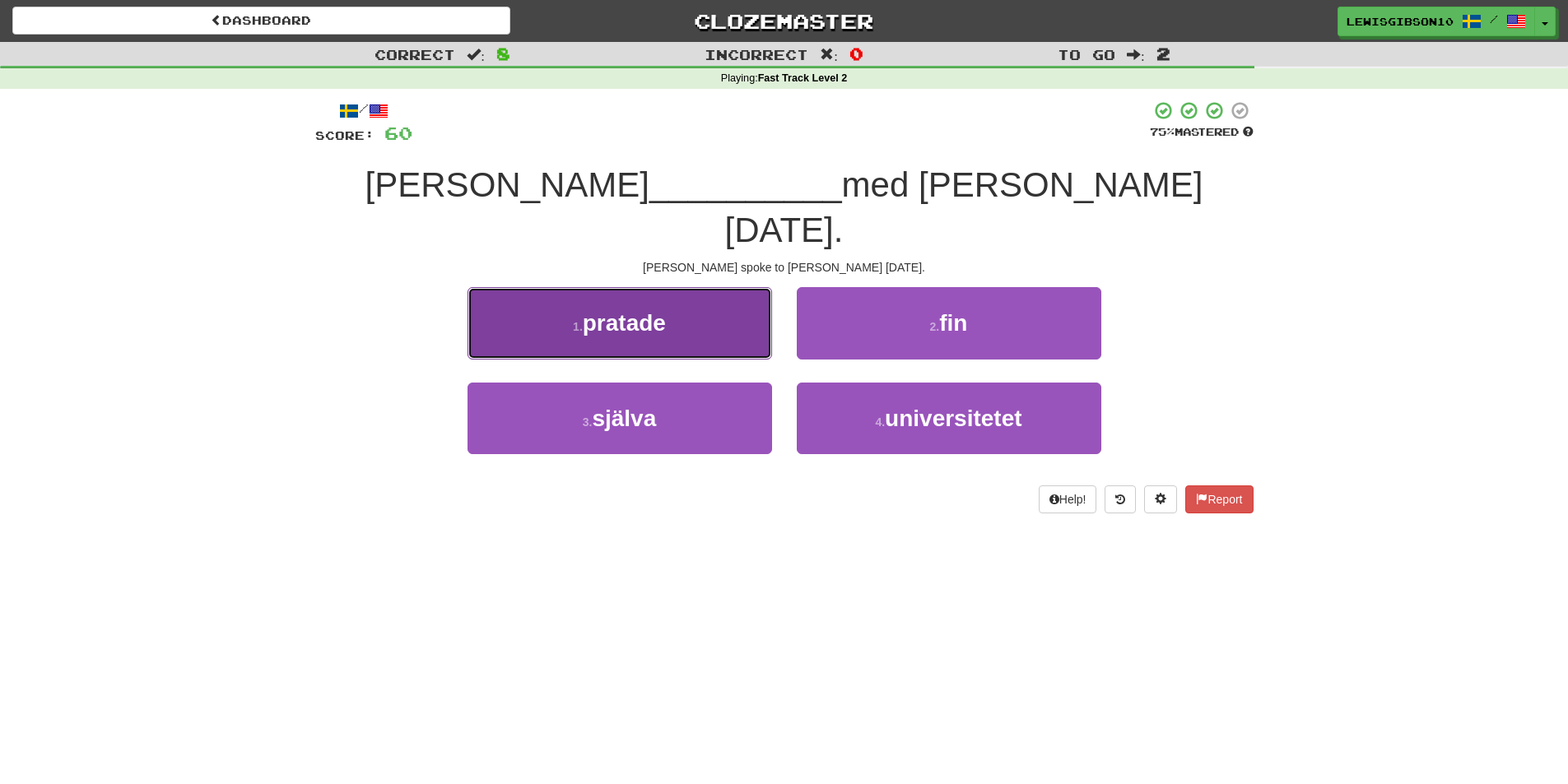
click at [727, 295] on button "1 . pratade" at bounding box center [620, 323] width 304 height 72
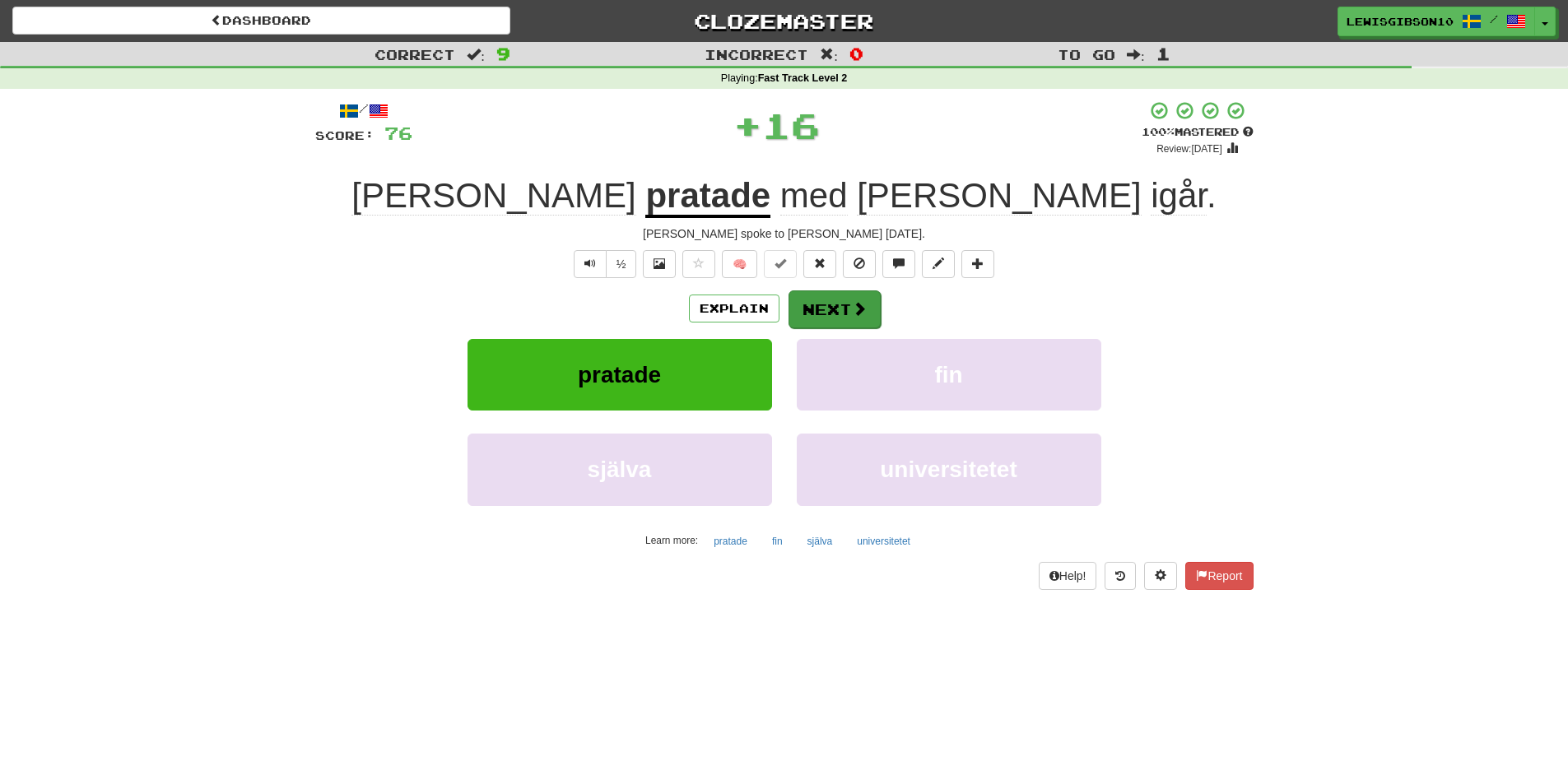
drag, startPoint x: 782, startPoint y: 288, endPoint x: 796, endPoint y: 291, distance: 14.3
click at [784, 289] on div "/ Score: 76 + 16 100 % Mastered Review: 2026-03-17 John pratade med Mary igår .…" at bounding box center [784, 344] width 938 height 489
click at [805, 295] on button "Next" at bounding box center [835, 309] width 93 height 38
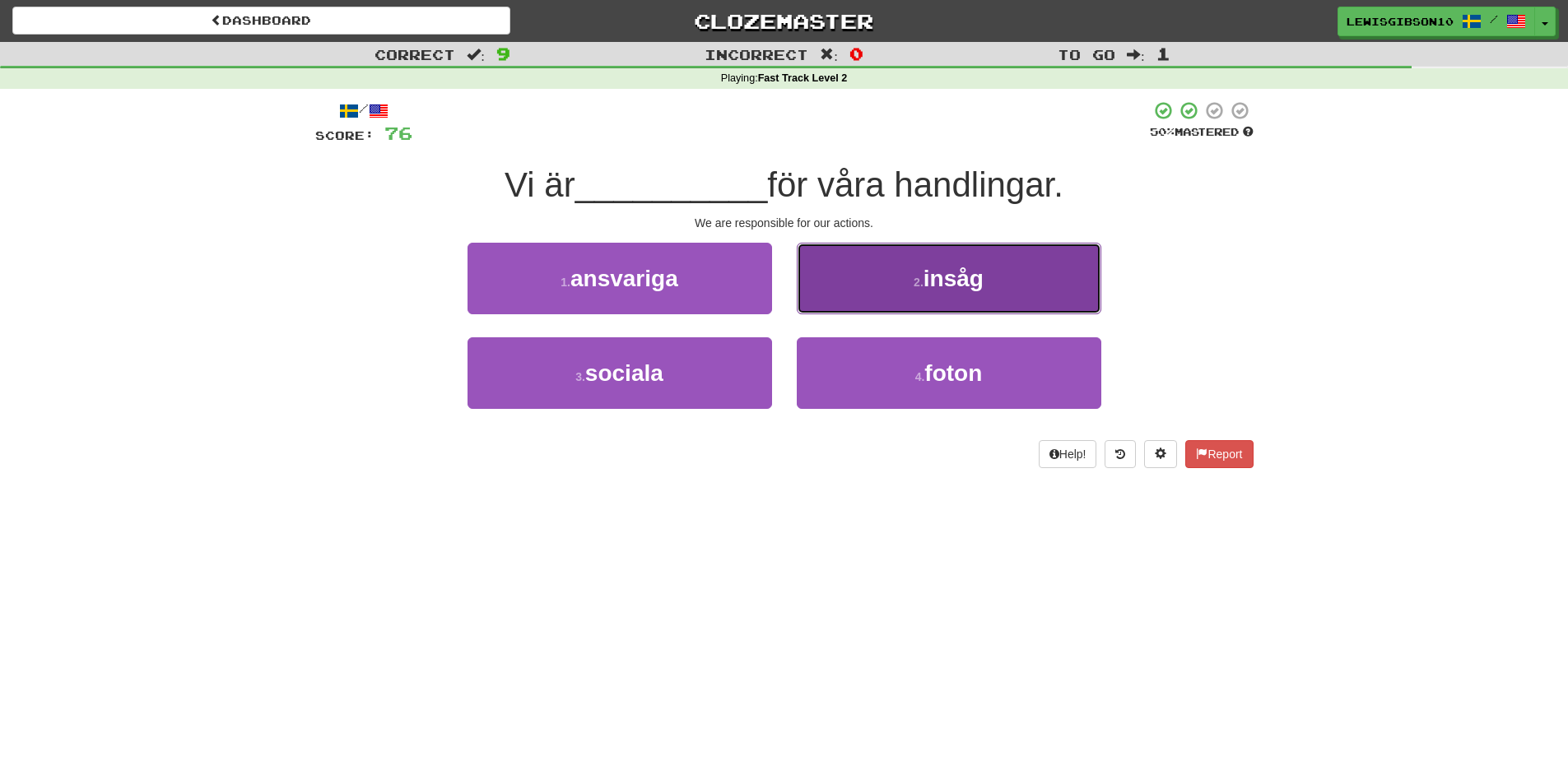
click at [803, 306] on button "2 . insåg" at bounding box center [949, 279] width 304 height 72
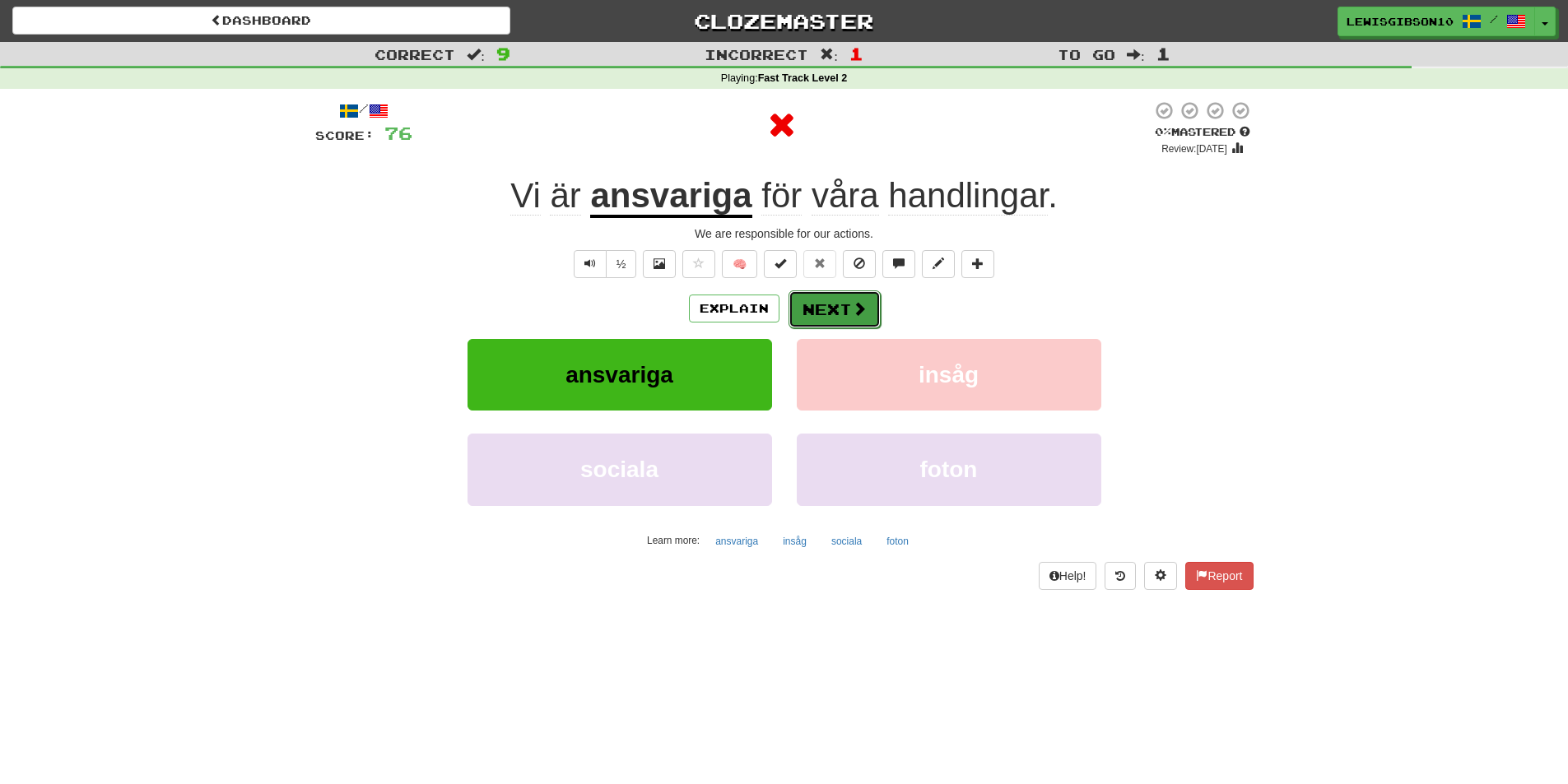
click at [793, 296] on button "Next" at bounding box center [835, 309] width 93 height 38
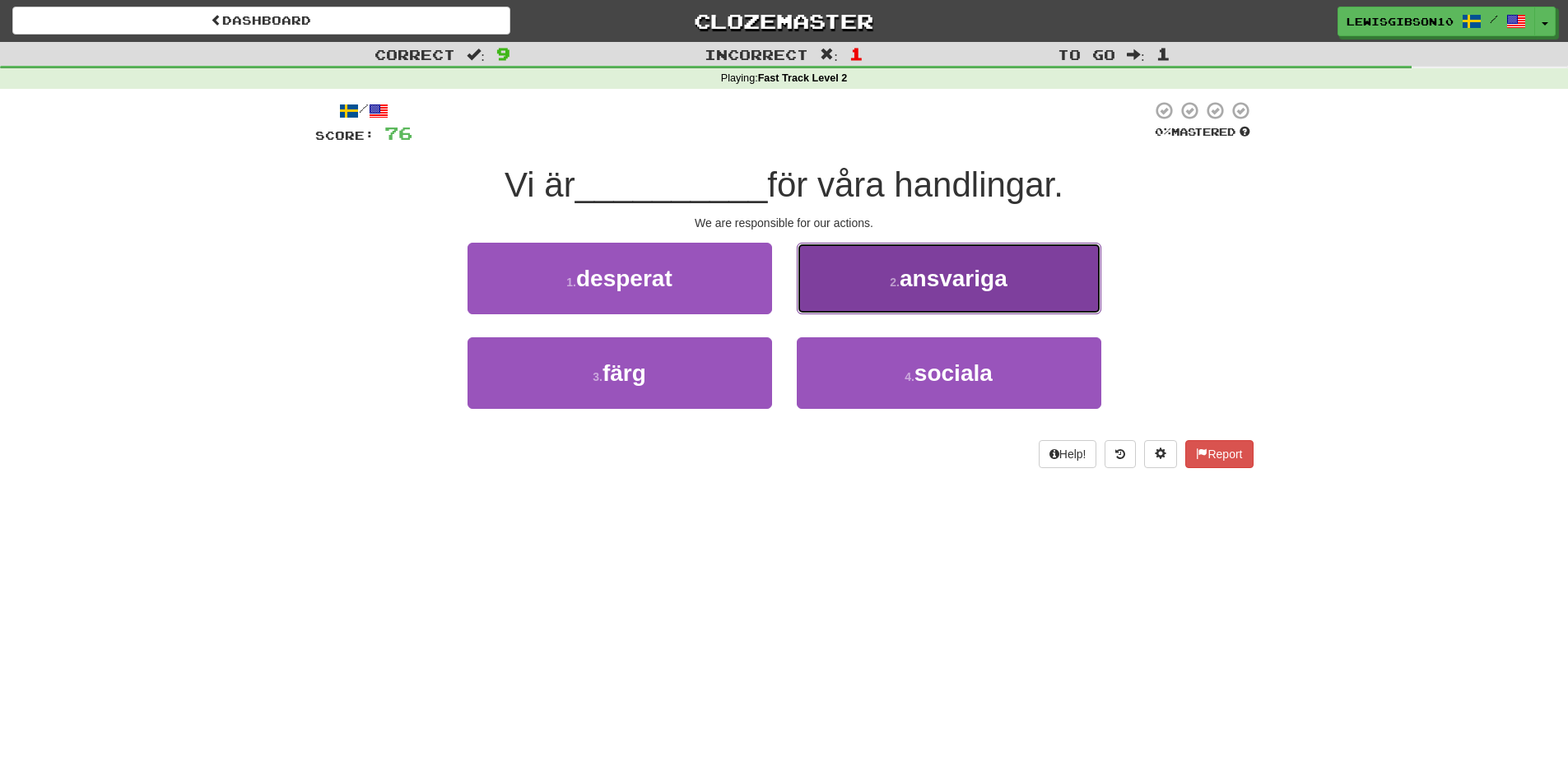
click at [831, 294] on button "2 . ansvariga" at bounding box center [949, 279] width 304 height 72
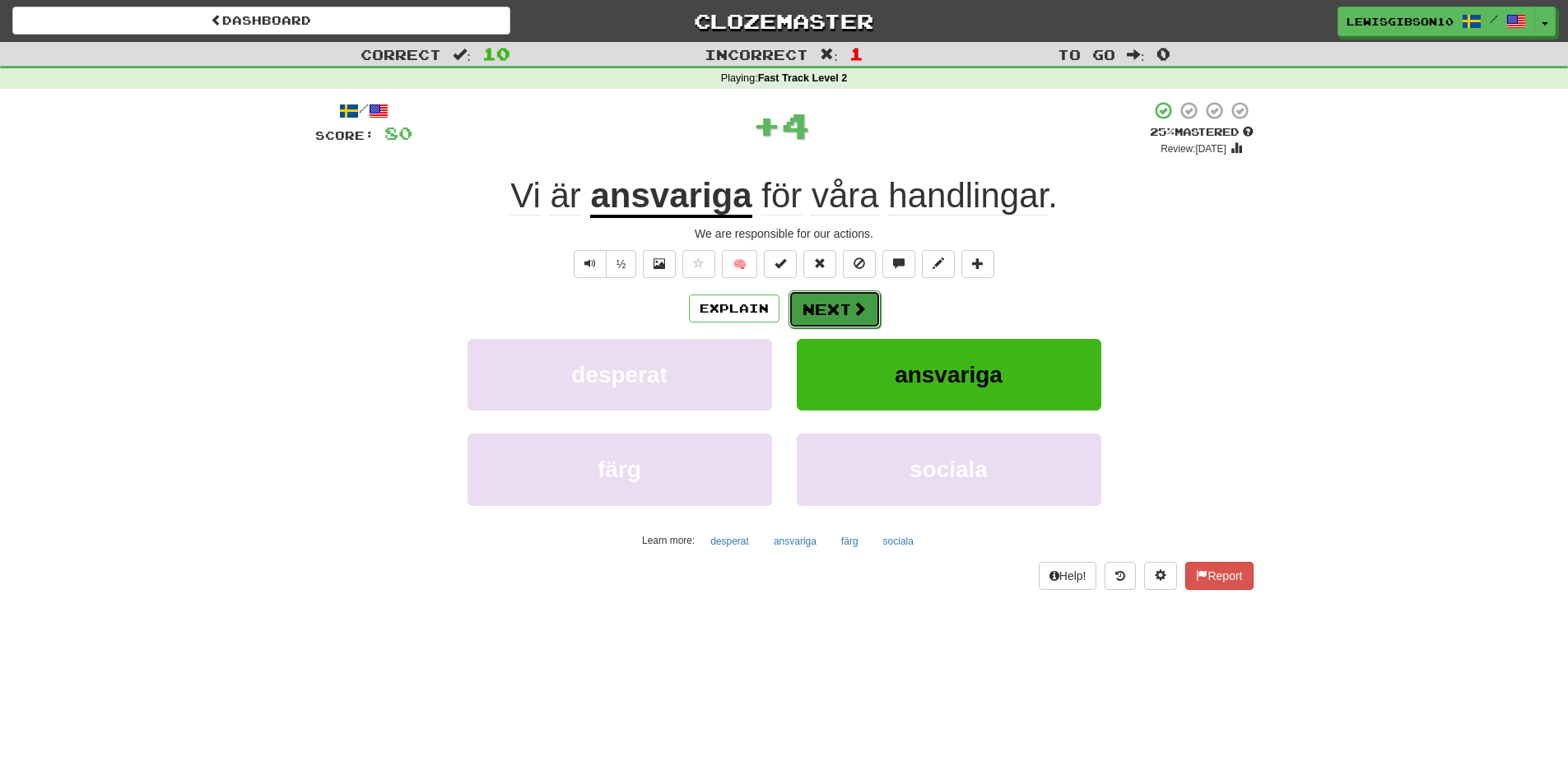
click at [808, 303] on button "Next" at bounding box center [835, 309] width 93 height 38
